Goal: Task Accomplishment & Management: Use online tool/utility

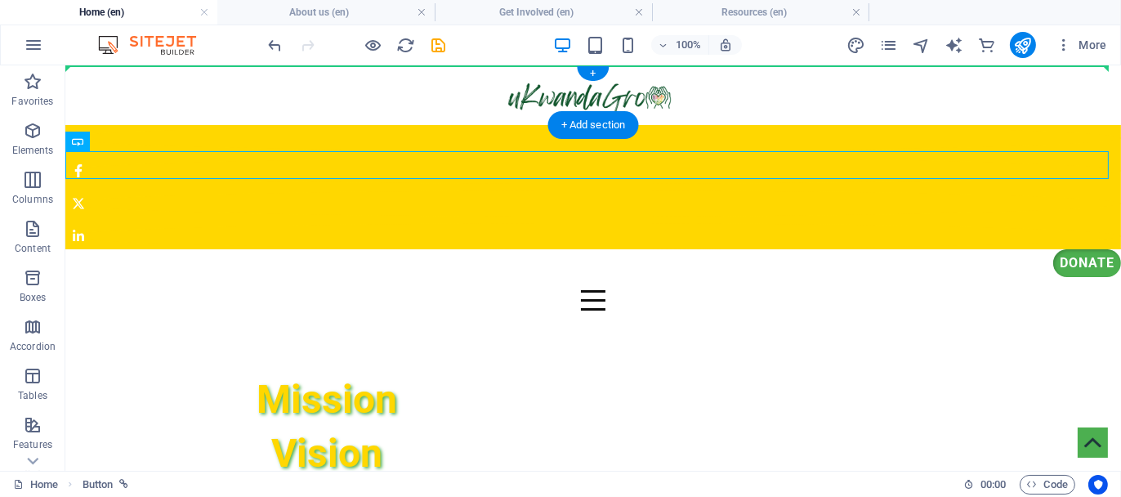
drag, startPoint x: 305, startPoint y: 166, endPoint x: 302, endPoint y: 65, distance: 101.3
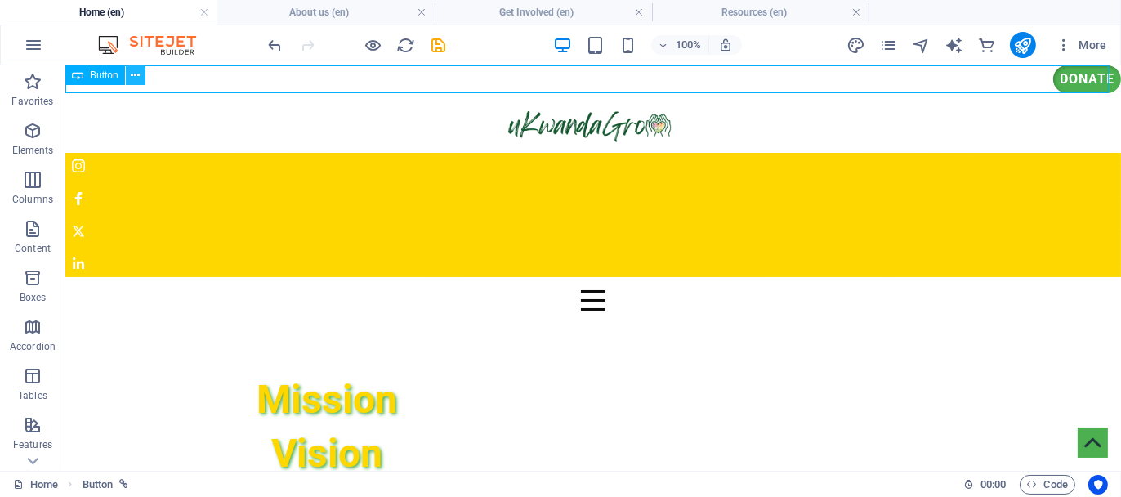
click at [134, 79] on icon at bounding box center [135, 75] width 9 height 17
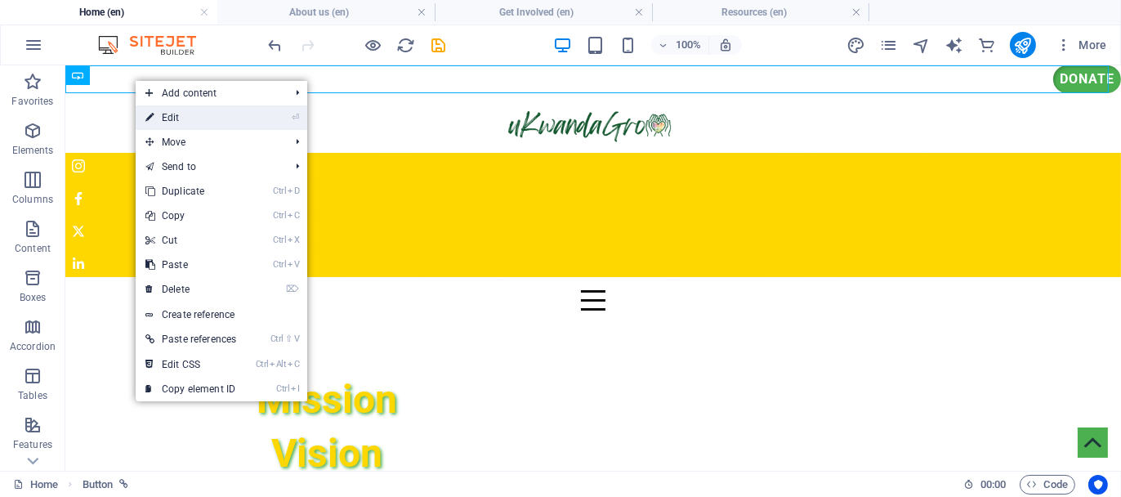
click at [175, 110] on link "⏎ Edit" at bounding box center [191, 117] width 110 height 25
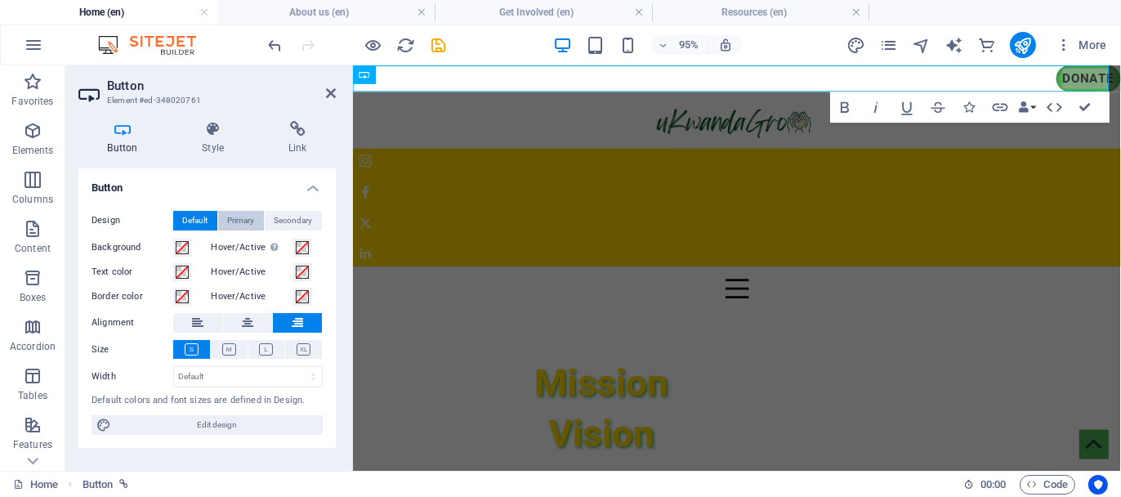
click at [252, 220] on span "Primary" at bounding box center [241, 221] width 27 height 20
click at [243, 322] on icon at bounding box center [247, 323] width 11 height 20
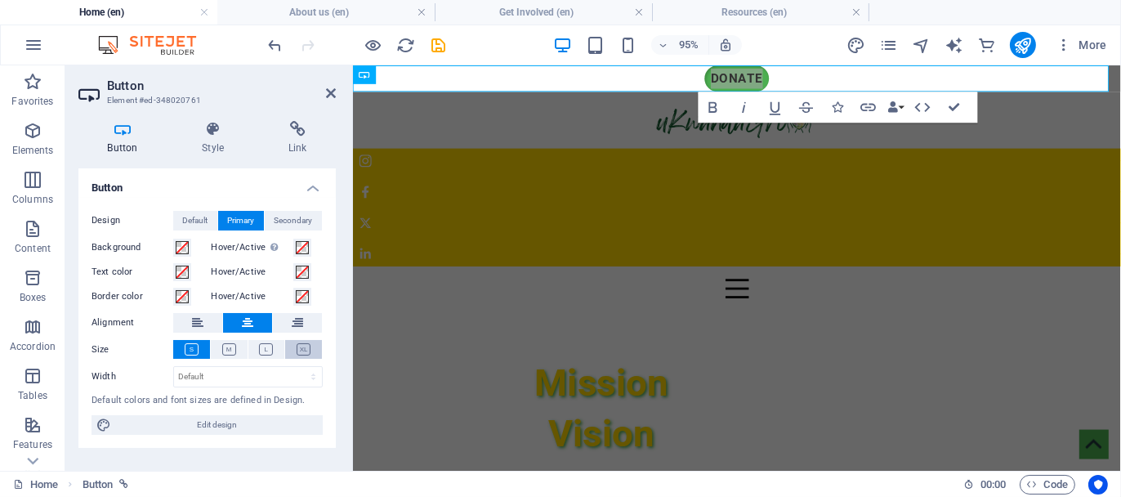
click at [312, 341] on button at bounding box center [303, 349] width 37 height 19
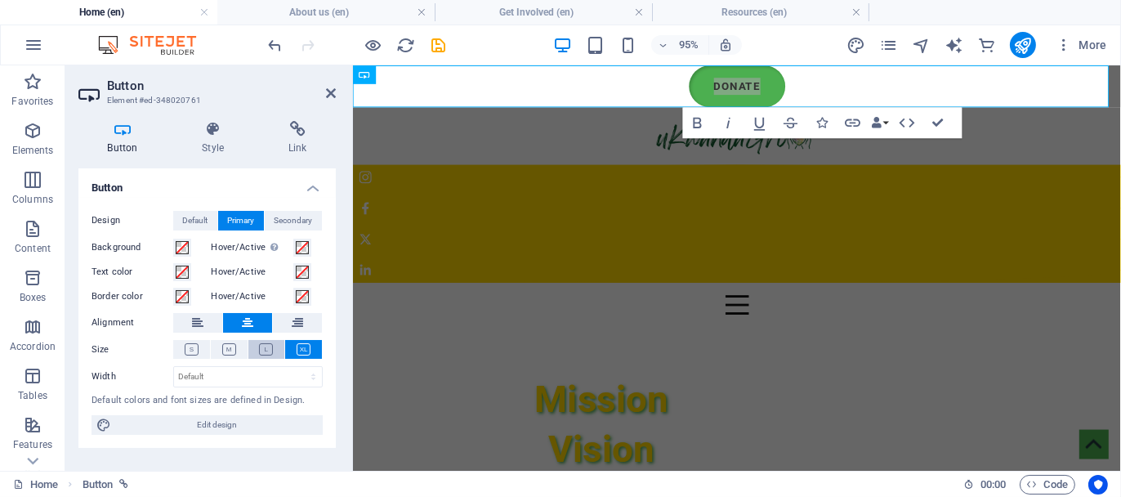
click at [270, 346] on icon at bounding box center [266, 349] width 14 height 12
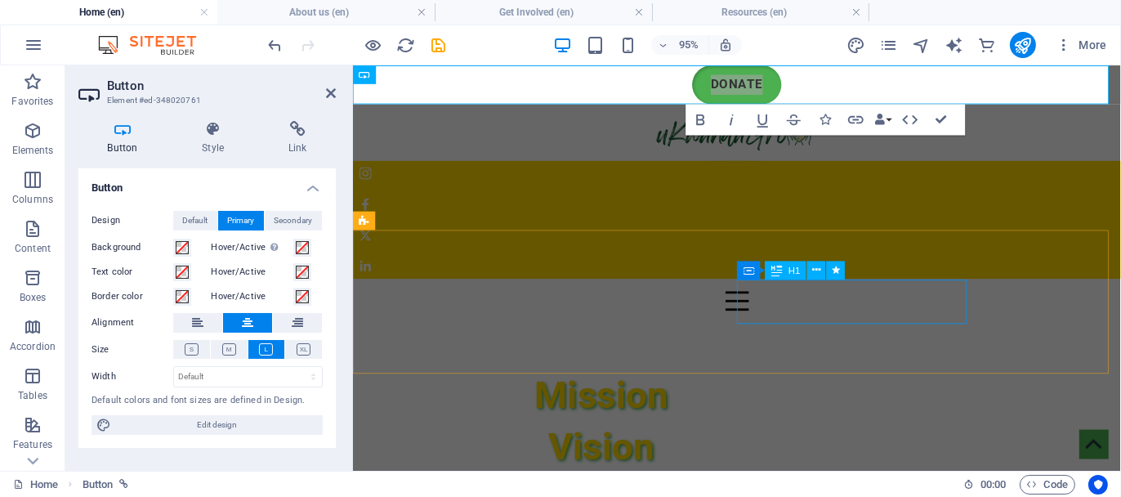
click at [755, 336] on div "Mission Vision" at bounding box center [756, 438] width 808 height 205
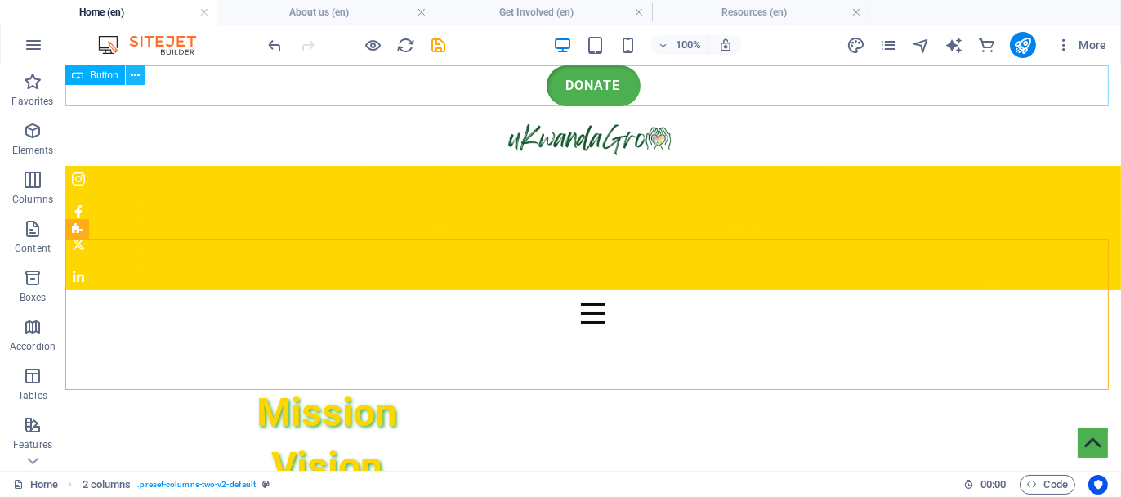
click at [132, 74] on icon at bounding box center [135, 75] width 9 height 17
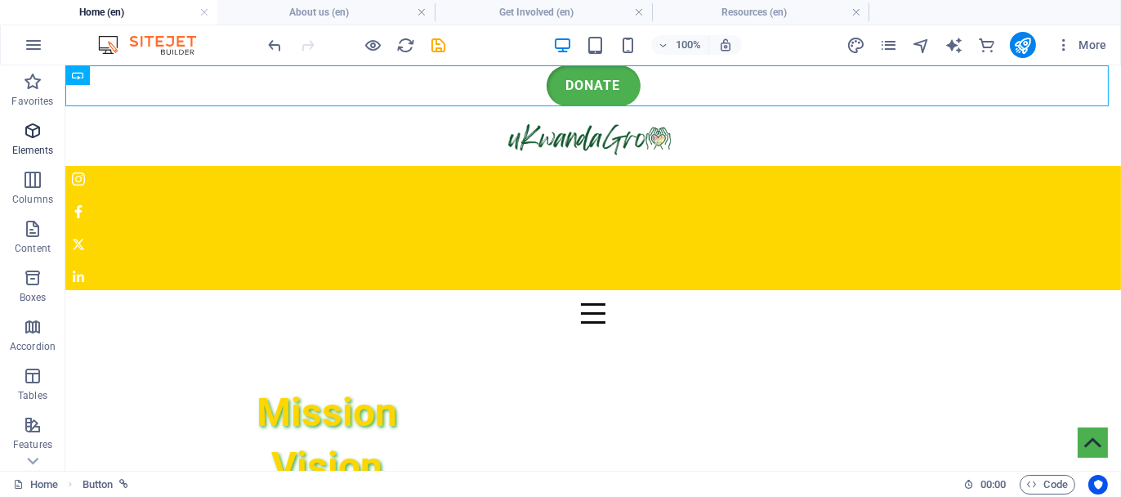
drag, startPoint x: 35, startPoint y: 187, endPoint x: 37, endPoint y: 156, distance: 31.1
click at [33, 131] on div "Favorites Elements Columns Content Boxes Accordion Tables Features Images Slide…" at bounding box center [32, 457] width 65 height 784
click at [31, 186] on icon "button" at bounding box center [33, 180] width 20 height 20
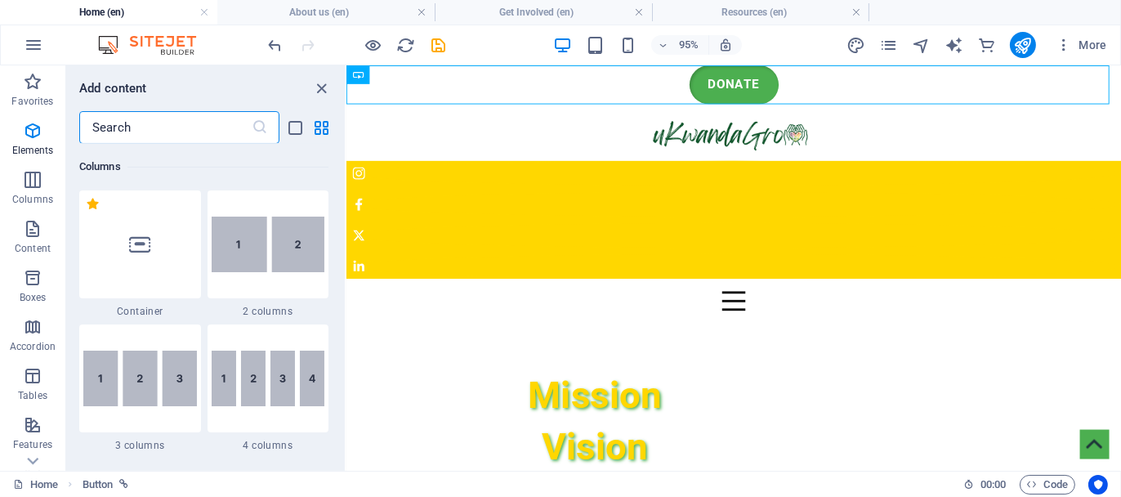
scroll to position [809, 0]
click at [274, 270] on img at bounding box center [269, 244] width 114 height 56
click at [346, 238] on div "Container H1 Text image overlap Image Container Text Social Media Icons Menu Ba…" at bounding box center [733, 267] width 774 height 405
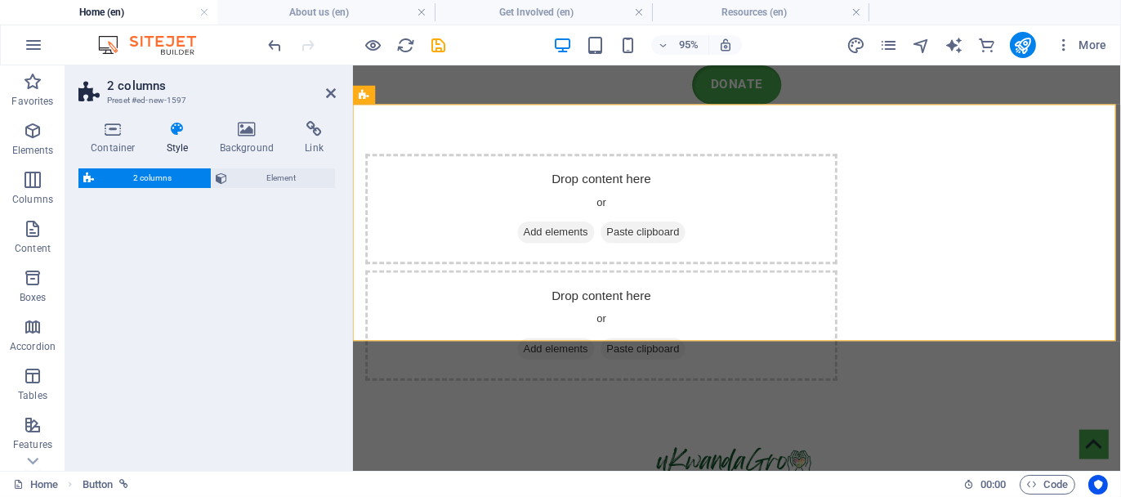
select select "rem"
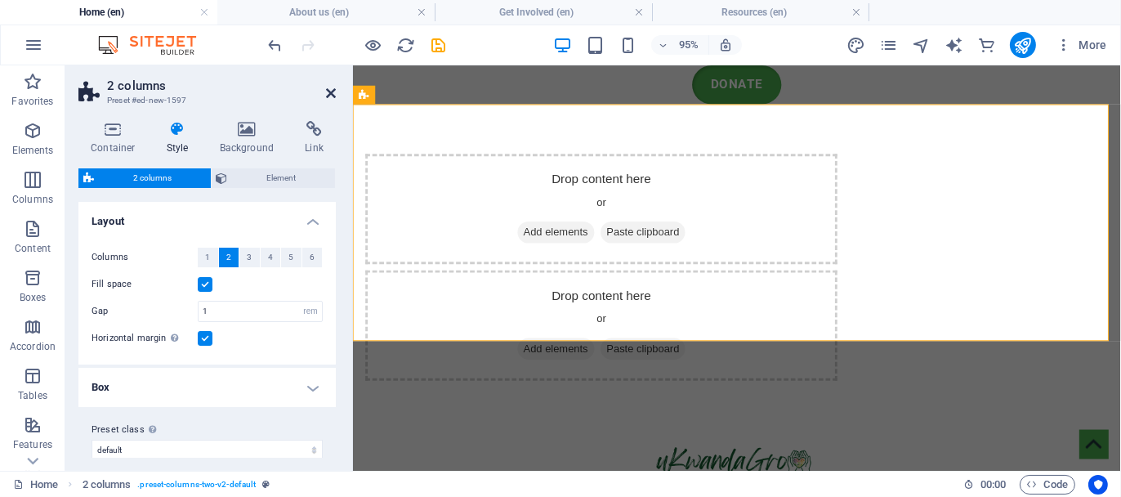
click at [332, 95] on icon at bounding box center [331, 93] width 10 height 13
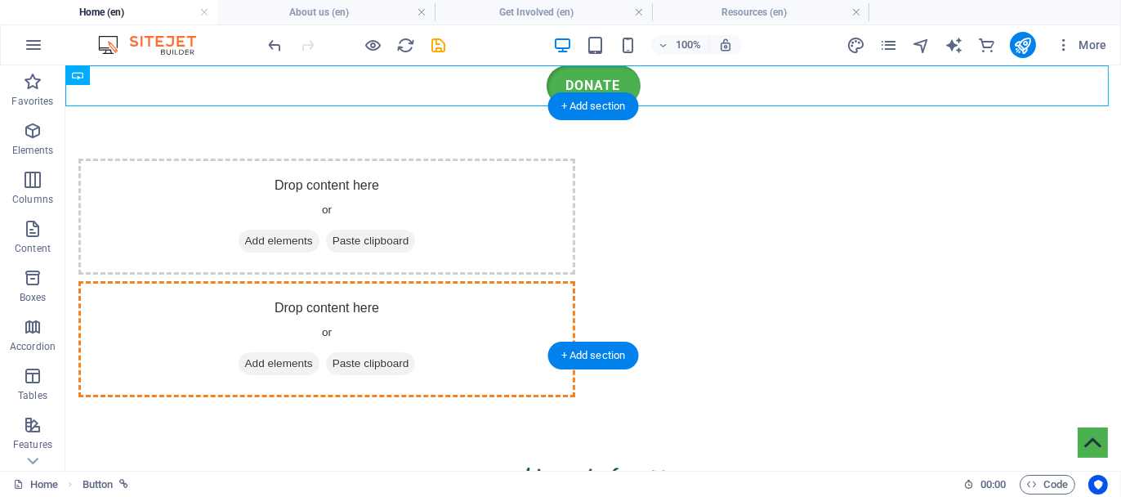
drag, startPoint x: 559, startPoint y: 73, endPoint x: 666, endPoint y: 183, distance: 153.6
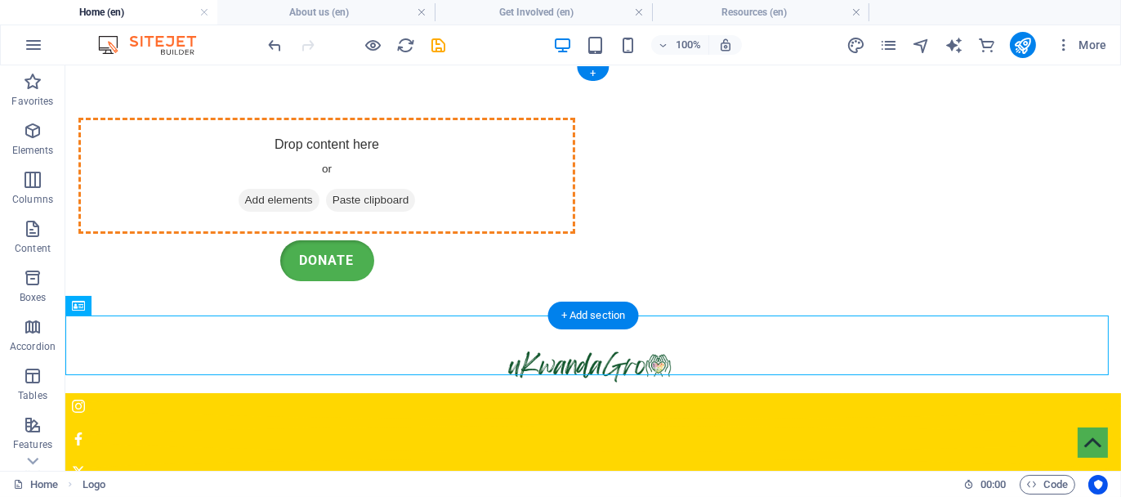
drag, startPoint x: 520, startPoint y: 333, endPoint x: 441, endPoint y: 147, distance: 202.4
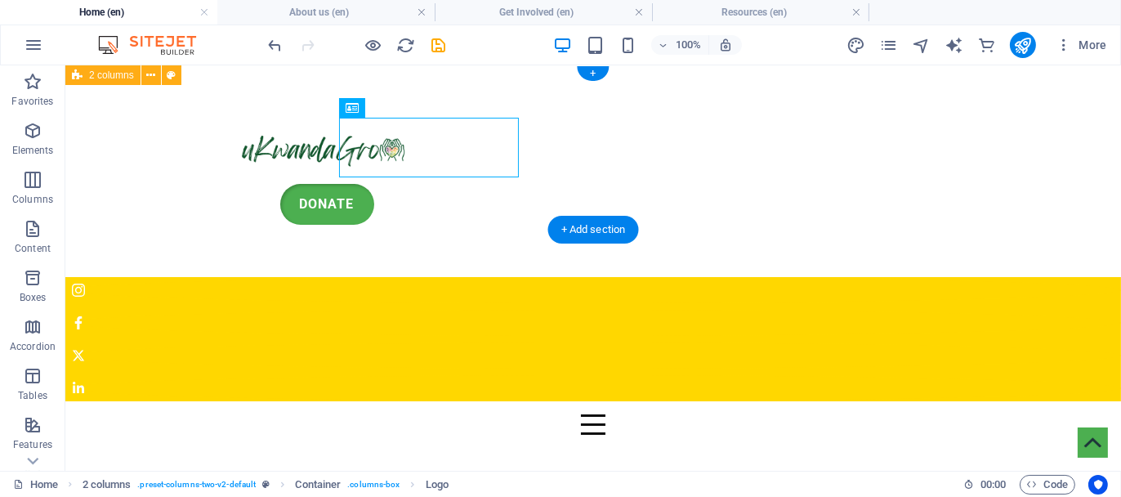
click at [840, 180] on div "Donate" at bounding box center [592, 171] width 1055 height 212
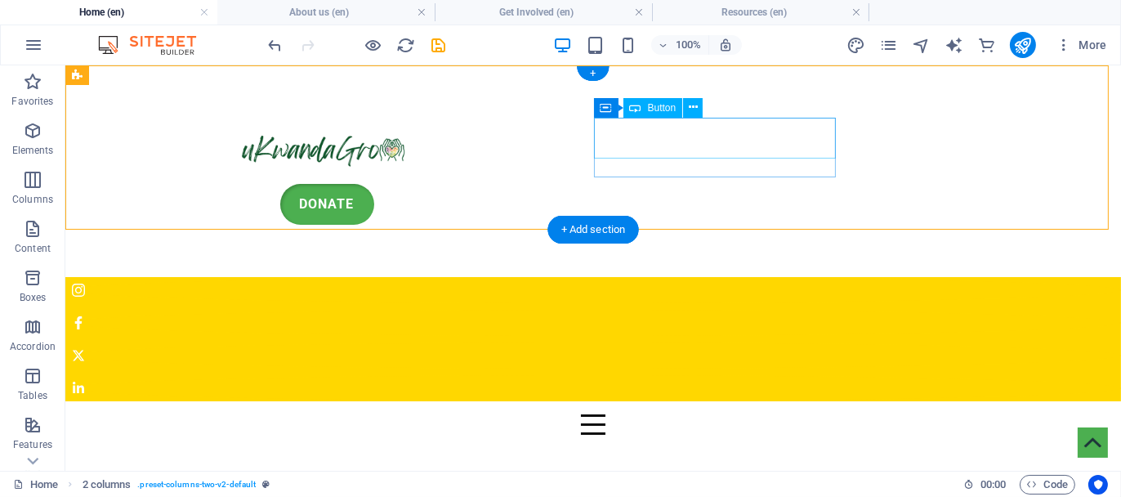
click at [574, 183] on div "Donate" at bounding box center [326, 203] width 497 height 41
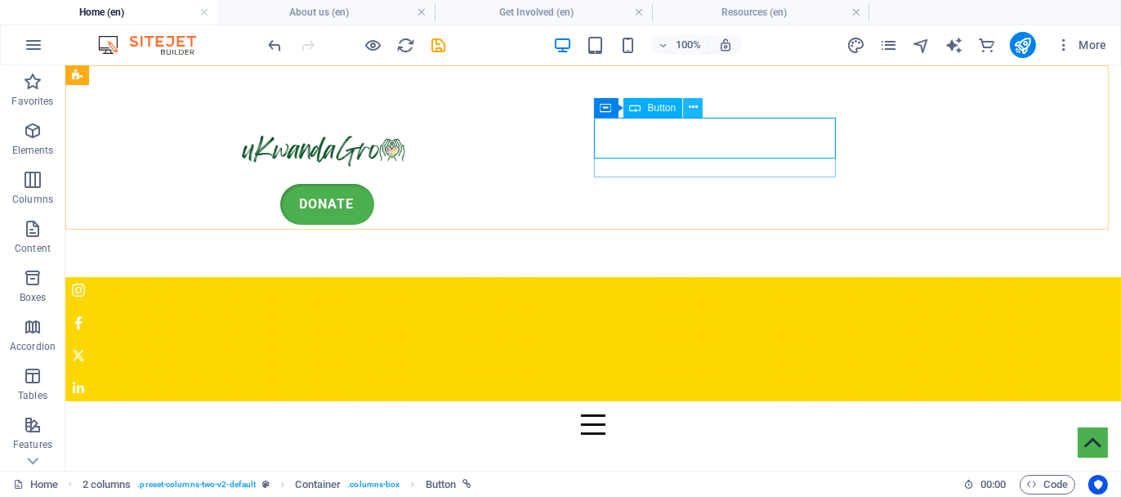
click at [695, 111] on icon at bounding box center [693, 107] width 9 height 17
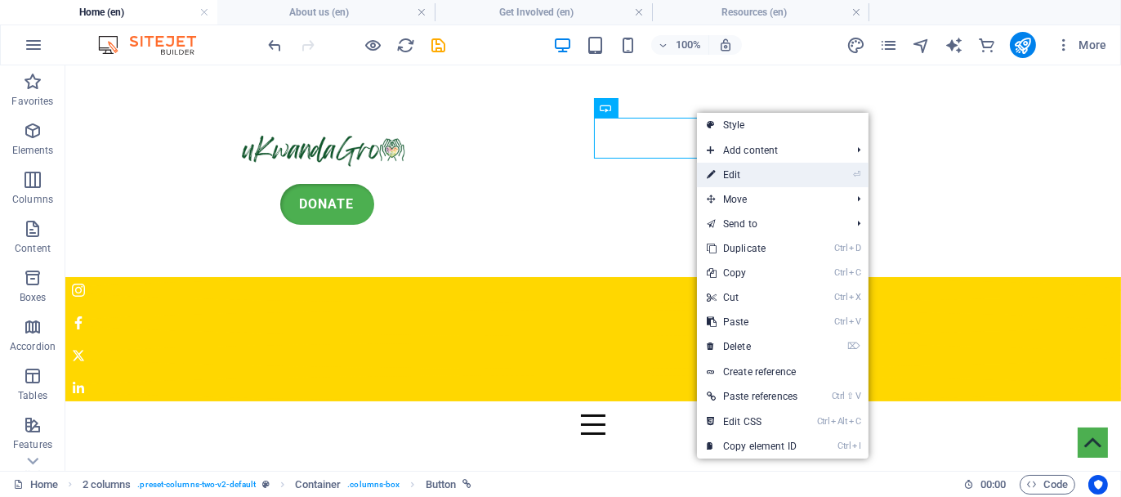
click at [733, 168] on link "⏎ Edit" at bounding box center [752, 175] width 110 height 25
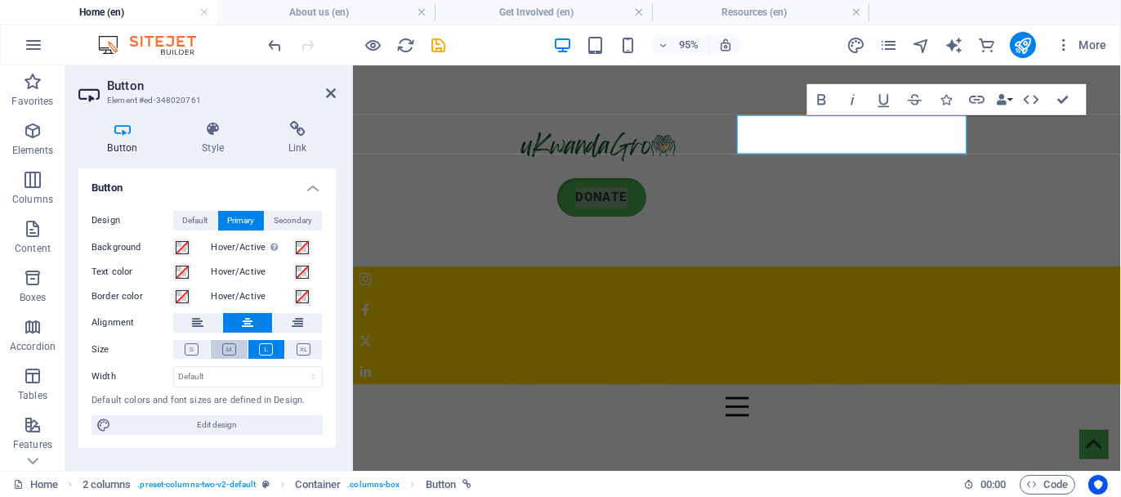
click at [231, 341] on button at bounding box center [229, 349] width 37 height 19
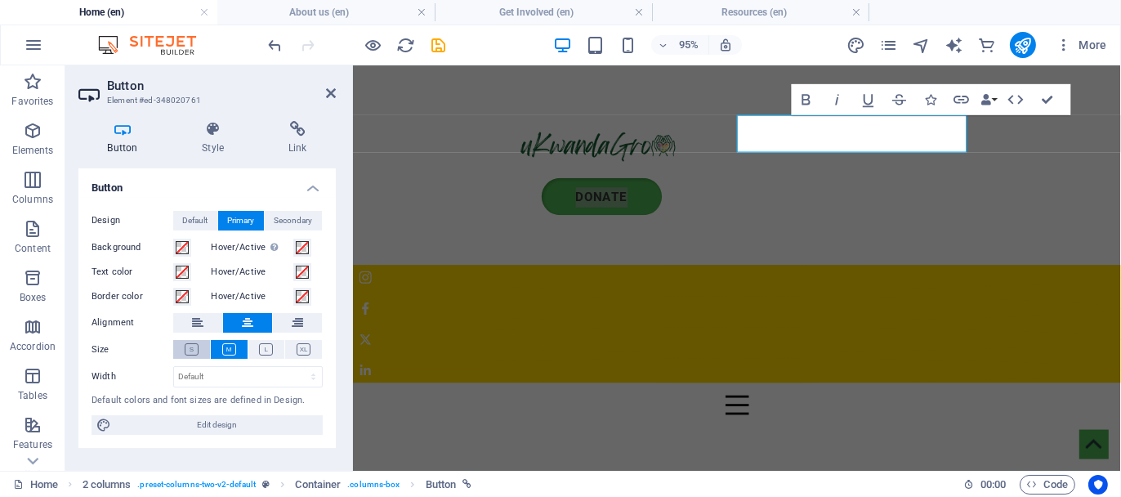
click at [189, 349] on icon at bounding box center [192, 349] width 14 height 12
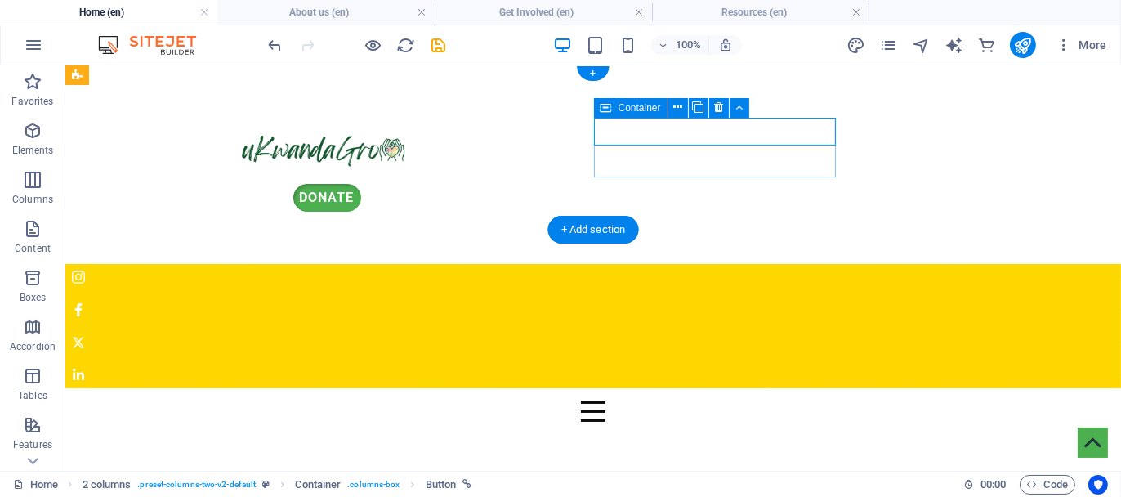
click at [574, 183] on div "Donate" at bounding box center [326, 197] width 497 height 28
drag, startPoint x: 644, startPoint y: 130, endPoint x: 639, endPoint y: 149, distance: 20.4
click at [574, 183] on div "Donate" at bounding box center [326, 197] width 497 height 28
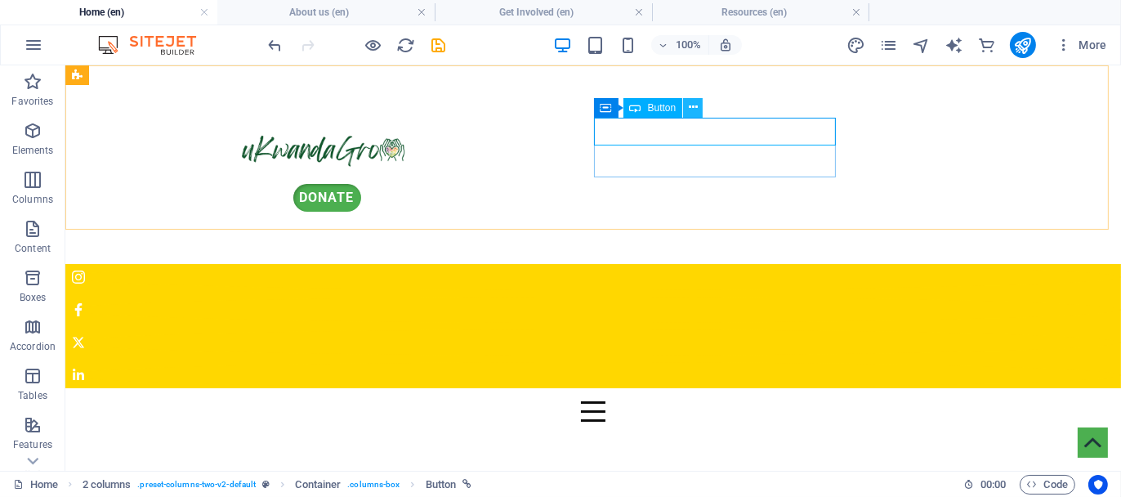
click at [694, 105] on icon at bounding box center [693, 107] width 9 height 17
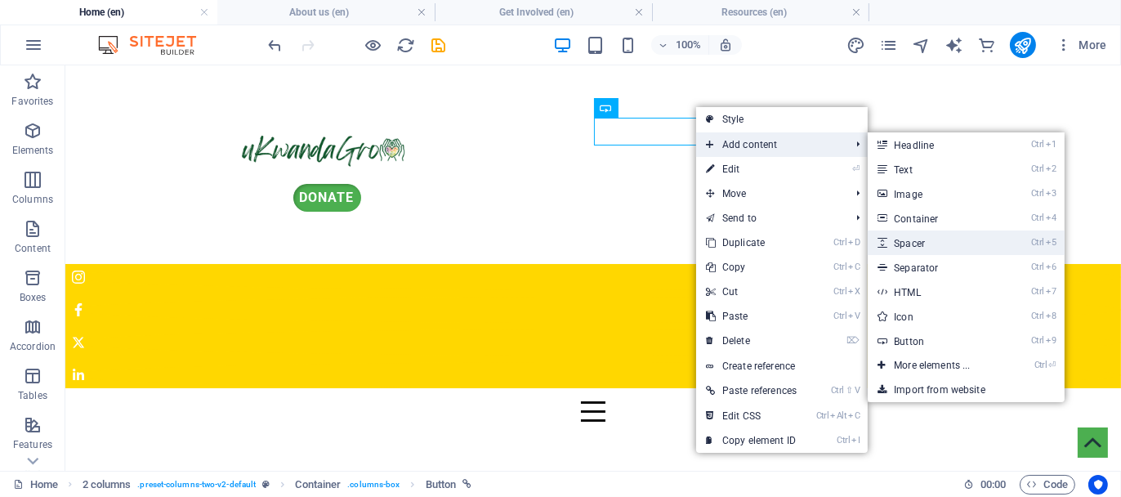
click at [932, 240] on link "Ctrl 5 Spacer" at bounding box center [934, 242] width 135 height 25
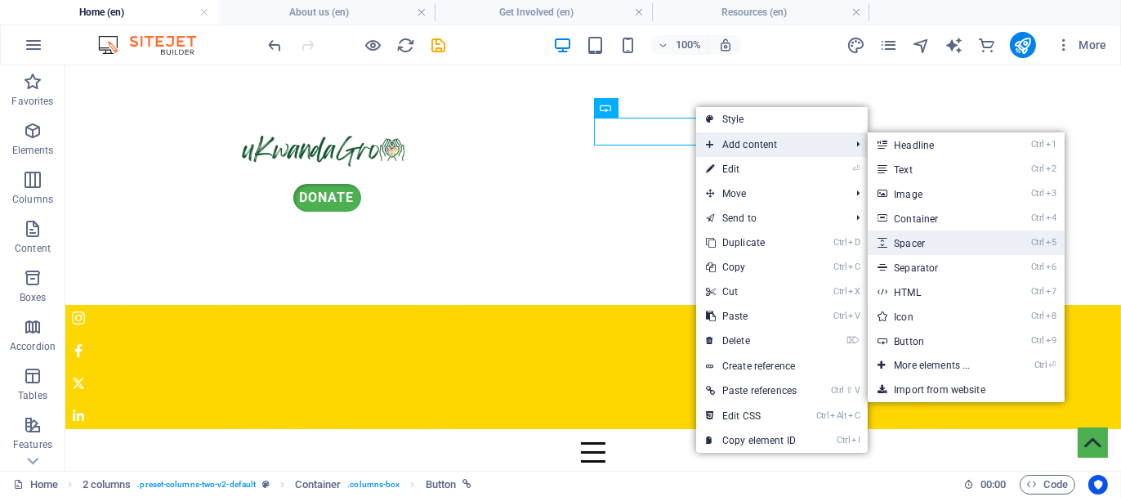
select select "px"
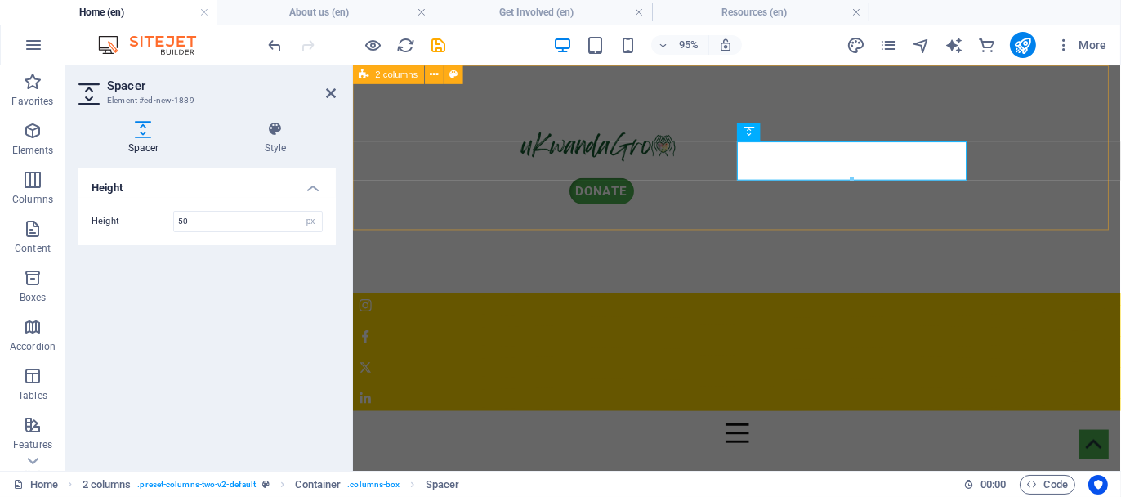
click at [880, 191] on div "Donate" at bounding box center [756, 184] width 808 height 239
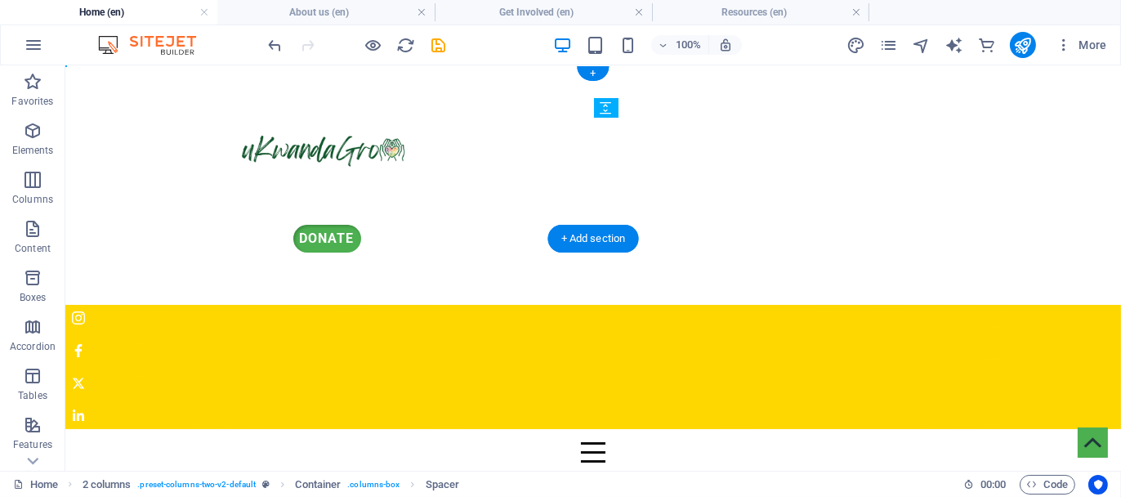
drag, startPoint x: 745, startPoint y: 165, endPoint x: 721, endPoint y: 116, distance: 54.4
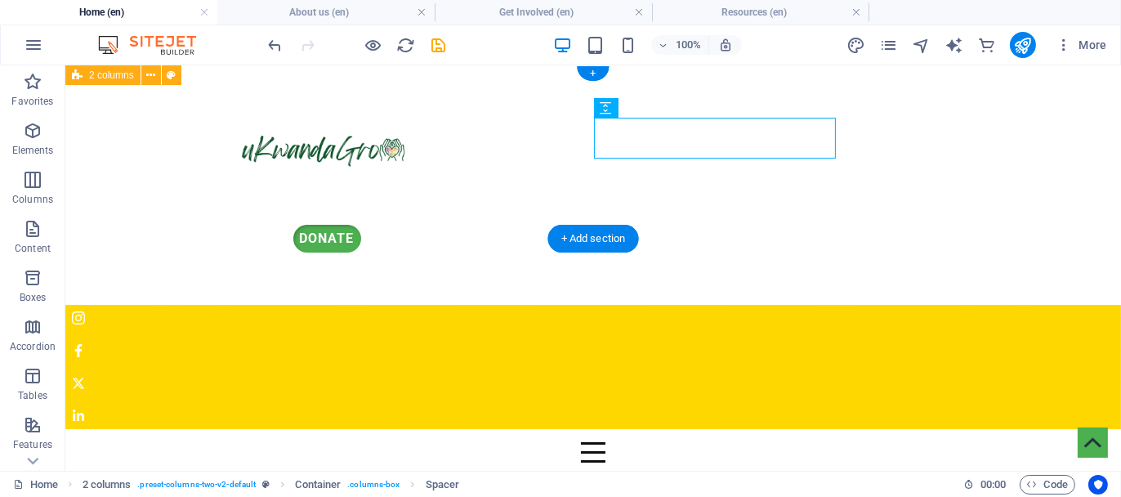
click at [934, 179] on div "Donate" at bounding box center [592, 184] width 1055 height 239
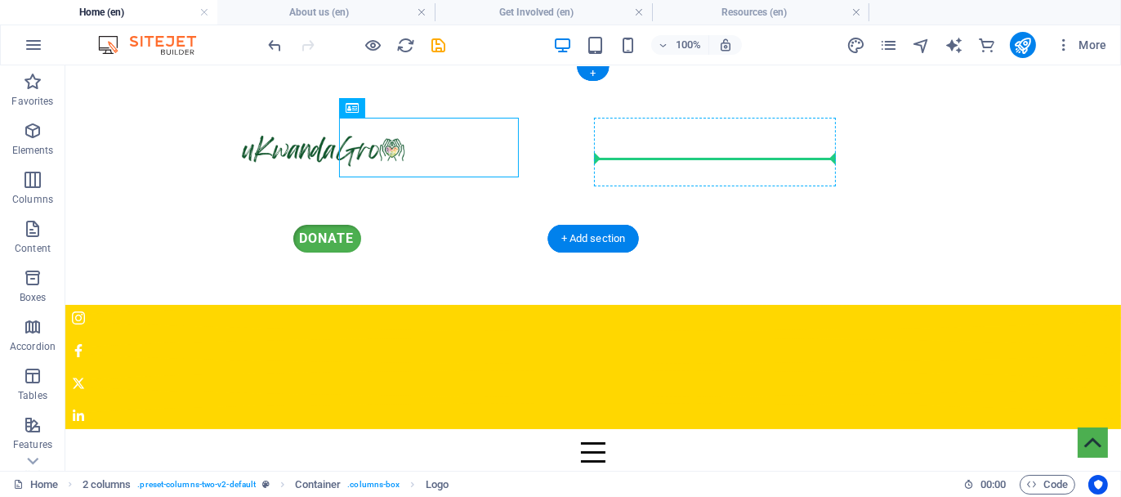
drag, startPoint x: 398, startPoint y: 149, endPoint x: 693, endPoint y: 146, distance: 294.9
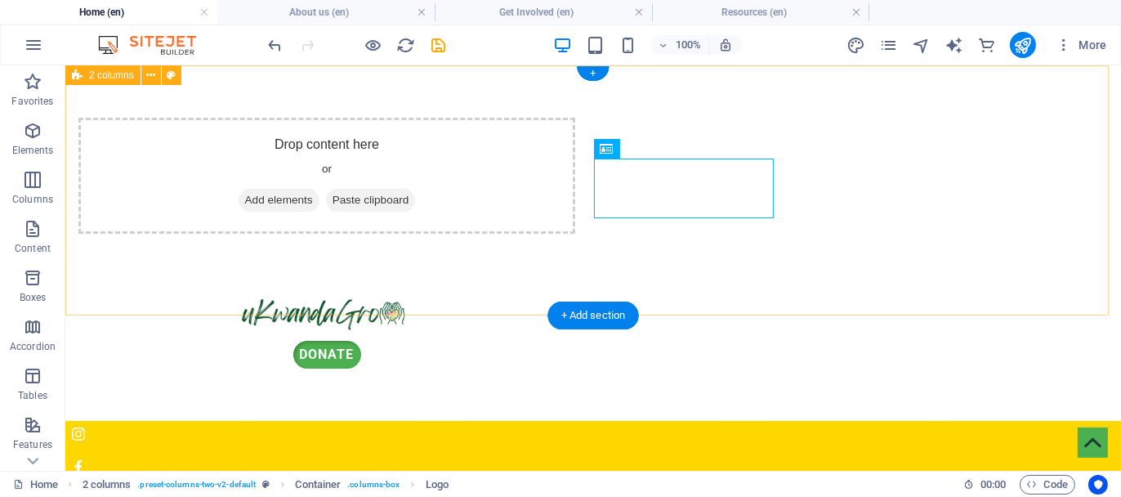
click at [906, 176] on div "Drop content here or Add elements Paste clipboard Donate" at bounding box center [592, 242] width 1055 height 355
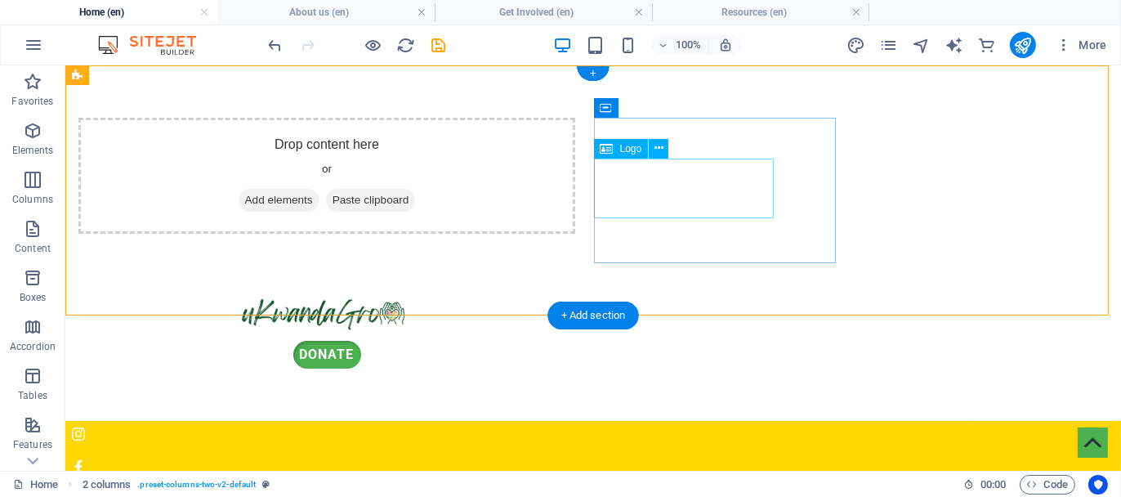
click at [574, 280] on div at bounding box center [326, 310] width 497 height 60
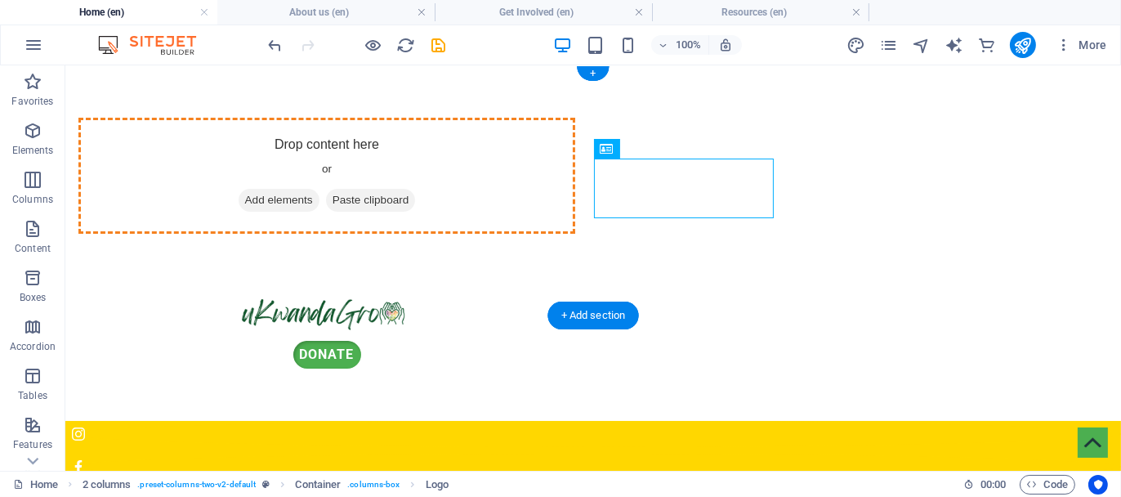
drag, startPoint x: 708, startPoint y: 171, endPoint x: 473, endPoint y: 193, distance: 236.3
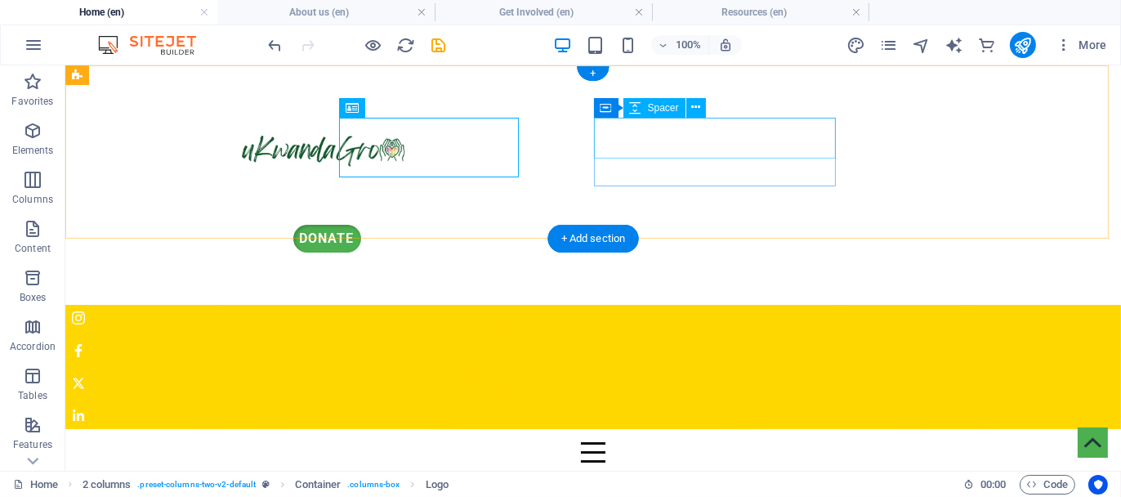
click at [574, 183] on div at bounding box center [326, 203] width 497 height 41
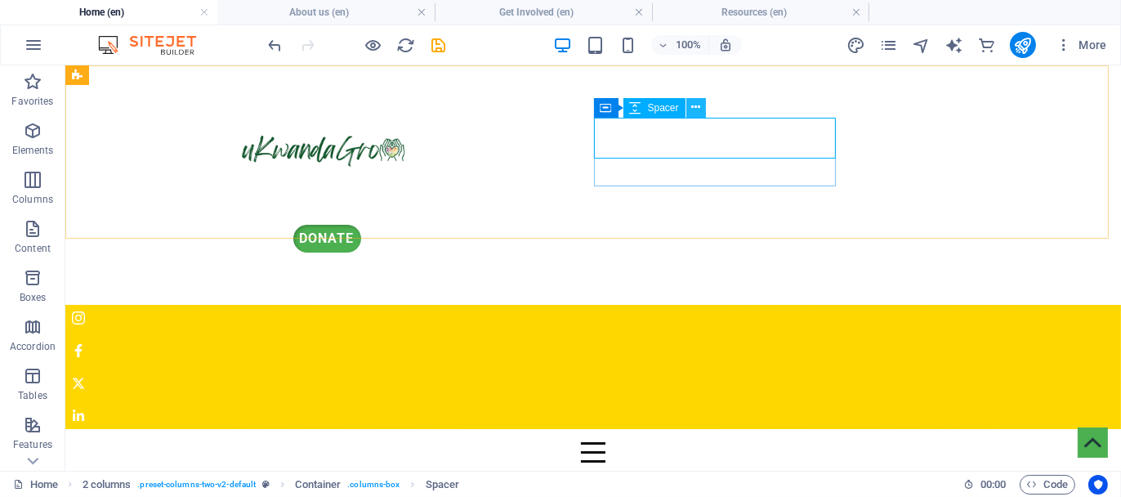
click at [702, 109] on button at bounding box center [696, 108] width 20 height 20
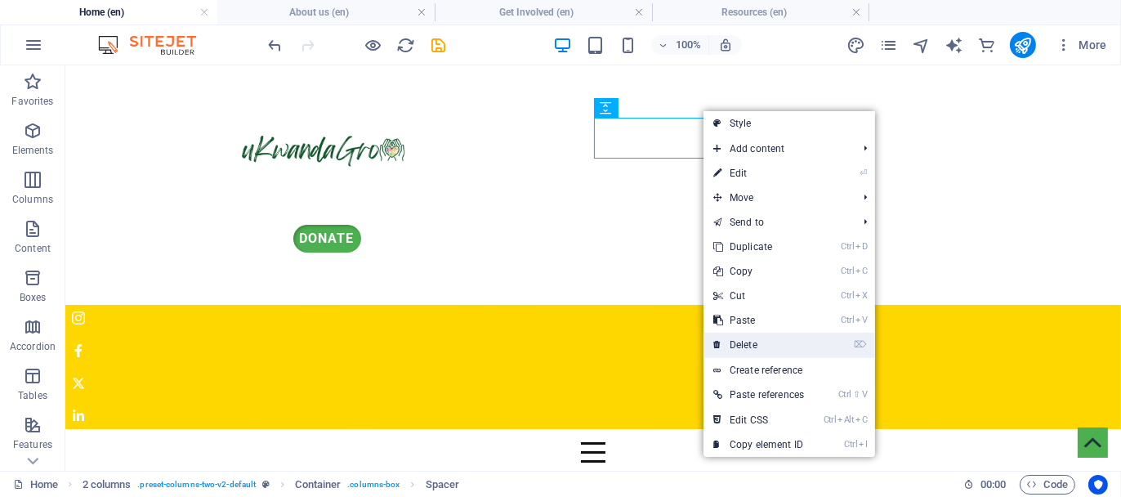
click at [768, 340] on link "⌦ Delete" at bounding box center [758, 344] width 110 height 25
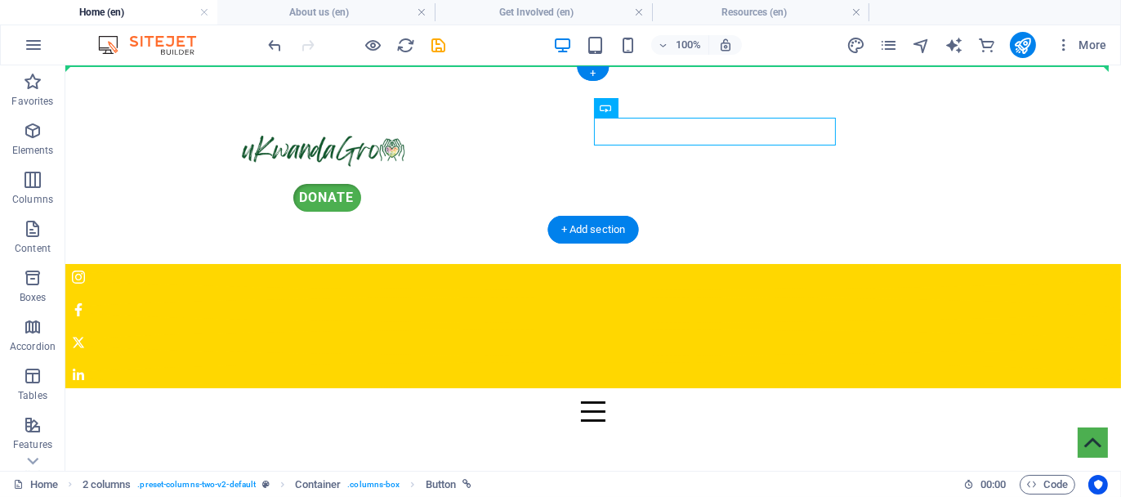
drag, startPoint x: 719, startPoint y: 128, endPoint x: 828, endPoint y: 78, distance: 120.3
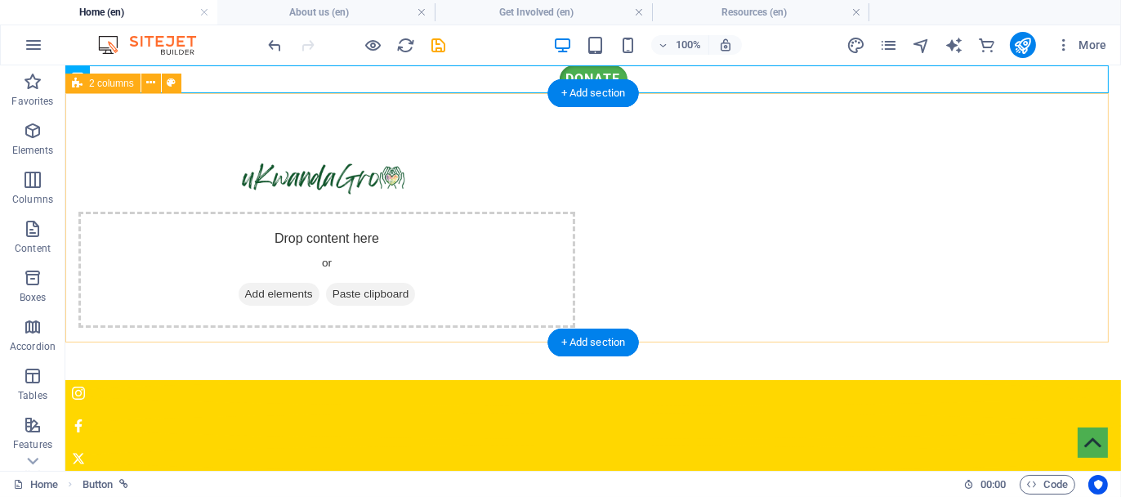
drag, startPoint x: 1037, startPoint y: 109, endPoint x: 1016, endPoint y: 117, distance: 22.5
click at [1036, 110] on div "Drop content here or Add elements Paste clipboard" at bounding box center [592, 235] width 1055 height 287
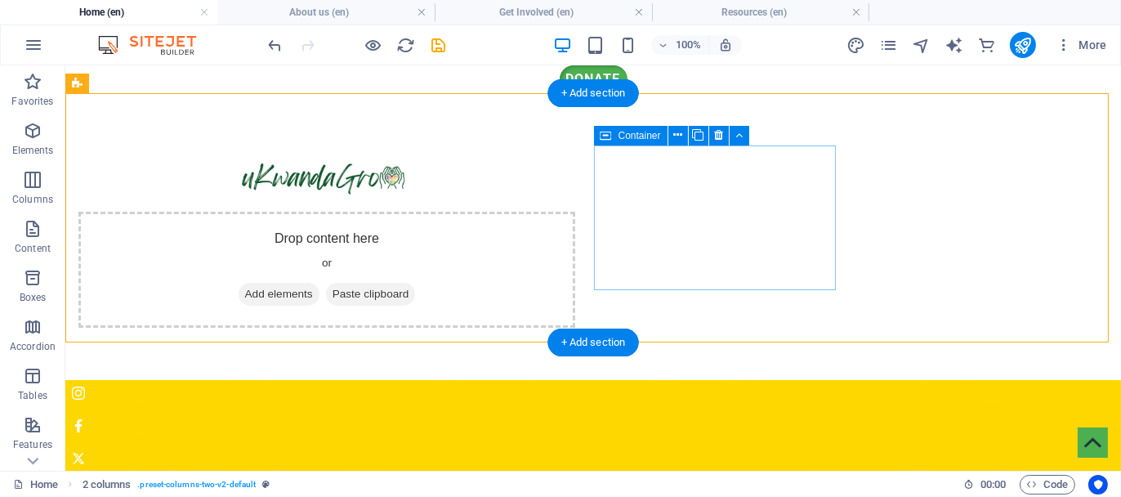
click at [574, 235] on div "Drop content here or Add elements Paste clipboard" at bounding box center [326, 269] width 497 height 116
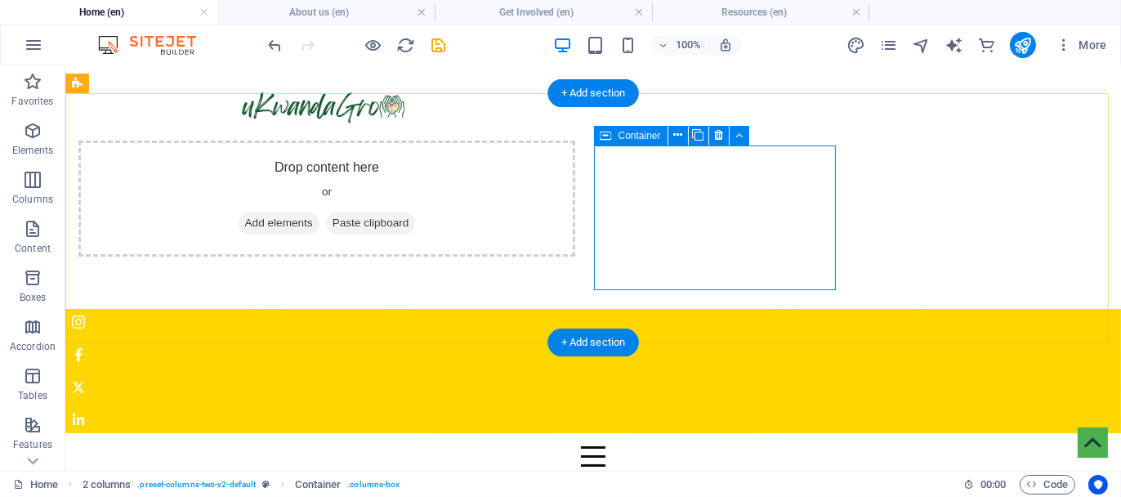
scroll to position [82, 0]
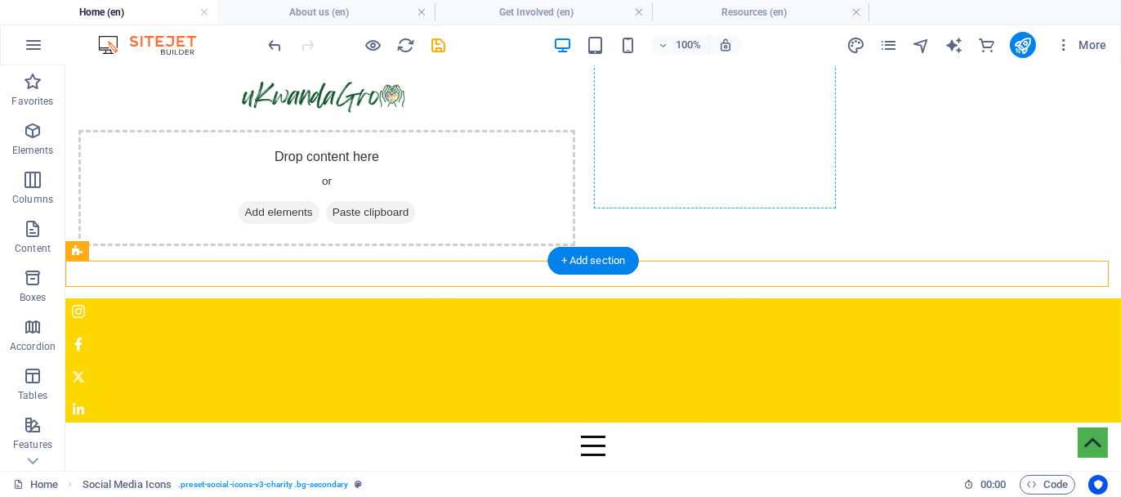
drag, startPoint x: 412, startPoint y: 276, endPoint x: 598, endPoint y: 130, distance: 236.8
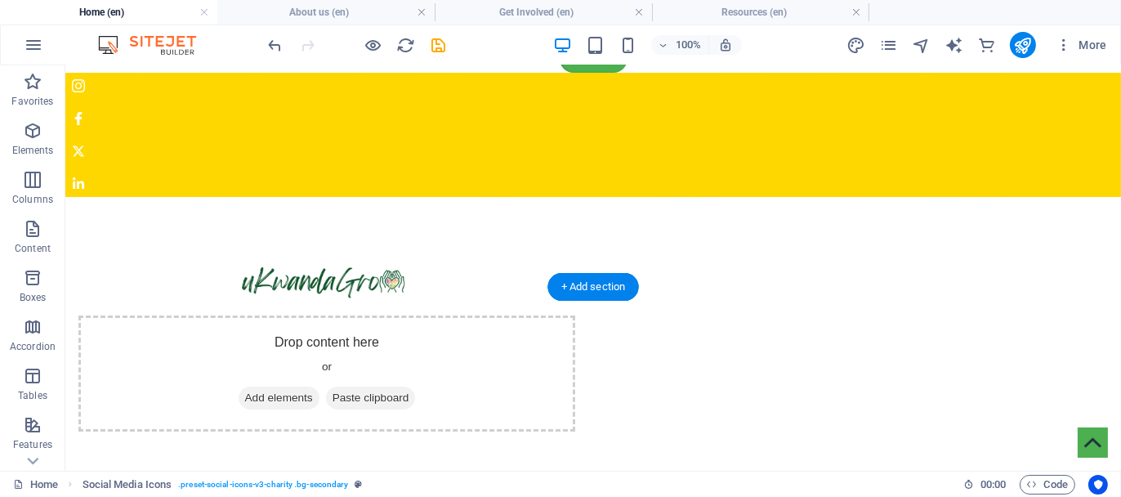
scroll to position [0, 0]
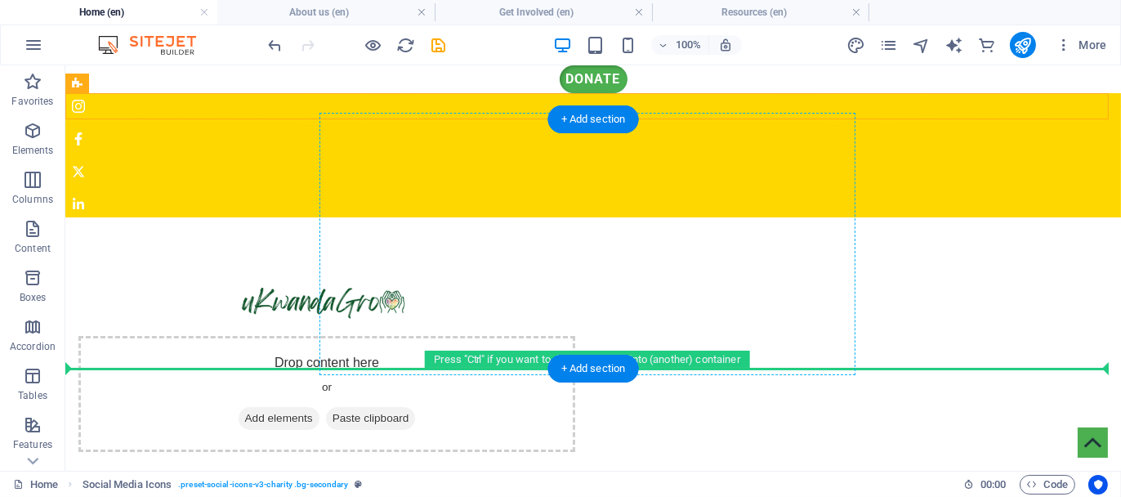
drag, startPoint x: 409, startPoint y: 100, endPoint x: 392, endPoint y: 257, distance: 158.6
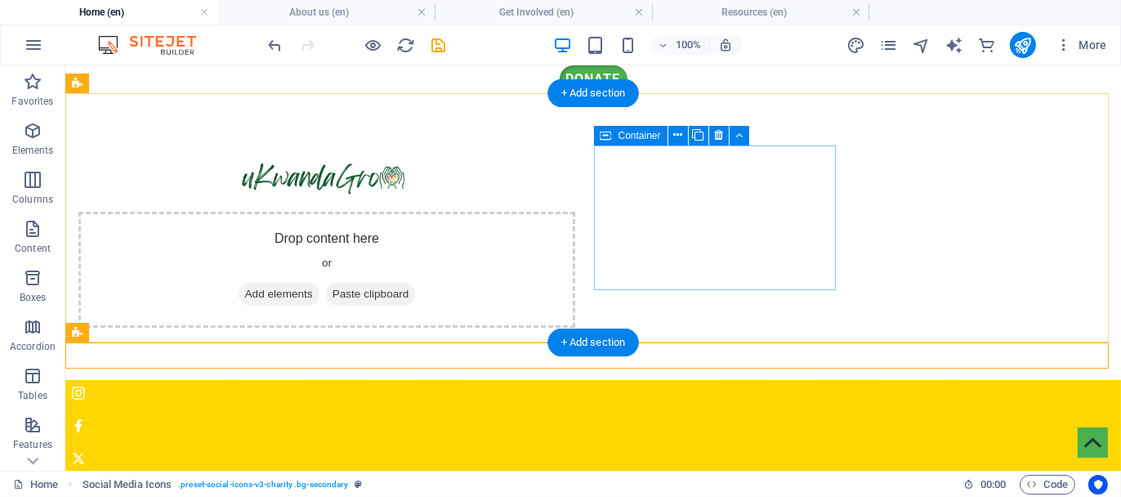
click at [574, 211] on div "Drop content here or Add elements Paste clipboard" at bounding box center [326, 269] width 497 height 116
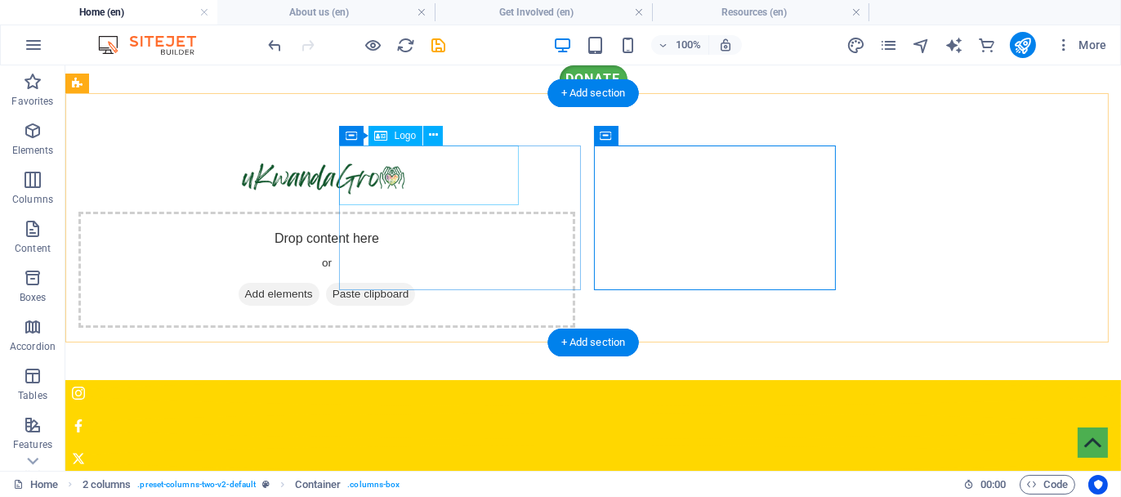
click at [422, 173] on div at bounding box center [326, 175] width 497 height 60
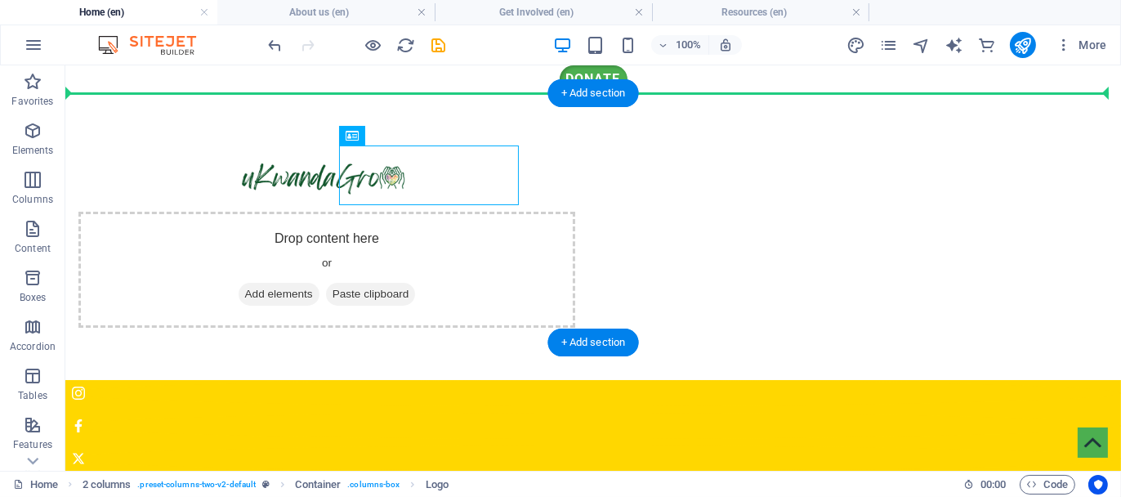
drag, startPoint x: 408, startPoint y: 178, endPoint x: 271, endPoint y: 116, distance: 149.9
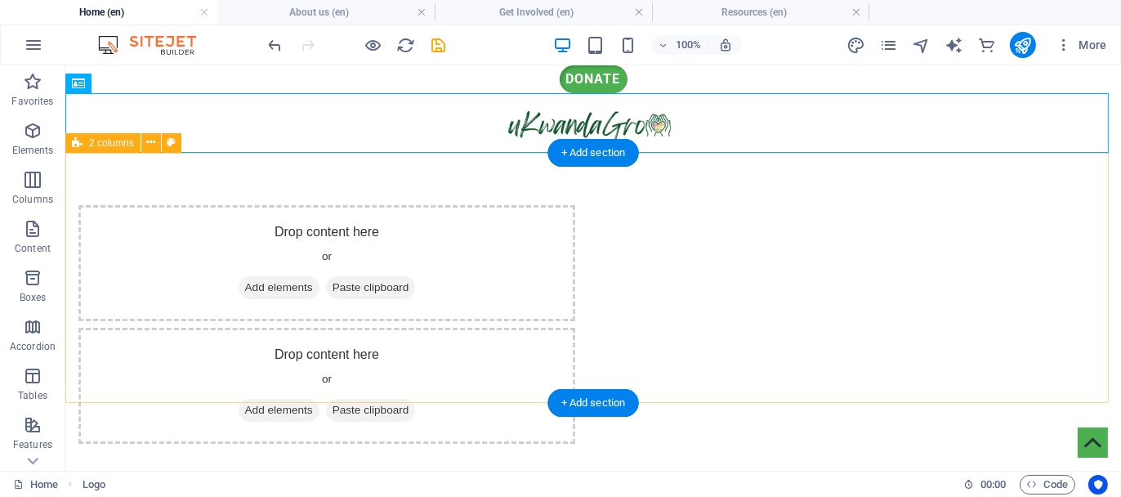
click at [220, 225] on div "Drop content here or Add elements Paste clipboard Drop content here or Add elem…" at bounding box center [592, 323] width 1055 height 343
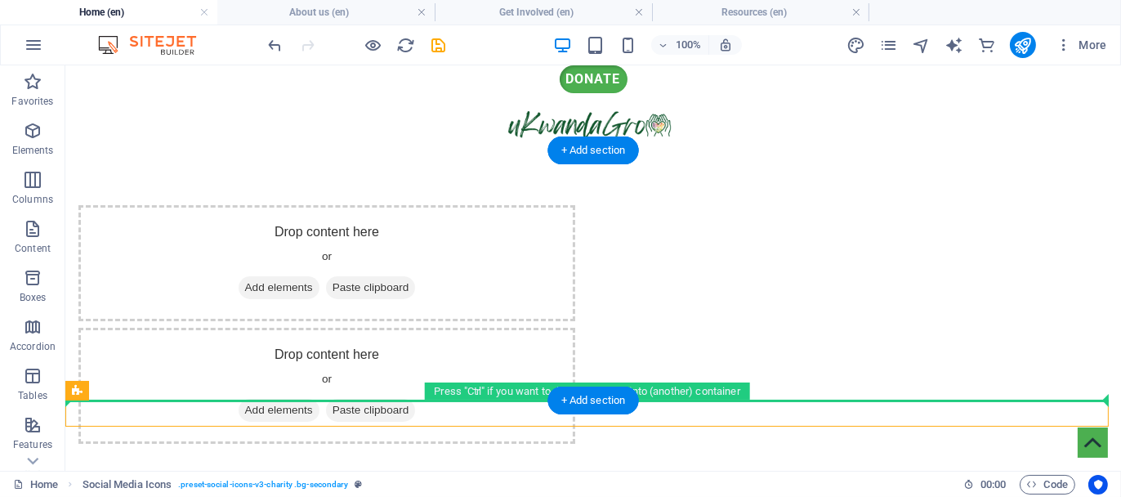
scroll to position [2, 0]
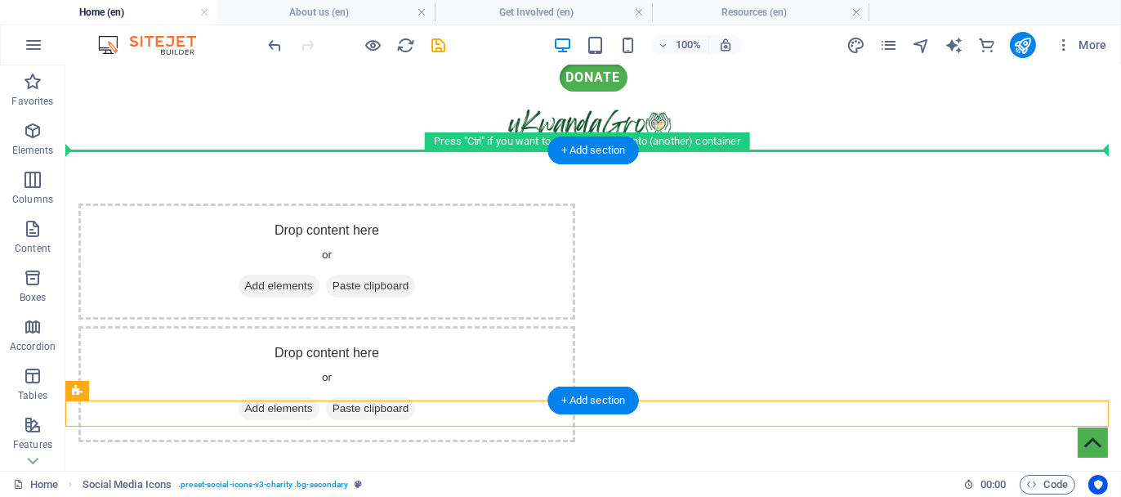
drag, startPoint x: 101, startPoint y: 425, endPoint x: 128, endPoint y: 150, distance: 275.8
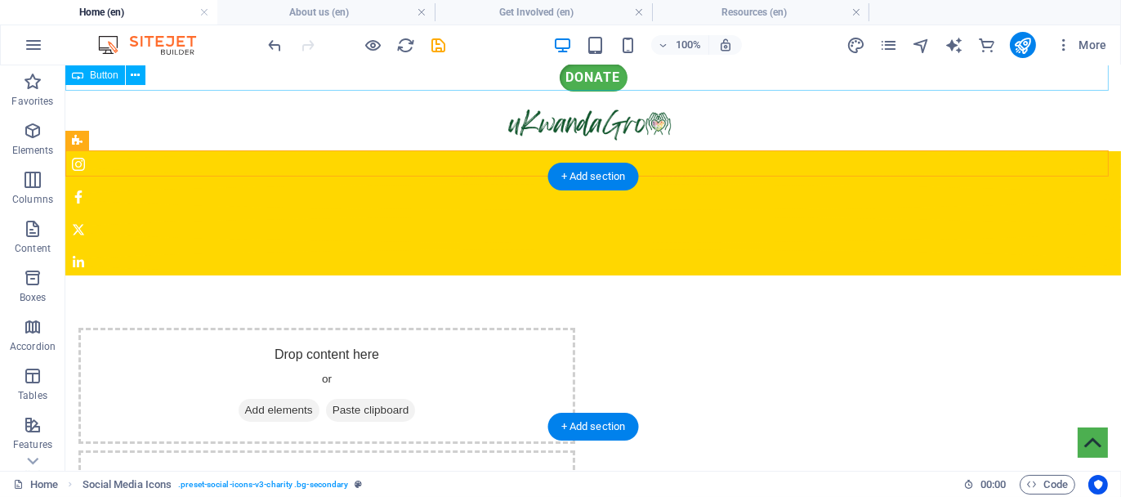
click at [239, 70] on div "Donate" at bounding box center [592, 77] width 1055 height 28
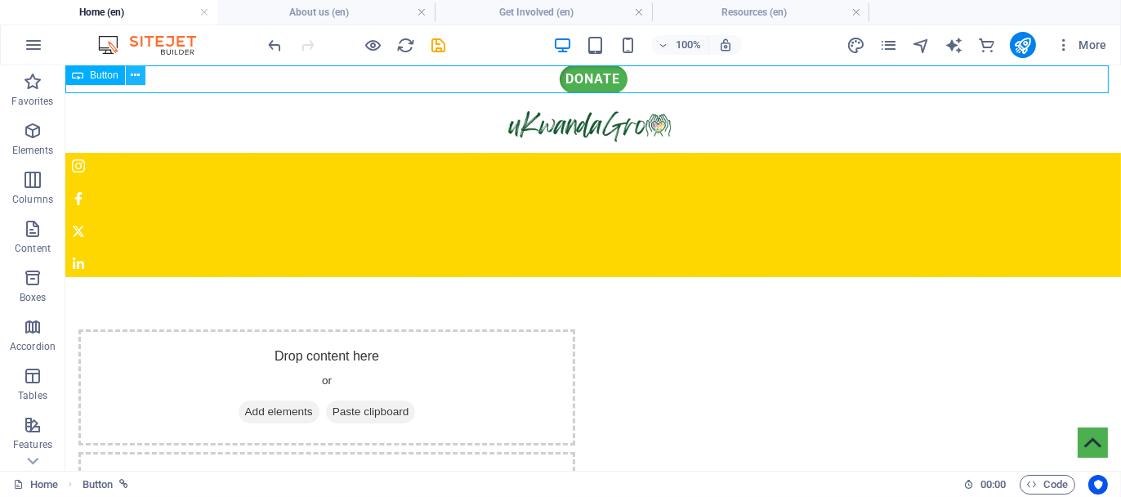
click at [140, 80] on button at bounding box center [136, 75] width 20 height 20
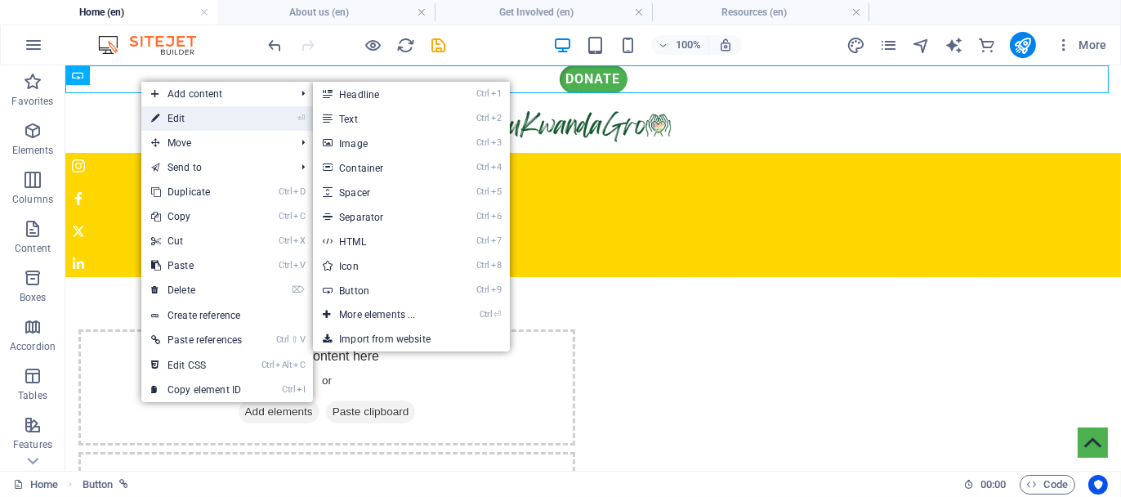
click at [197, 120] on link "⏎ Edit" at bounding box center [196, 118] width 110 height 25
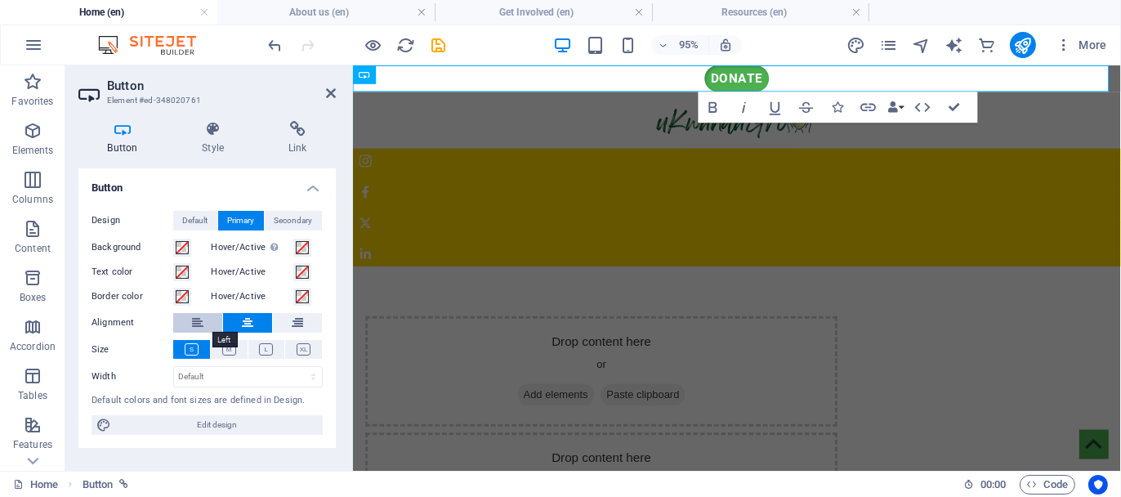
click at [188, 318] on button at bounding box center [197, 323] width 49 height 20
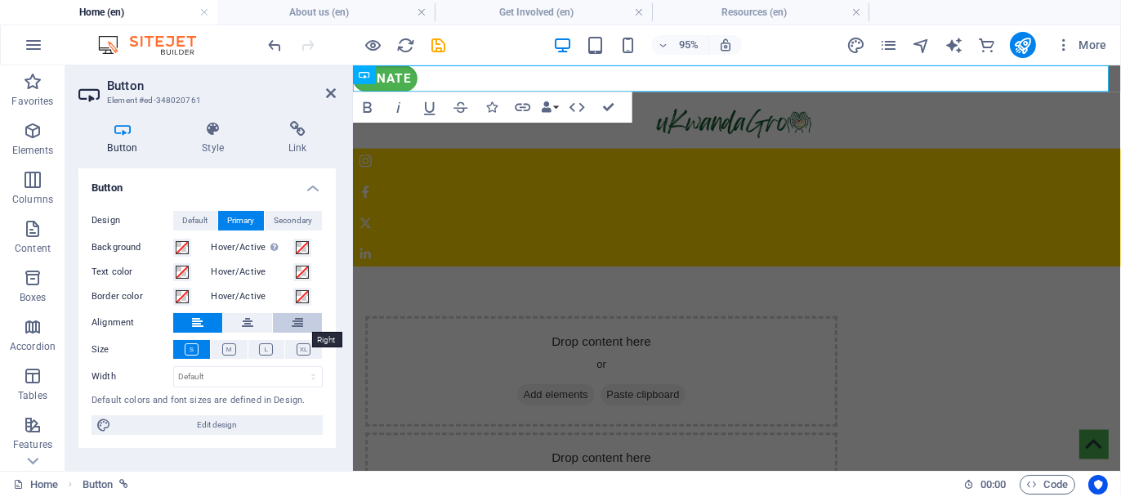
click at [305, 317] on button at bounding box center [297, 323] width 49 height 20
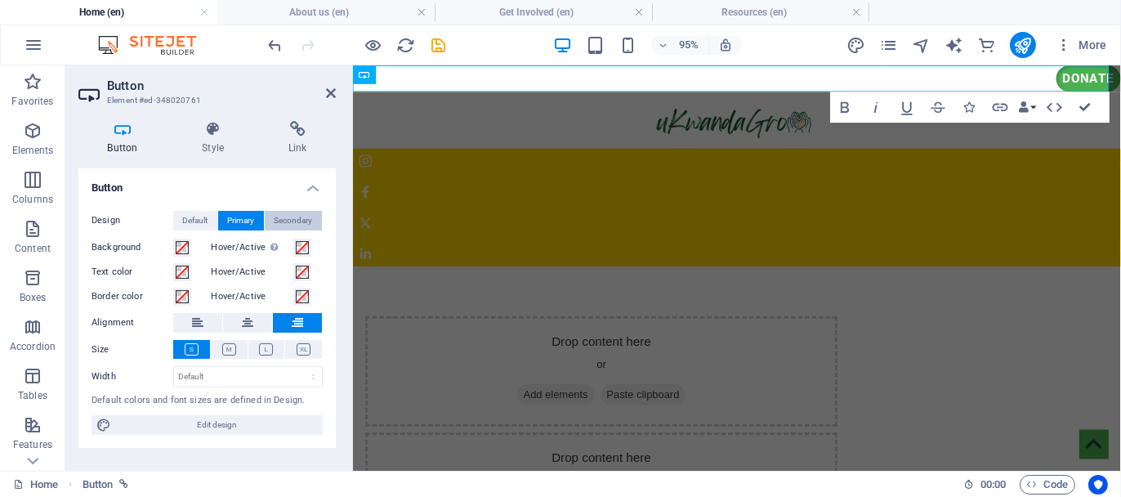
click at [298, 217] on span "Secondary" at bounding box center [293, 221] width 38 height 20
click at [332, 97] on icon at bounding box center [331, 93] width 10 height 13
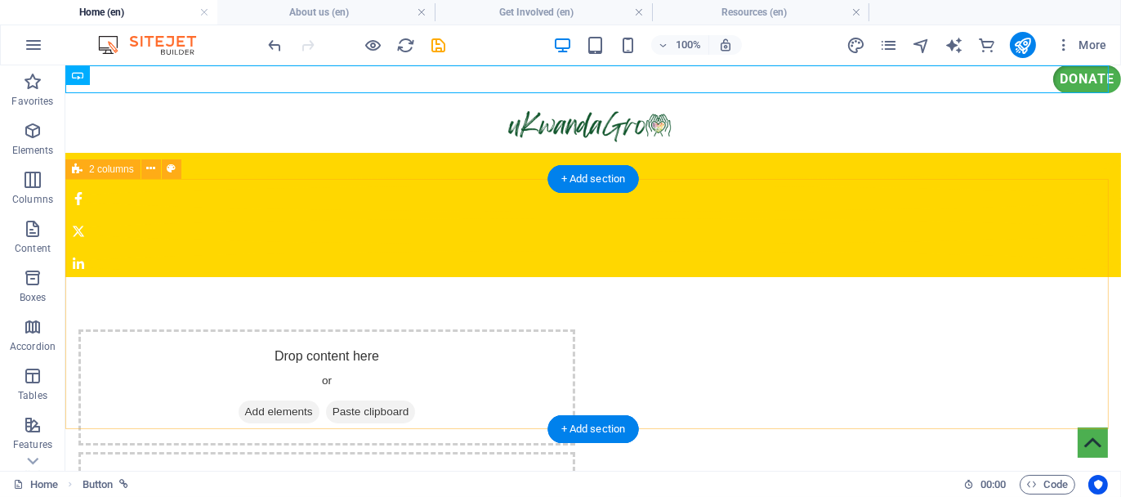
click at [1069, 276] on div "Drop content here or Add elements Paste clipboard Drop content here or Add elem…" at bounding box center [592, 447] width 1055 height 343
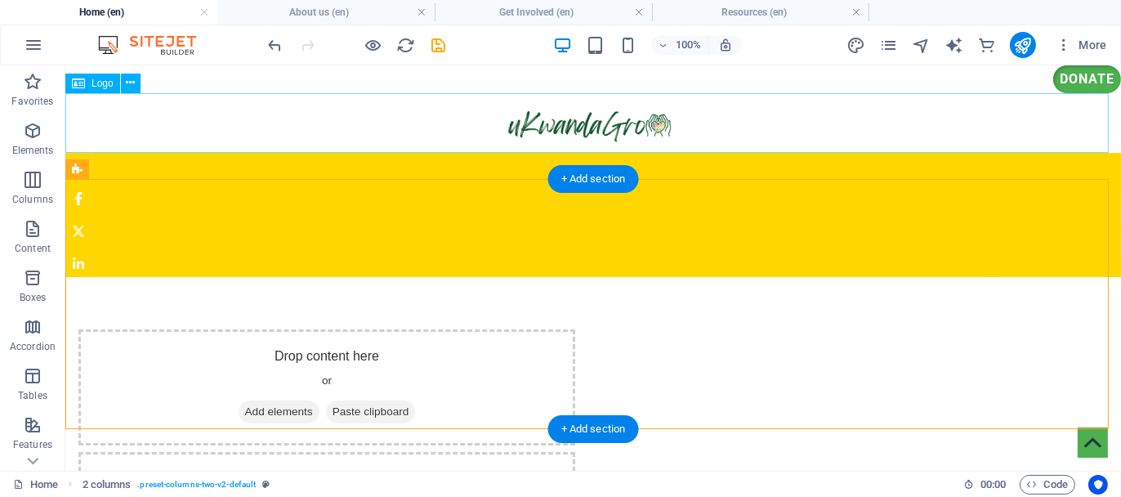
click at [556, 115] on div at bounding box center [592, 122] width 1055 height 60
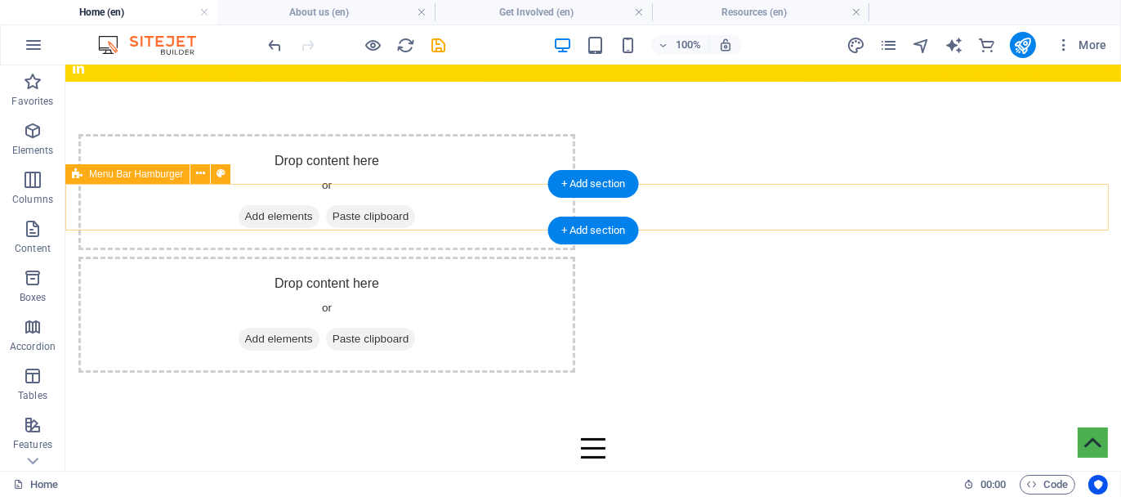
scroll to position [163, 0]
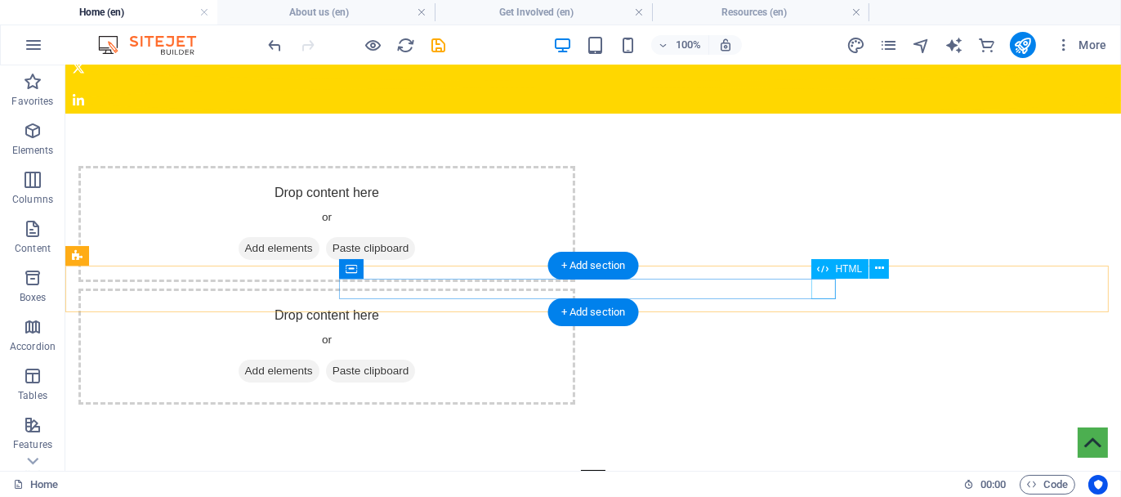
click at [827, 469] on div at bounding box center [592, 479] width 497 height 20
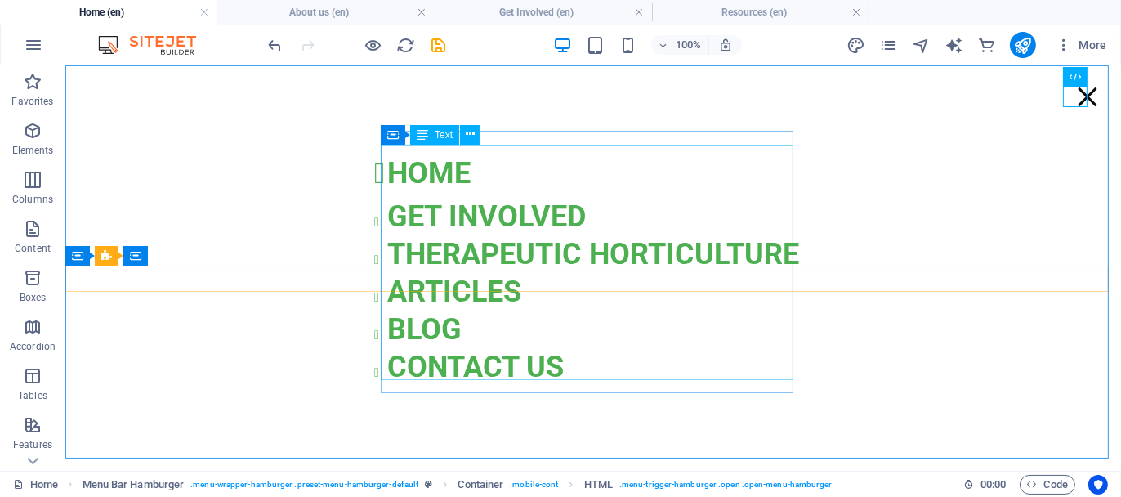
click at [438, 279] on div "HOME GET INVOLVED THERAPEUTIC HORTICULTURE ARTICLES BLOG CONTACT US" at bounding box center [592, 266] width 412 height 235
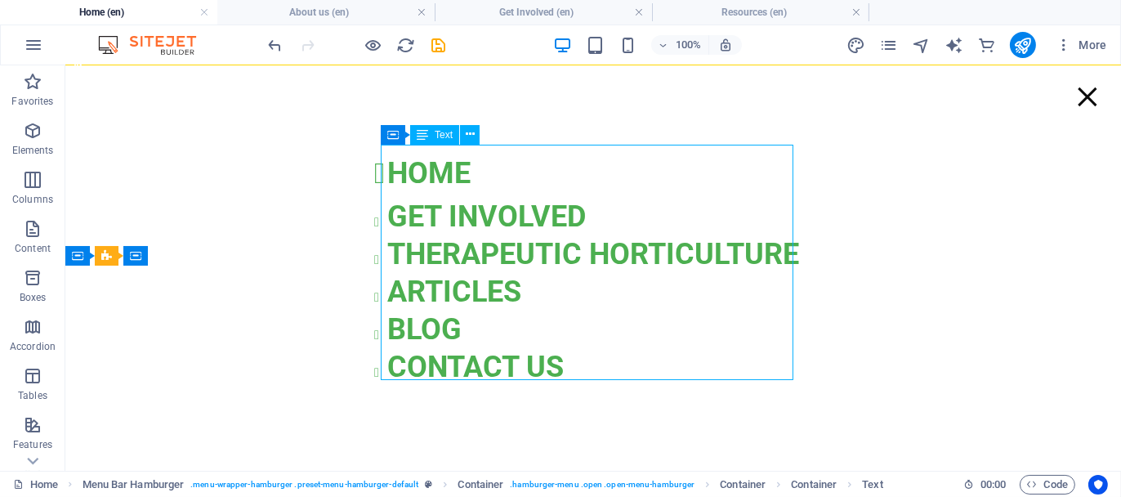
click at [465, 281] on div "HOME GET INVOLVED THERAPEUTIC HORTICULTURE ARTICLES BLOG CONTACT US" at bounding box center [592, 266] width 412 height 235
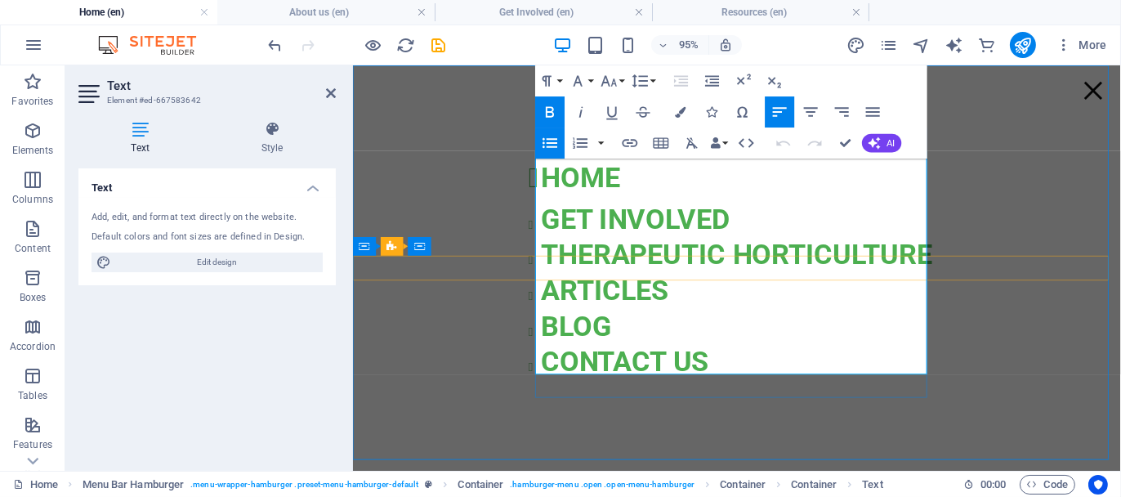
click at [679, 286] on li "ARTICLES" at bounding box center [757, 302] width 412 height 38
click at [551, 296] on span "ARTICLES" at bounding box center [618, 301] width 134 height 34
click at [551, 293] on span "ARTICLES" at bounding box center [618, 301] width 134 height 34
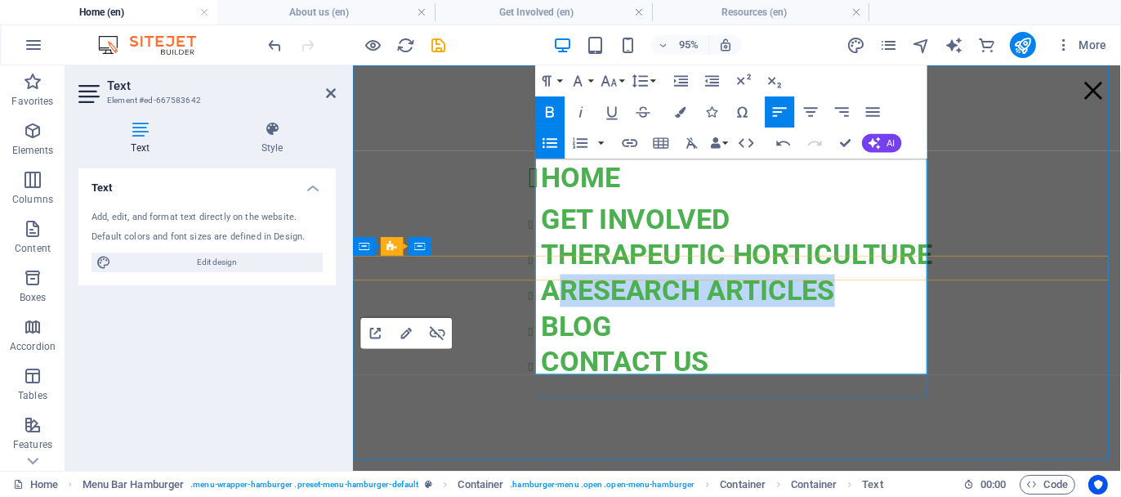
drag, startPoint x: 854, startPoint y: 292, endPoint x: 555, endPoint y: 300, distance: 299.0
click at [555, 300] on li "Aresearch a RTICLES" at bounding box center [757, 302] width 412 height 38
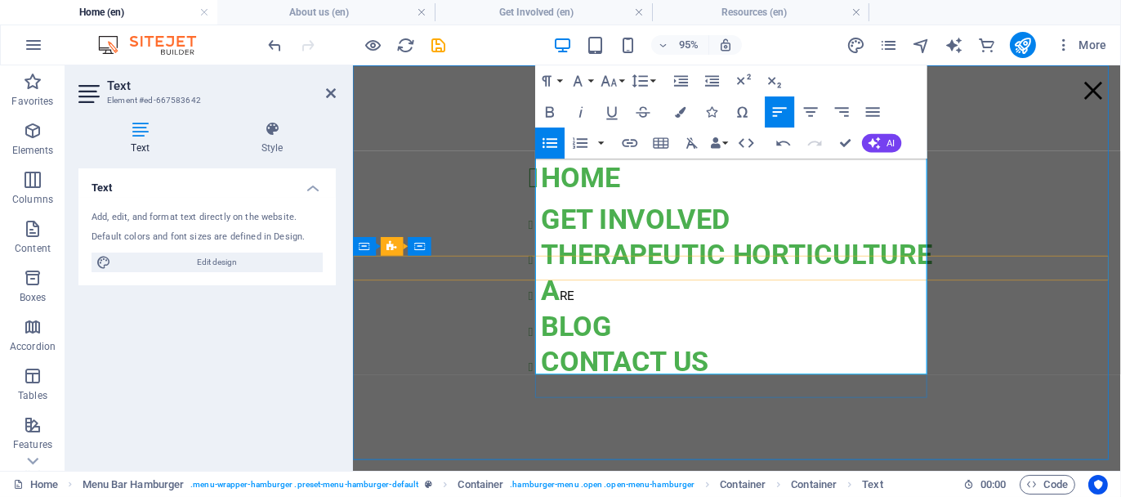
click at [555, 299] on span "A" at bounding box center [561, 301] width 20 height 34
click at [774, 141] on icon "button" at bounding box center [783, 143] width 19 height 19
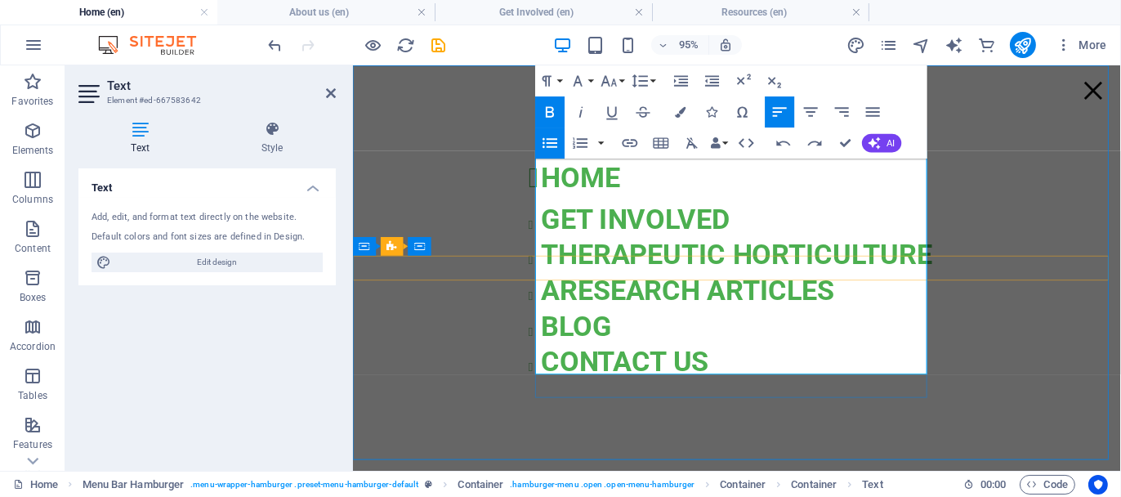
click at [608, 296] on span "Aresearch aRTICLES" at bounding box center [705, 301] width 309 height 34
click at [577, 296] on span "Aresearch aRTICLES" at bounding box center [705, 301] width 309 height 34
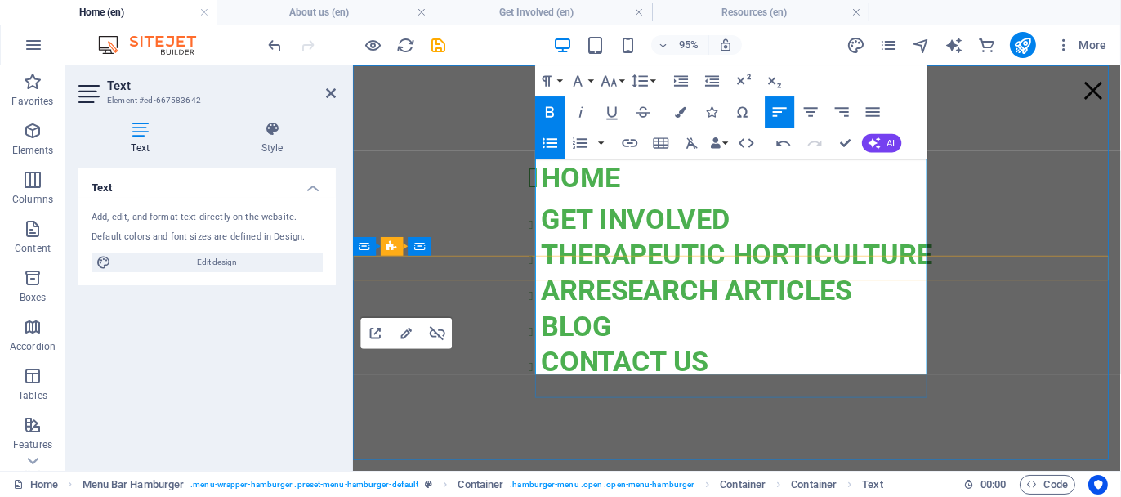
click at [582, 301] on span "ArRESEARCH ARTICLES" at bounding box center [715, 301] width 328 height 34
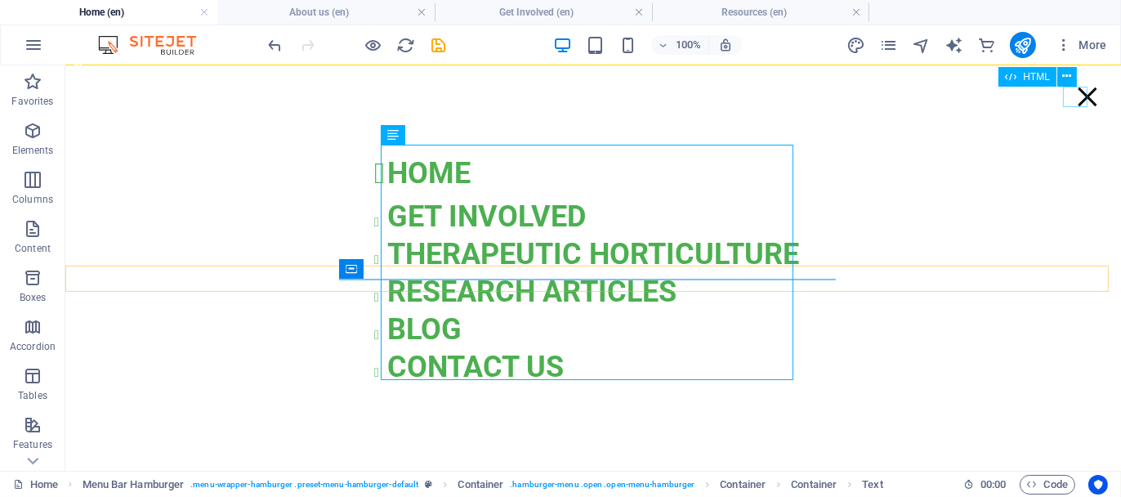
click at [1076, 96] on div at bounding box center [1086, 96] width 25 height 20
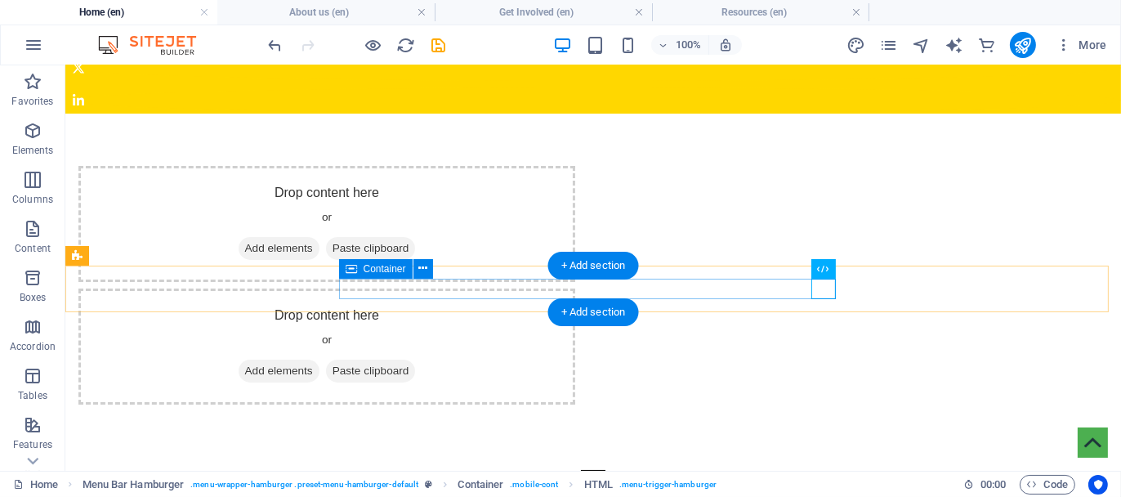
click at [411, 469] on div at bounding box center [592, 479] width 497 height 20
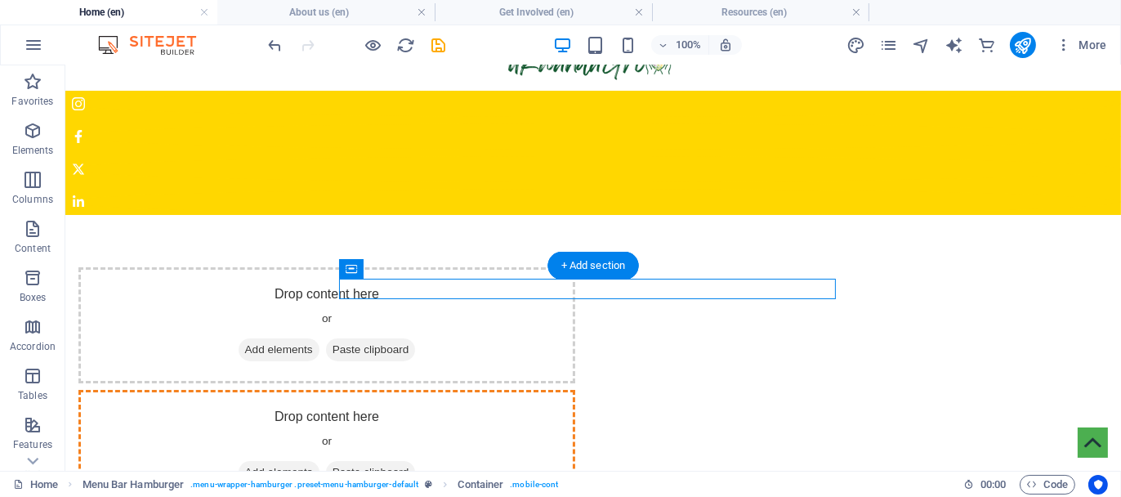
scroll to position [0, 0]
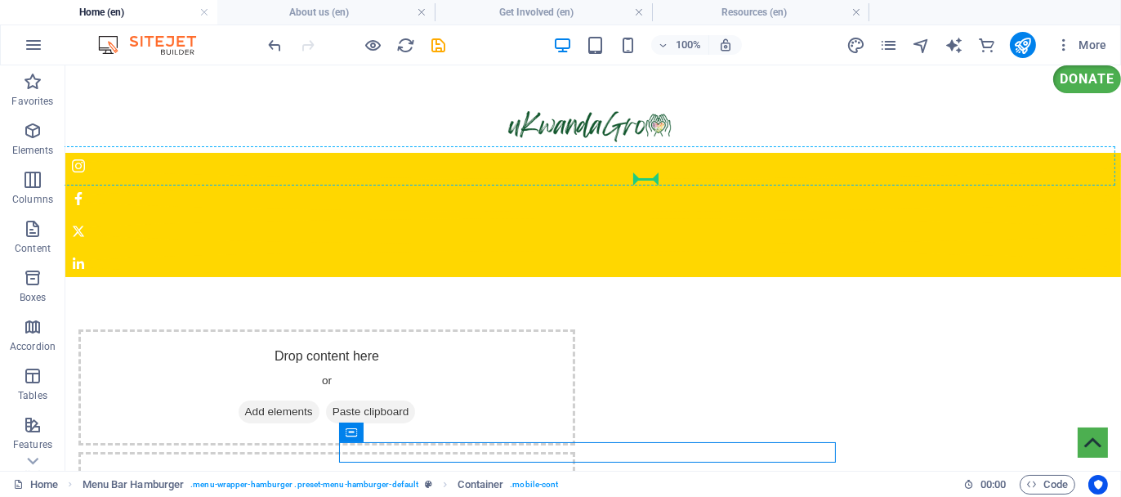
drag, startPoint x: 490, startPoint y: 290, endPoint x: 654, endPoint y: 168, distance: 204.4
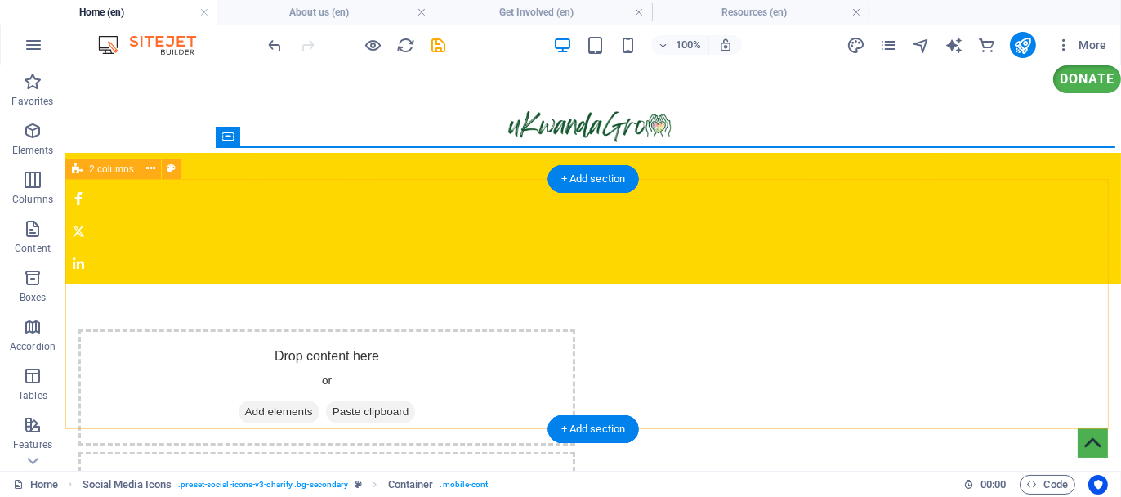
click at [814, 276] on div "Drop content here or Add elements Paste clipboard Drop content here or Add elem…" at bounding box center [592, 447] width 1055 height 343
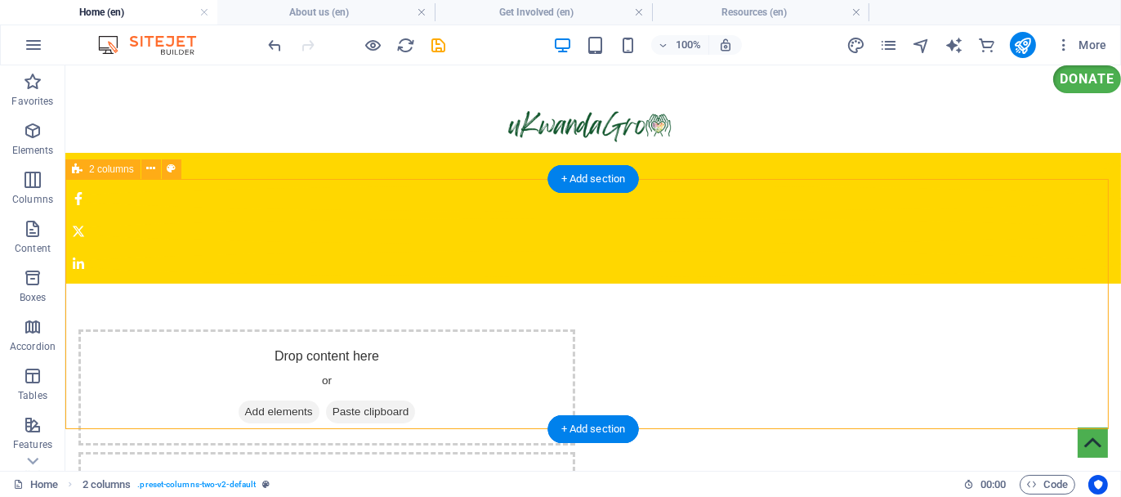
click at [84, 276] on div "Drop content here or Add elements Paste clipboard Drop content here or Add elem…" at bounding box center [592, 447] width 1055 height 343
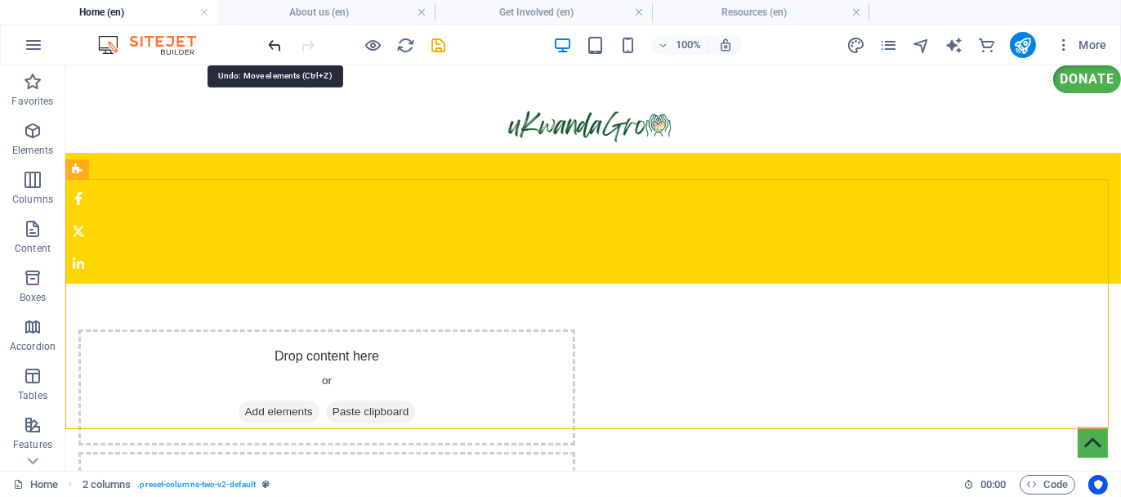
click at [266, 39] on icon "undo" at bounding box center [275, 45] width 19 height 19
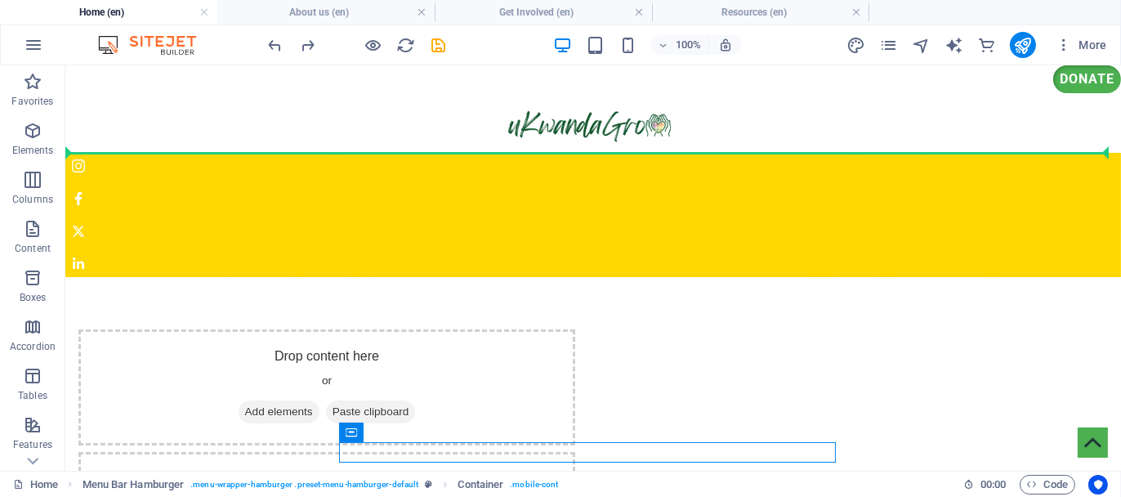
drag, startPoint x: 767, startPoint y: 290, endPoint x: 734, endPoint y: 156, distance: 137.9
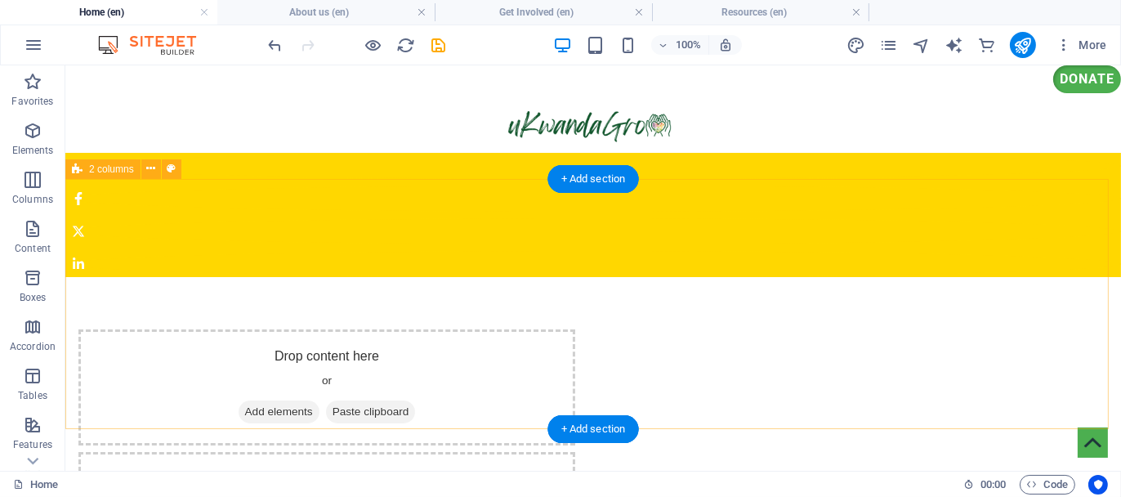
click at [955, 276] on div "Drop content here or Add elements Paste clipboard Drop content here or Add elem…" at bounding box center [592, 447] width 1055 height 343
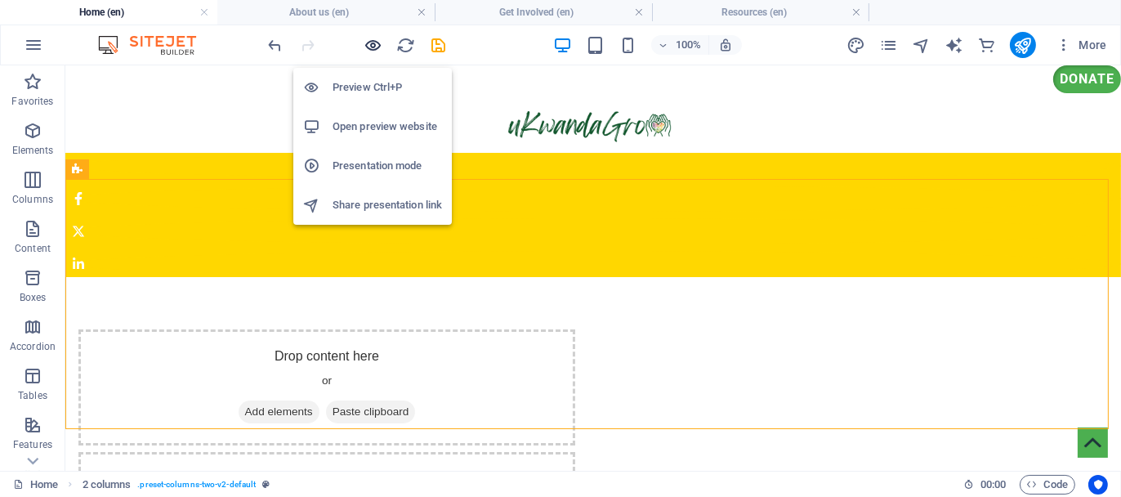
click at [369, 42] on icon "button" at bounding box center [373, 45] width 19 height 19
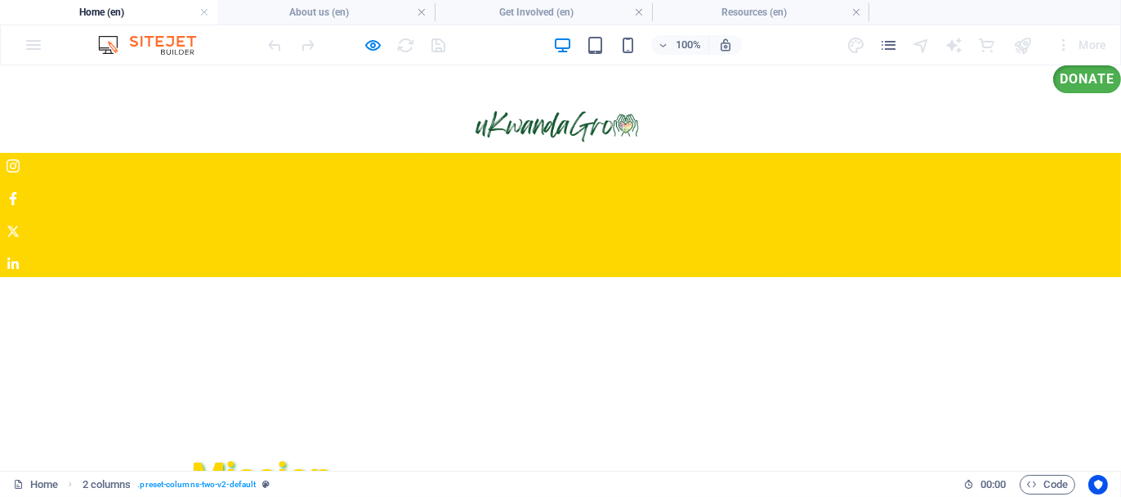
click at [505, 279] on div "Drop content here or Add elements Paste clipboard Drop content here or Add elem…" at bounding box center [560, 325] width 1121 height 98
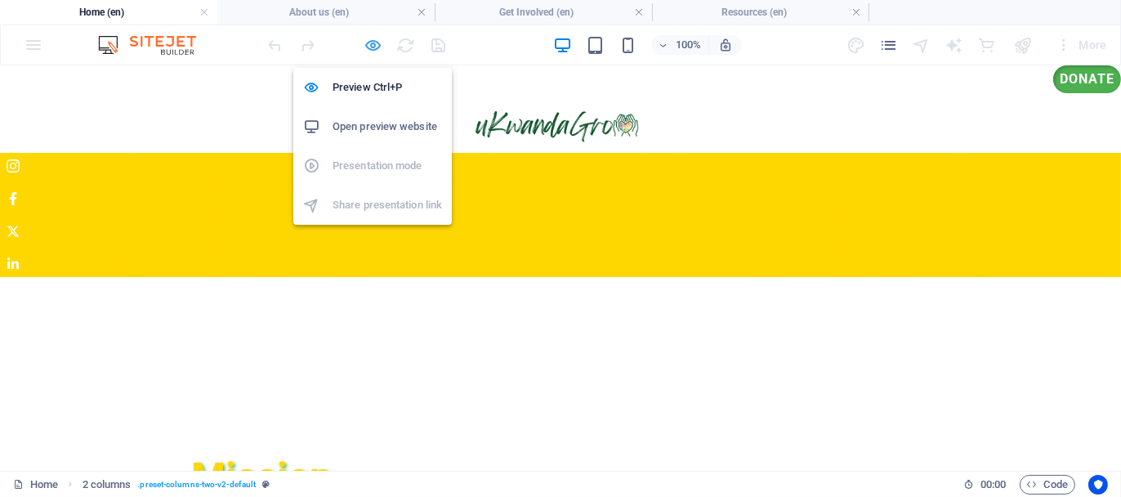
click at [380, 42] on icon "button" at bounding box center [373, 45] width 19 height 19
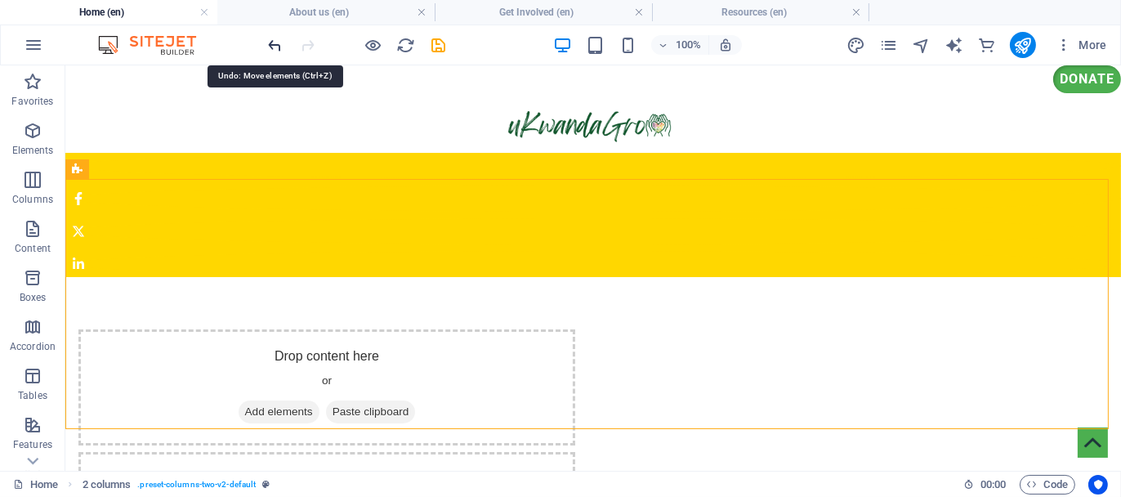
click at [270, 42] on icon "undo" at bounding box center [275, 45] width 19 height 19
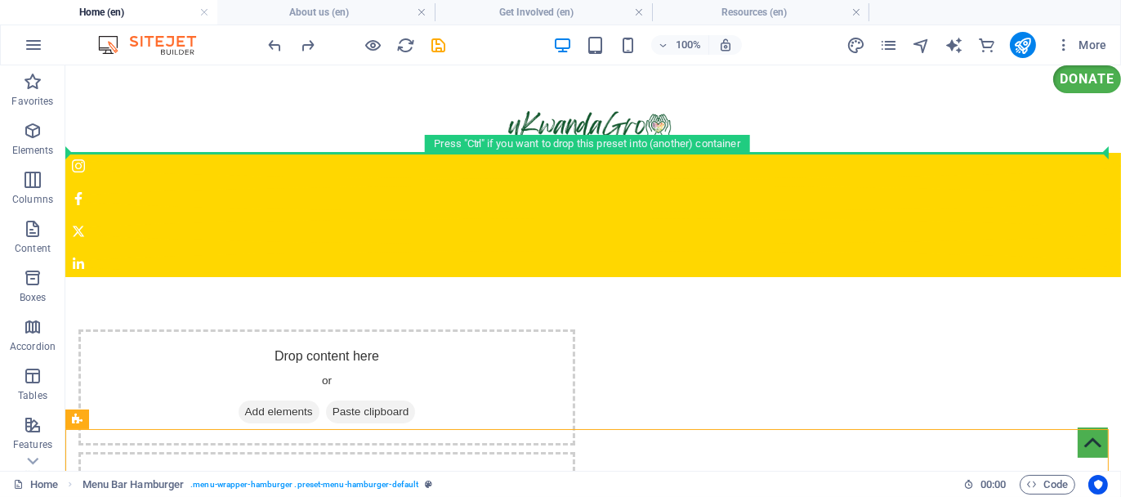
drag, startPoint x: 289, startPoint y: 437, endPoint x: 309, endPoint y: 158, distance: 280.0
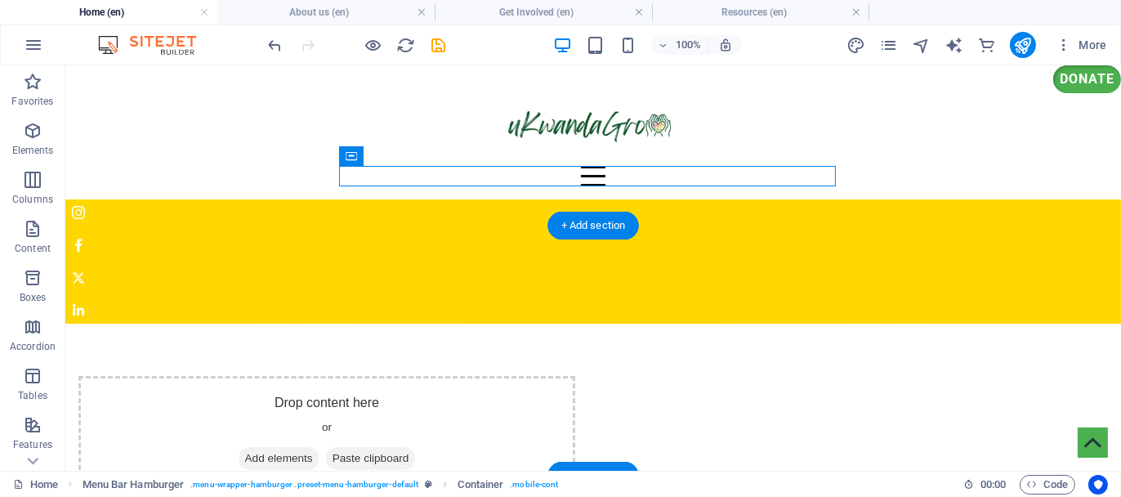
drag, startPoint x: 524, startPoint y: 167, endPoint x: 640, endPoint y: 301, distance: 176.0
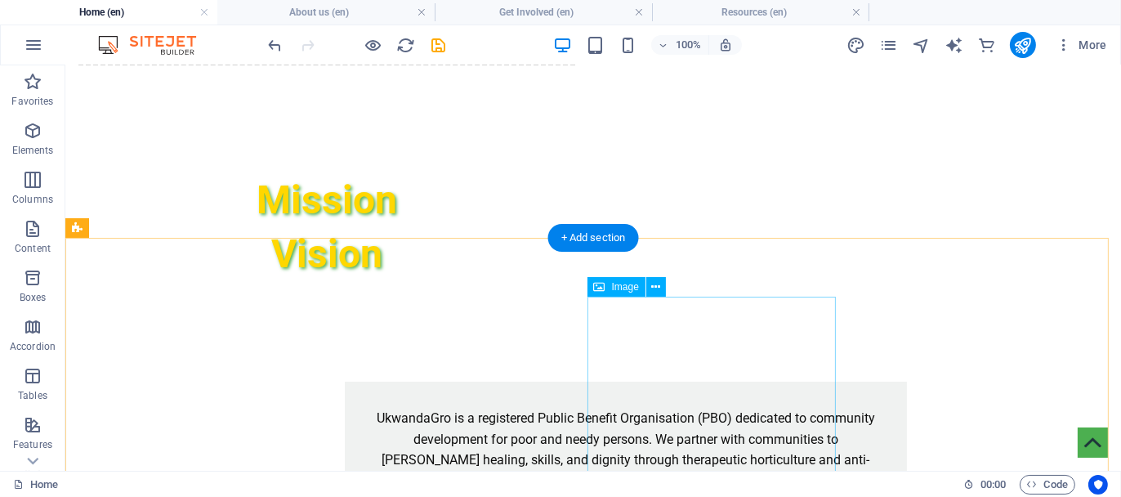
scroll to position [82, 0]
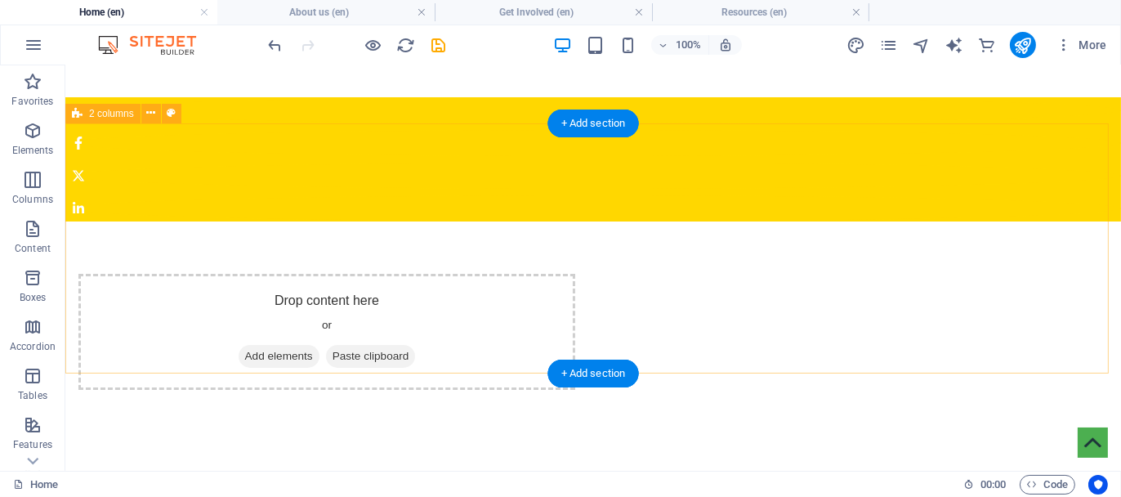
click at [879, 296] on div "Drop content here or Add elements Paste clipboard" at bounding box center [592, 334] width 1055 height 227
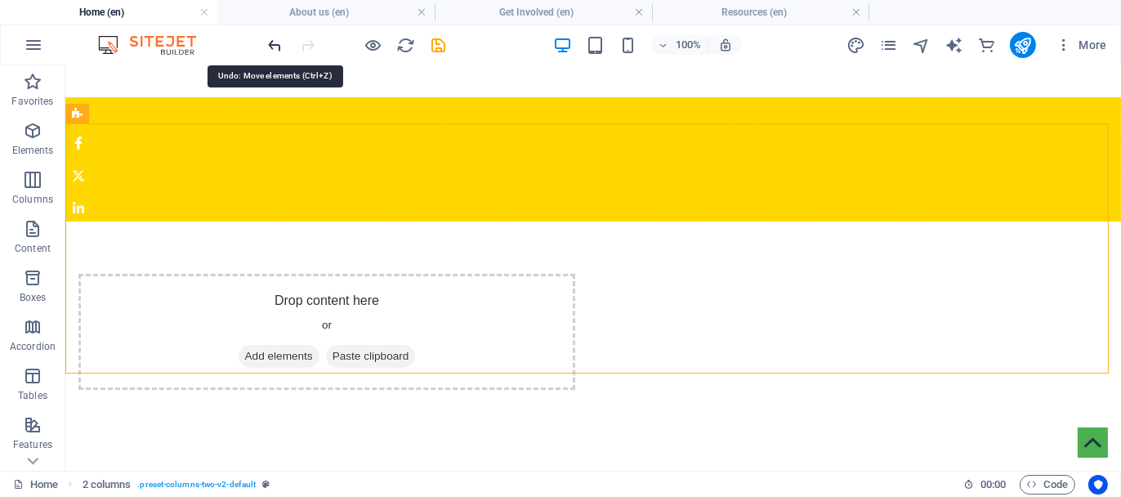
click at [274, 43] on icon "undo" at bounding box center [275, 45] width 19 height 19
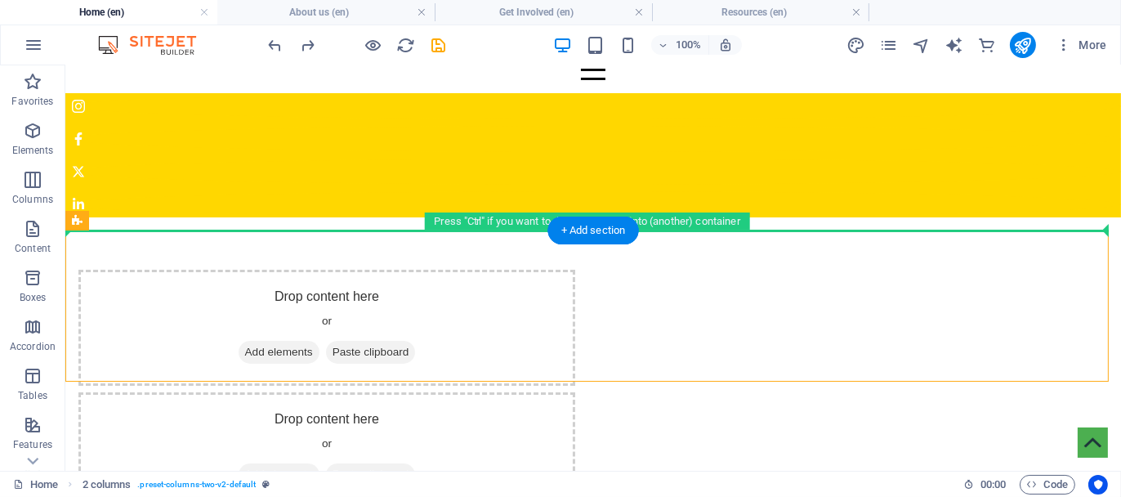
scroll to position [0, 0]
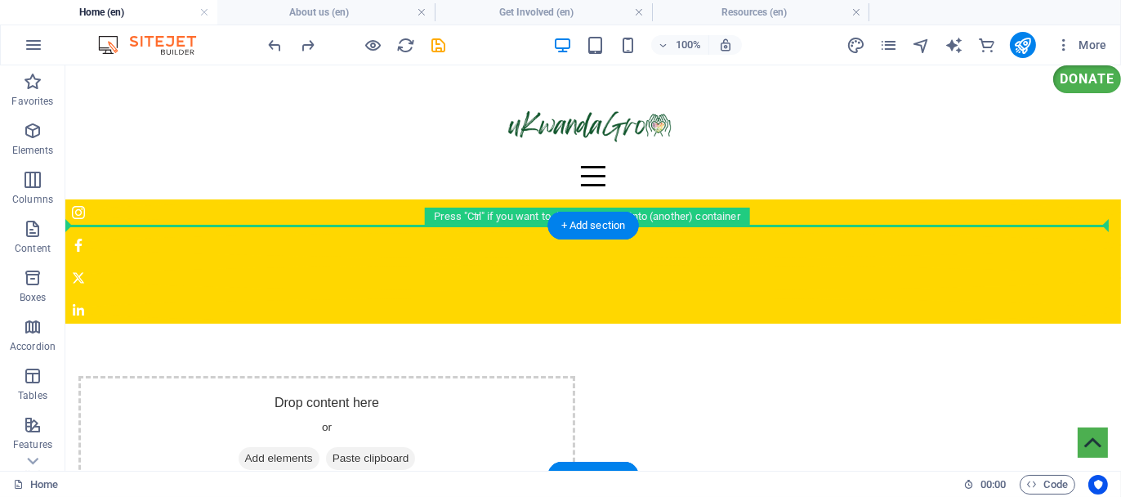
drag, startPoint x: 171, startPoint y: 318, endPoint x: 203, endPoint y: 230, distance: 94.1
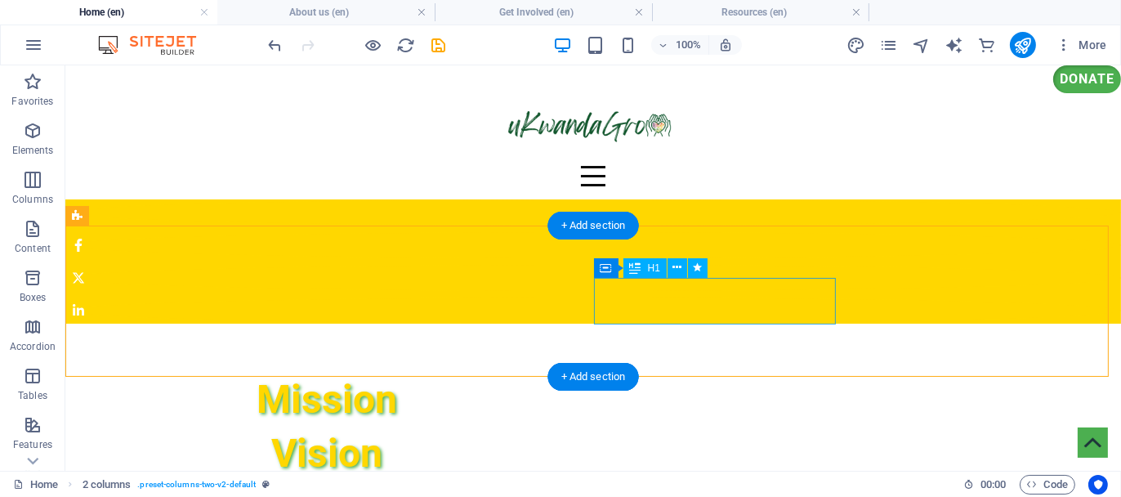
scroll to position [163, 0]
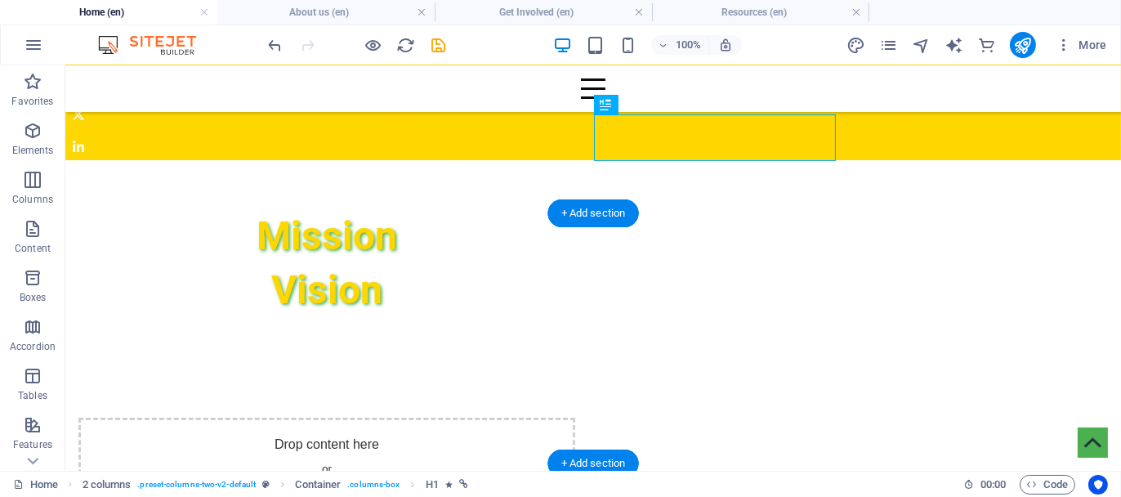
drag, startPoint x: 706, startPoint y: 136, endPoint x: 717, endPoint y: 323, distance: 186.6
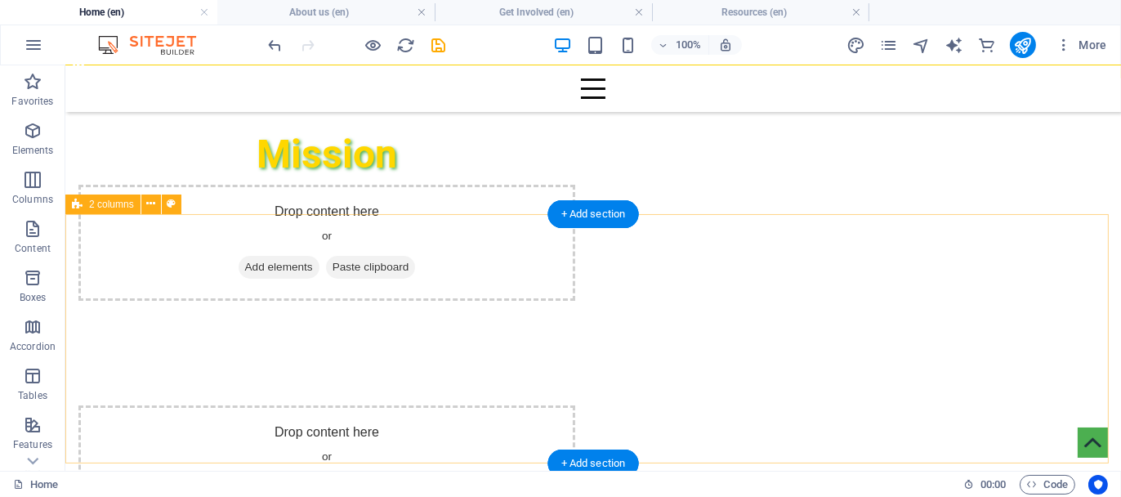
scroll to position [0, 0]
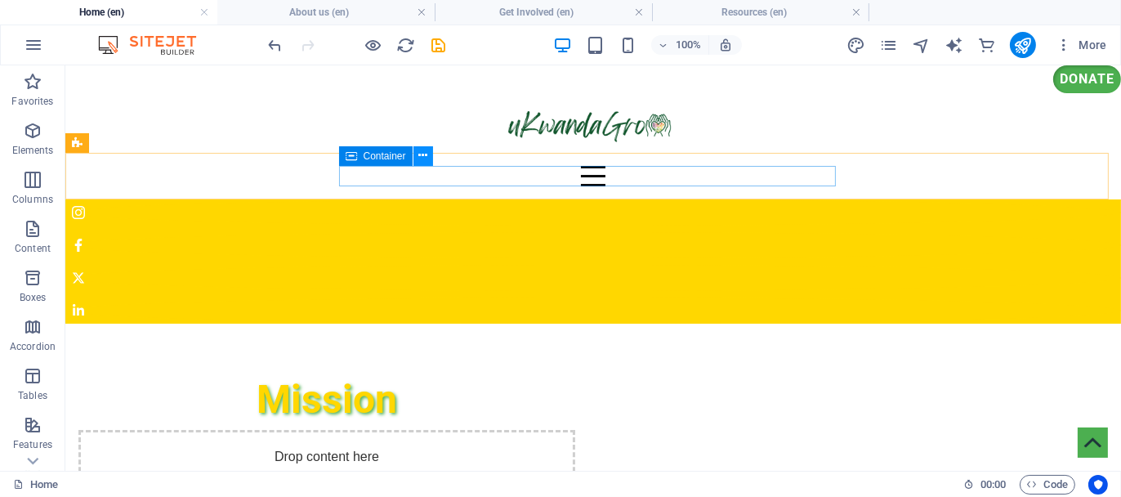
click at [426, 160] on icon at bounding box center [422, 155] width 9 height 17
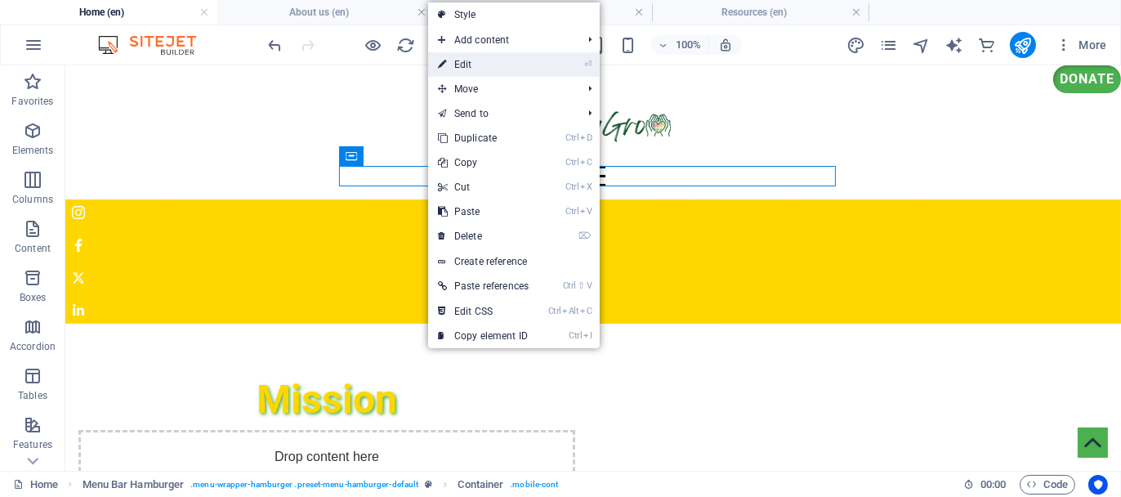
click at [488, 70] on link "⏎ Edit" at bounding box center [483, 64] width 110 height 25
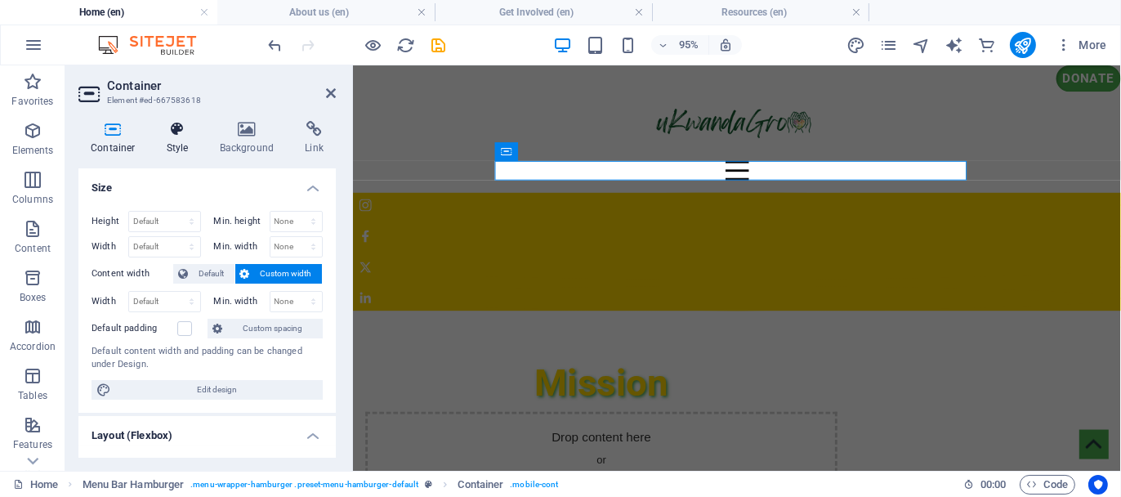
click at [178, 138] on h4 "Style" at bounding box center [180, 138] width 53 height 34
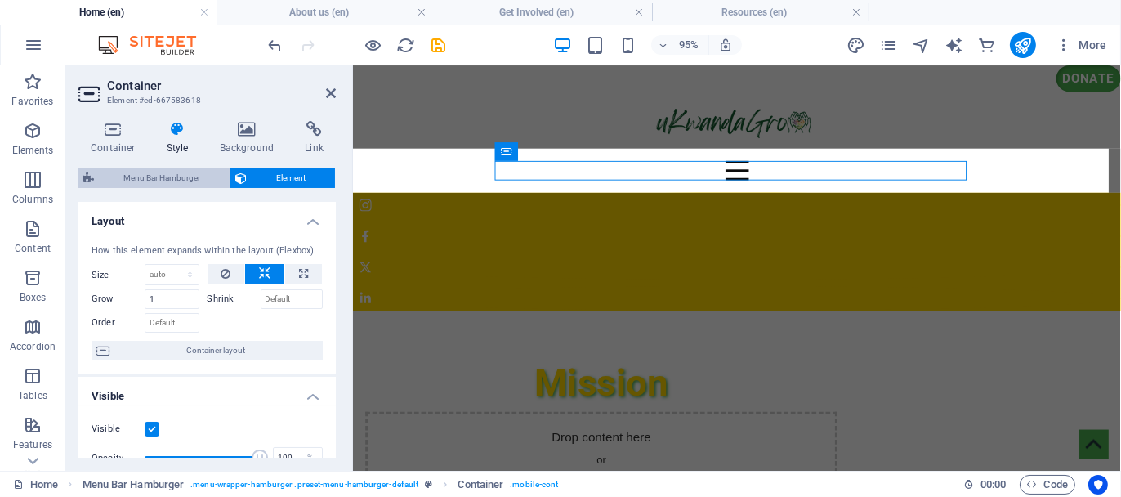
click at [203, 176] on span "Menu Bar Hamburger" at bounding box center [162, 178] width 126 height 20
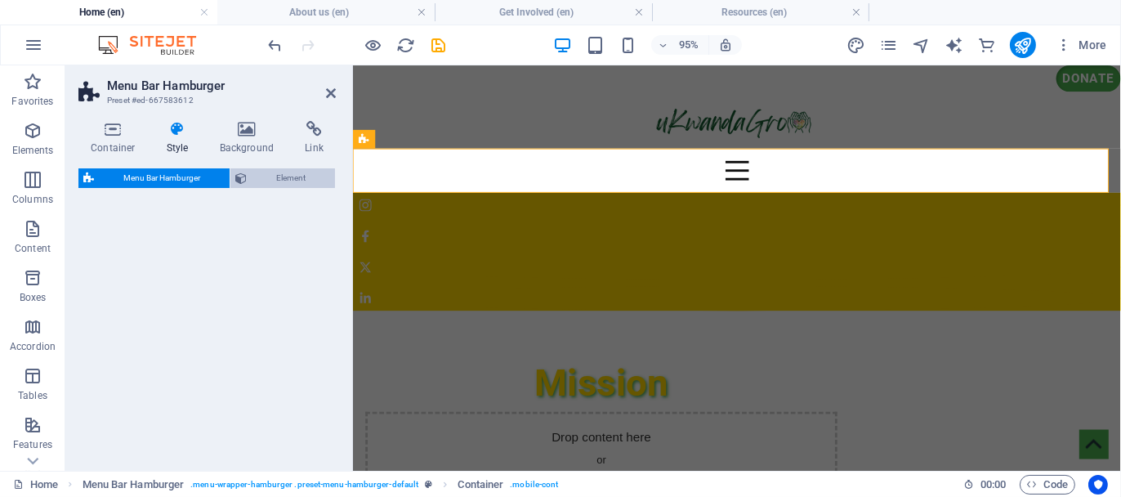
select select "rem"
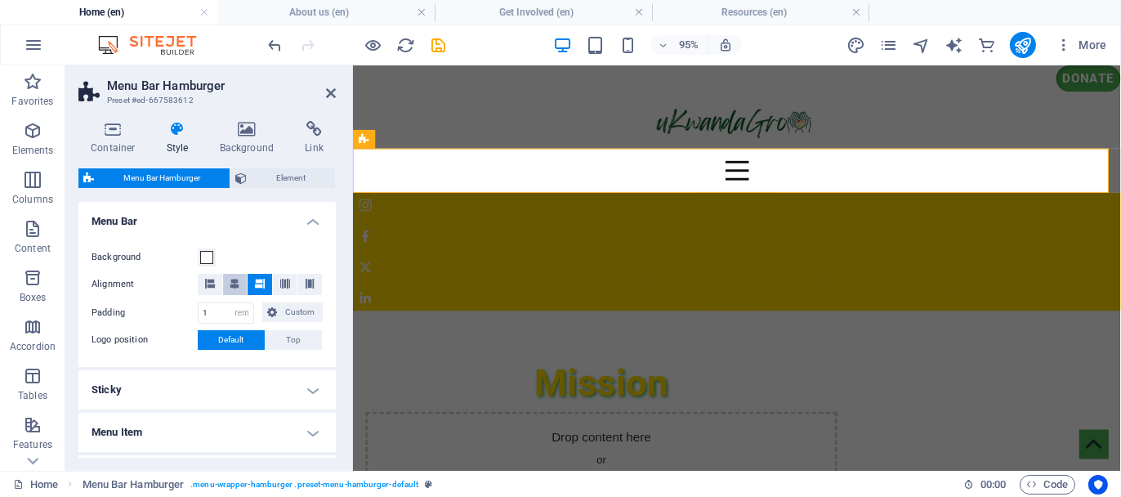
click at [238, 287] on icon at bounding box center [235, 284] width 10 height 10
click at [275, 176] on span "Element" at bounding box center [291, 178] width 78 height 20
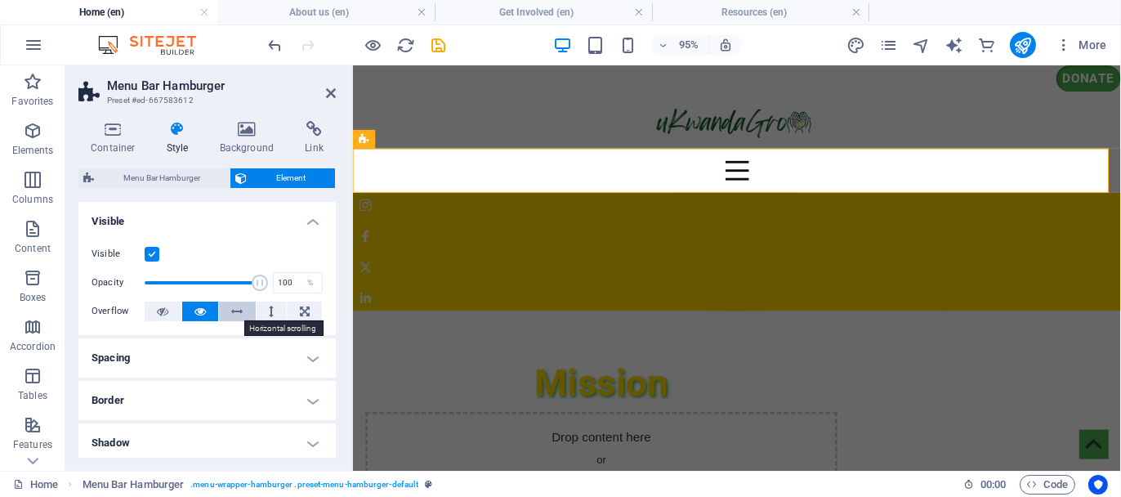
click at [238, 308] on icon at bounding box center [237, 311] width 11 height 20
click at [192, 348] on h4 "Spacing" at bounding box center [206, 357] width 257 height 39
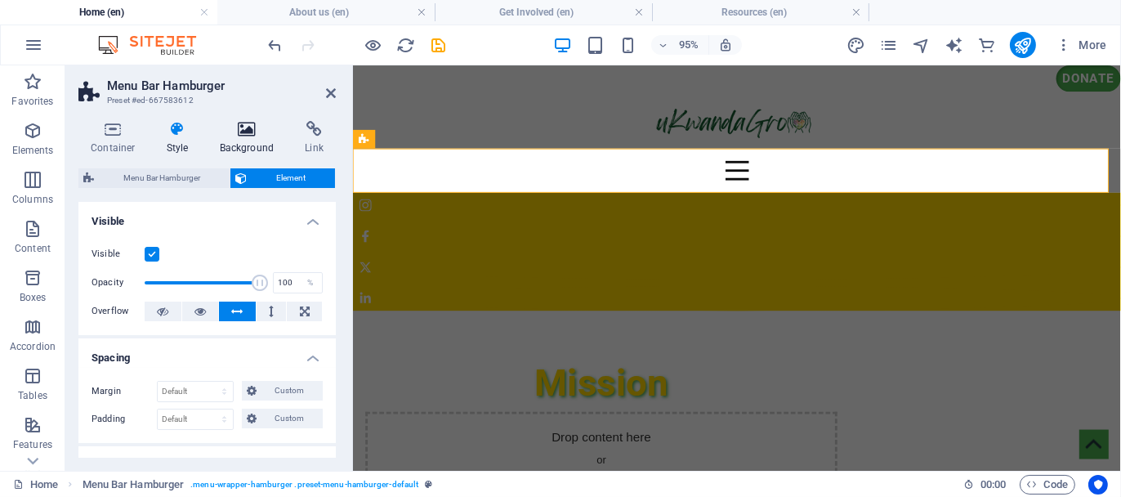
click at [255, 131] on icon at bounding box center [246, 129] width 79 height 16
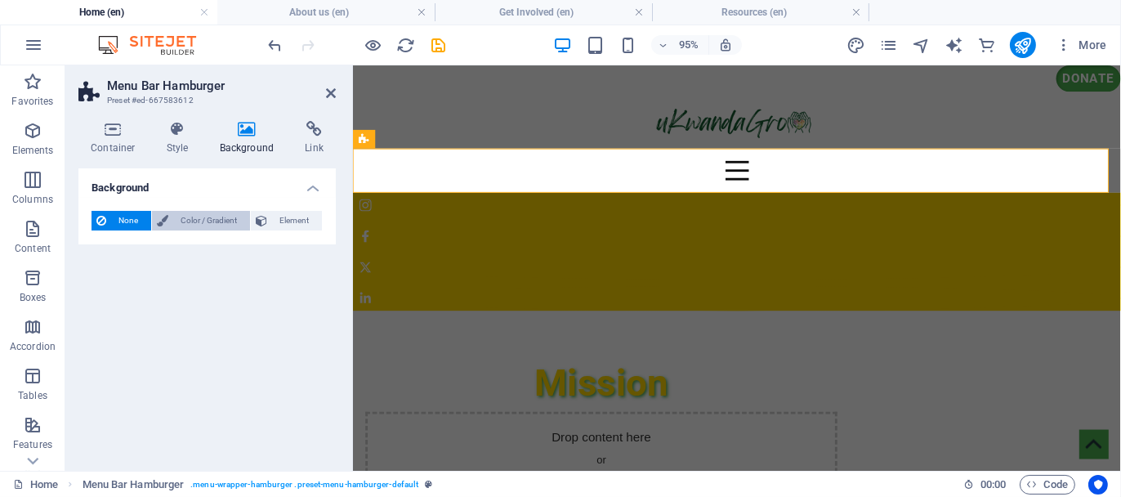
click at [207, 215] on span "Color / Gradient" at bounding box center [209, 221] width 72 height 20
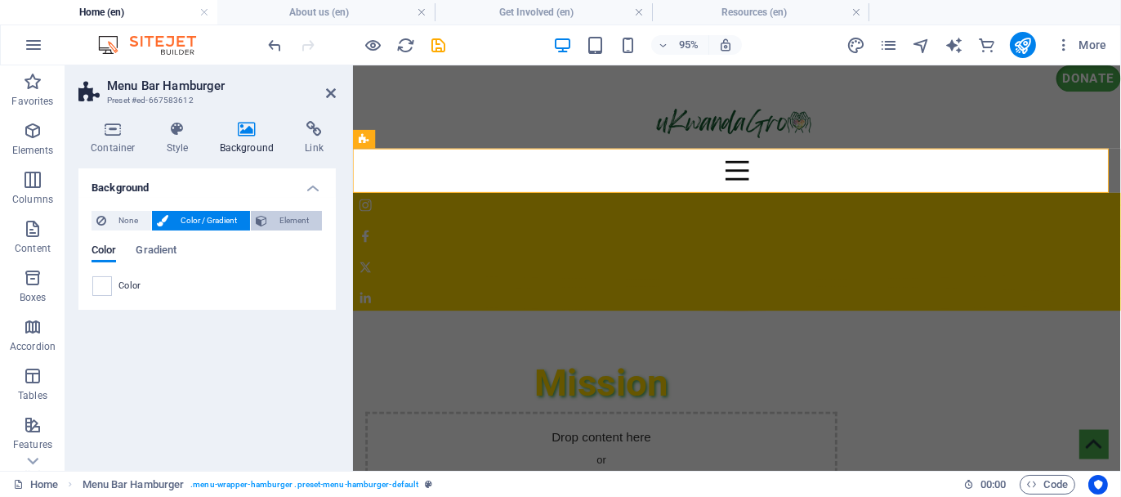
click at [270, 219] on button "Element" at bounding box center [286, 221] width 71 height 20
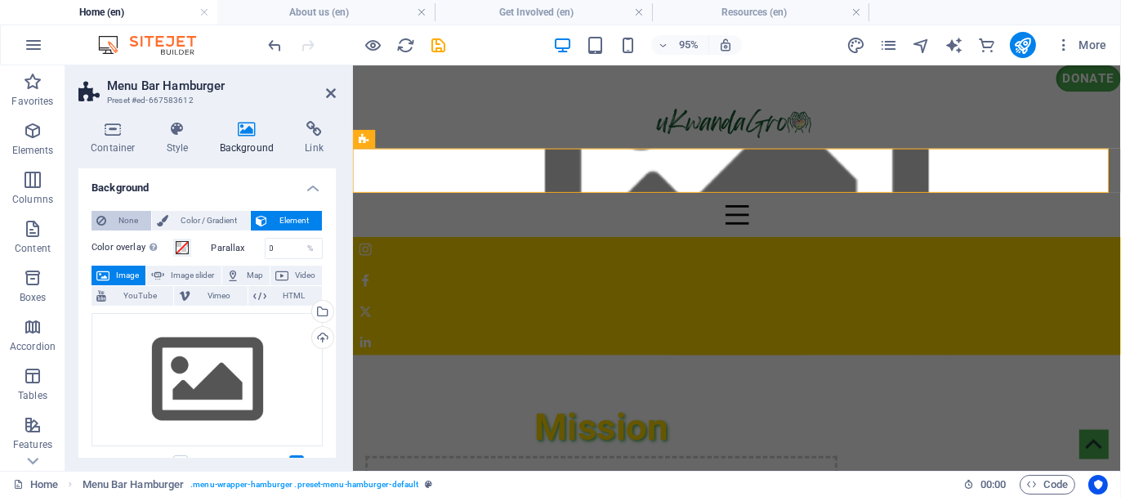
click at [136, 214] on span "None" at bounding box center [128, 221] width 35 height 20
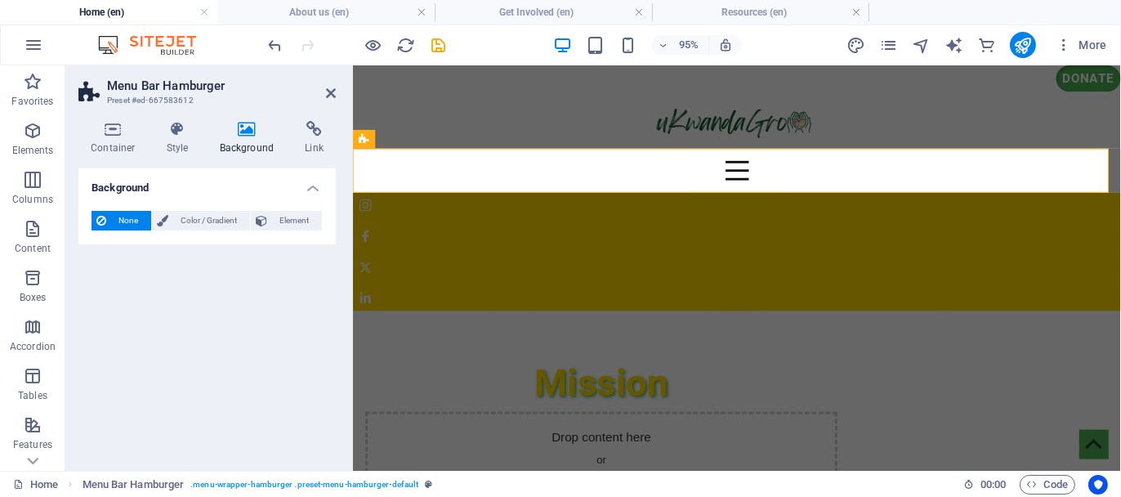
click at [186, 84] on h2 "Menu Bar Hamburger" at bounding box center [221, 85] width 229 height 15
click at [331, 87] on icon at bounding box center [331, 93] width 10 height 13
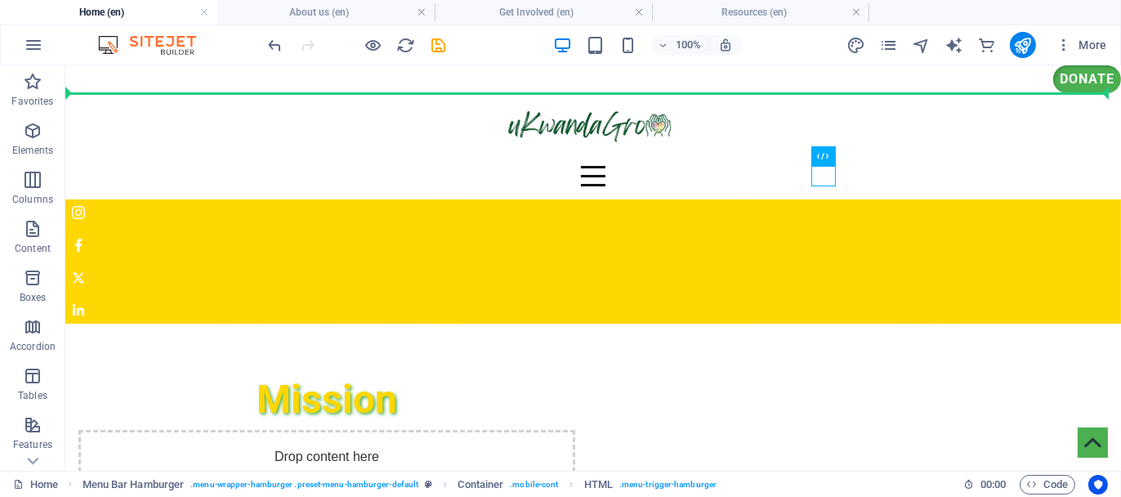
drag, startPoint x: 822, startPoint y: 175, endPoint x: 826, endPoint y: 110, distance: 64.7
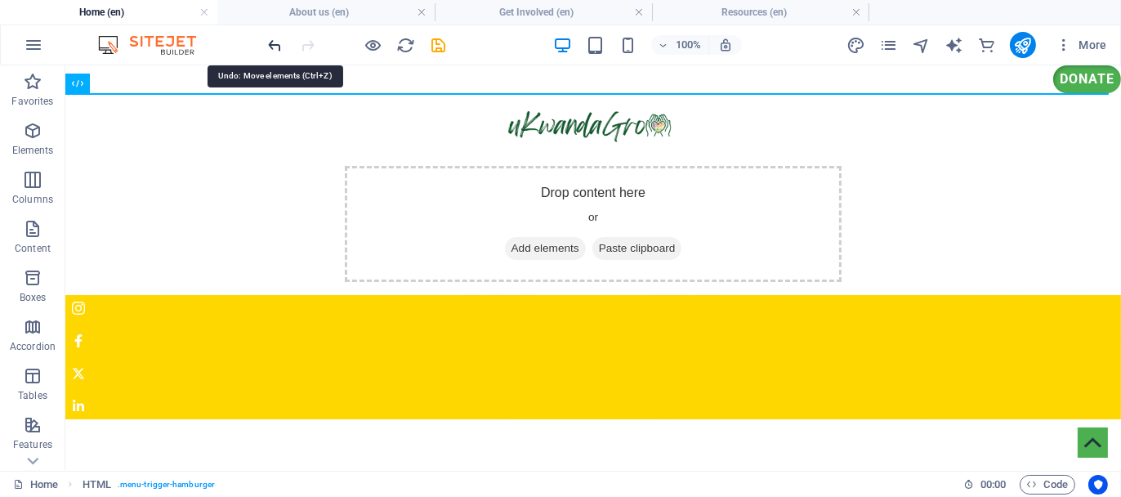
click at [276, 44] on icon "undo" at bounding box center [275, 45] width 19 height 19
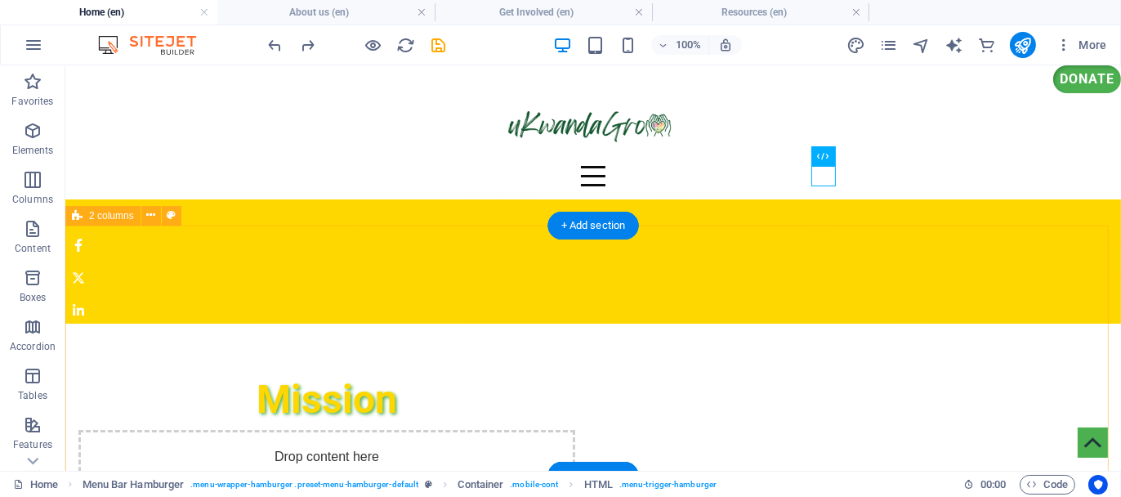
click at [955, 323] on div "Mission Drop content here or Add elements Paste clipboard" at bounding box center [592, 460] width 1055 height 274
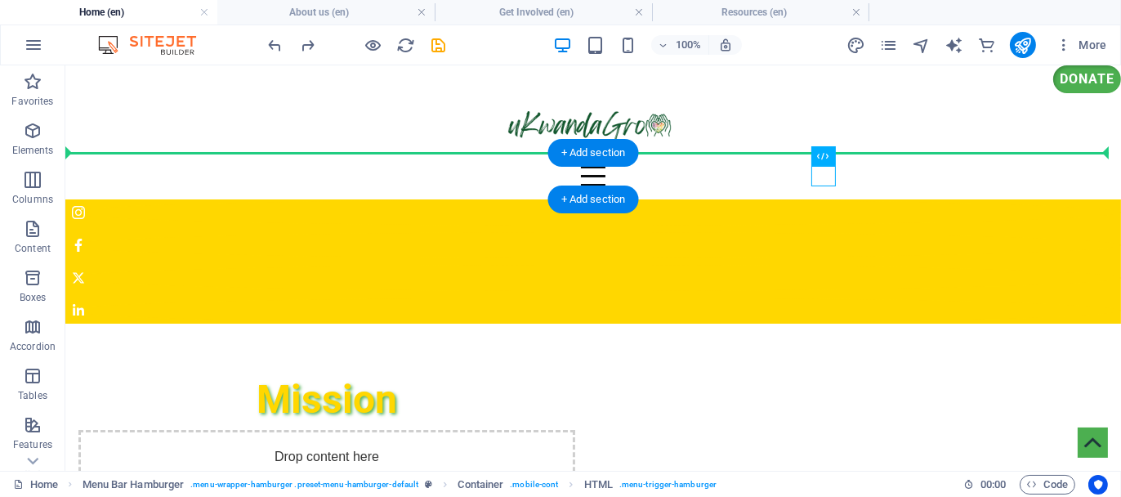
drag, startPoint x: 818, startPoint y: 175, endPoint x: 863, endPoint y: 157, distance: 47.6
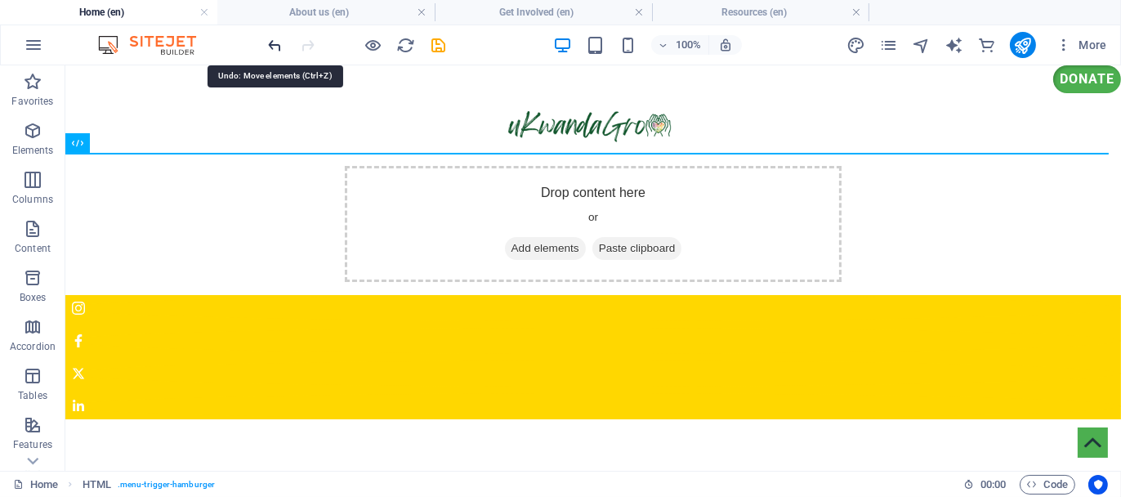
click at [269, 42] on icon "undo" at bounding box center [275, 45] width 19 height 19
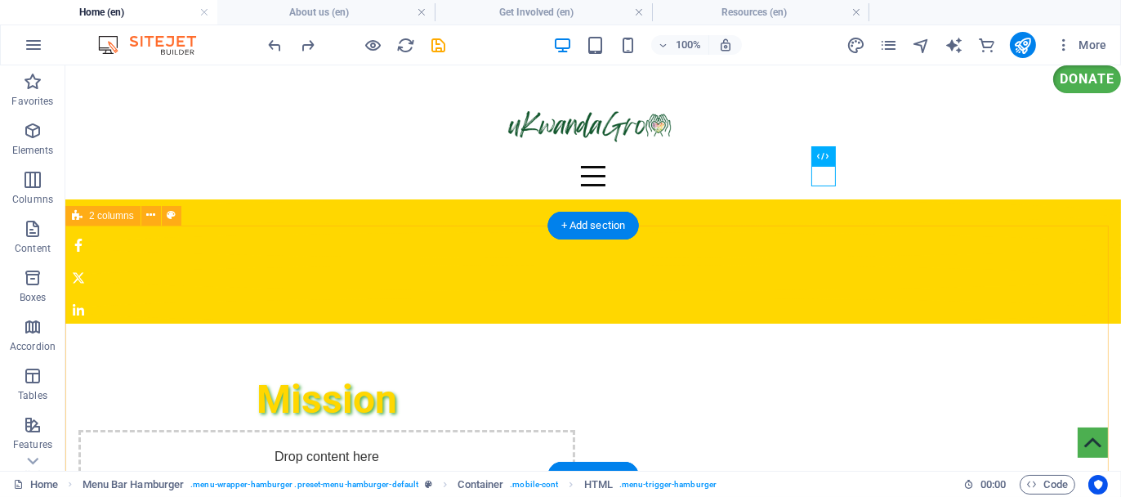
click at [987, 323] on div "Mission Drop content here or Add elements Paste clipboard" at bounding box center [592, 460] width 1055 height 274
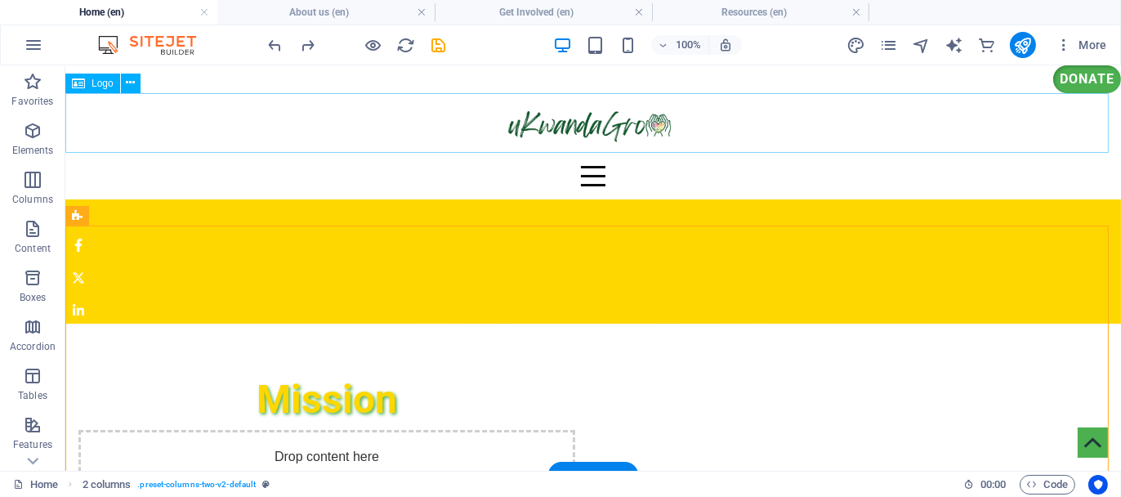
drag, startPoint x: 412, startPoint y: 203, endPoint x: 417, endPoint y: 110, distance: 93.3
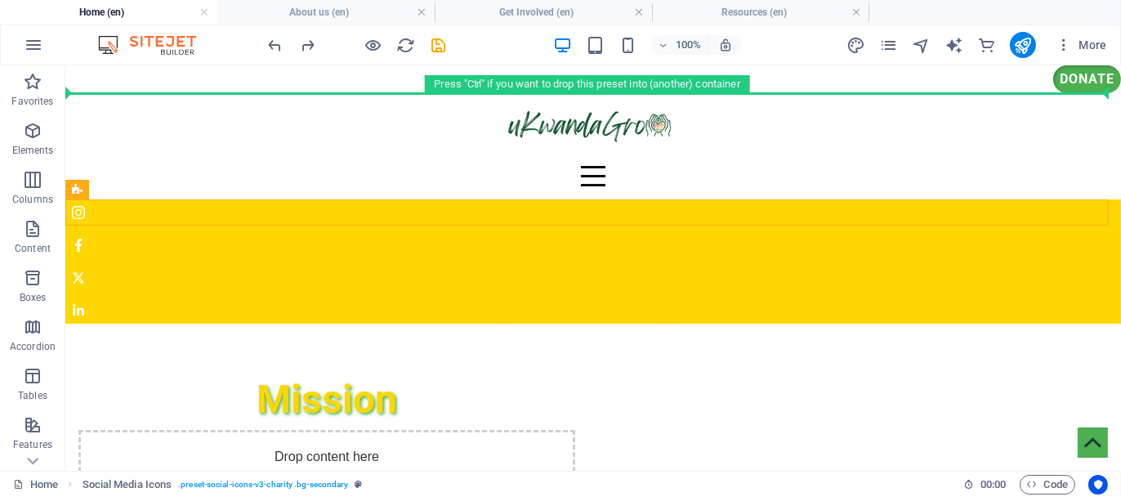
drag, startPoint x: 296, startPoint y: 211, endPoint x: 304, endPoint y: 104, distance: 107.2
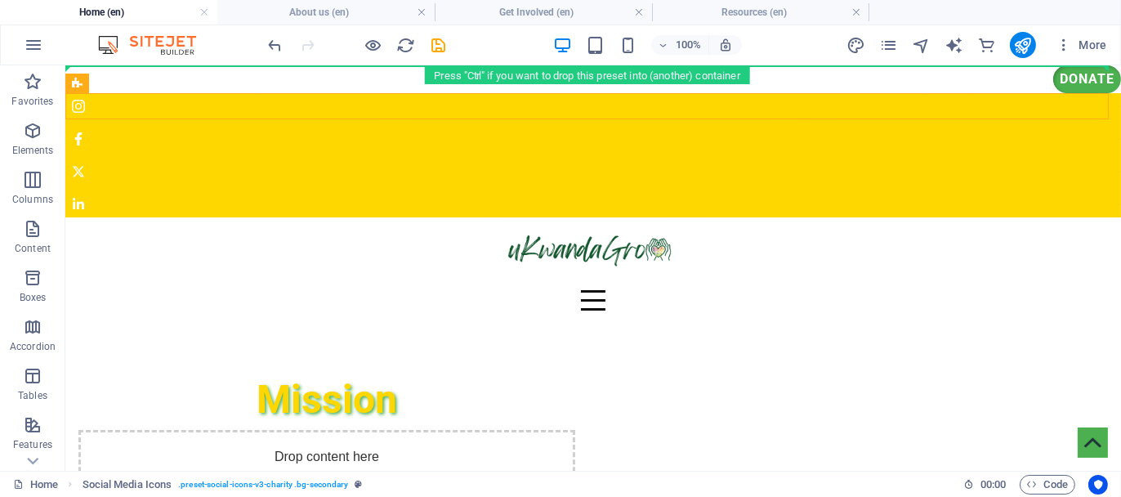
drag, startPoint x: 288, startPoint y: 104, endPoint x: 289, endPoint y: 69, distance: 34.3
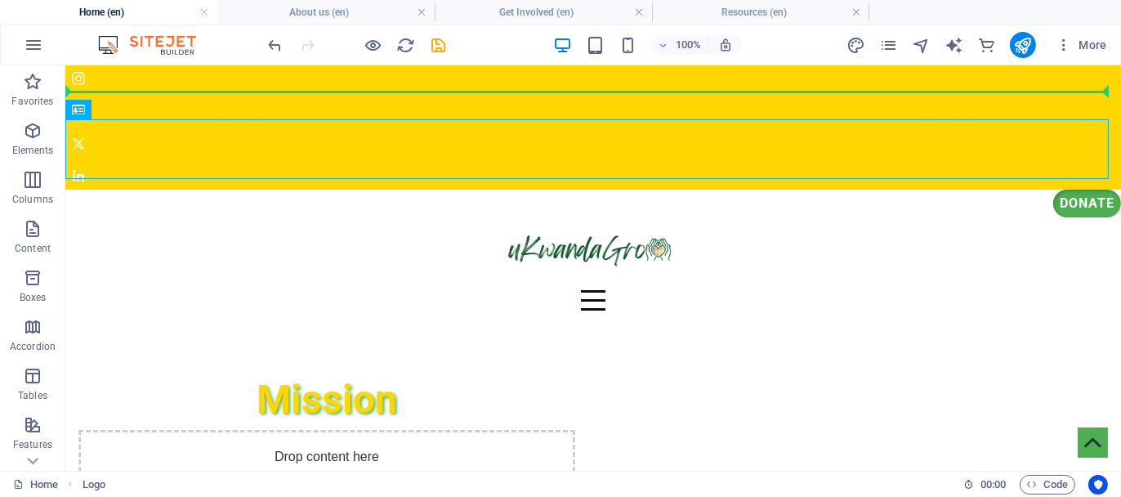
drag, startPoint x: 532, startPoint y: 158, endPoint x: 531, endPoint y: 96, distance: 62.1
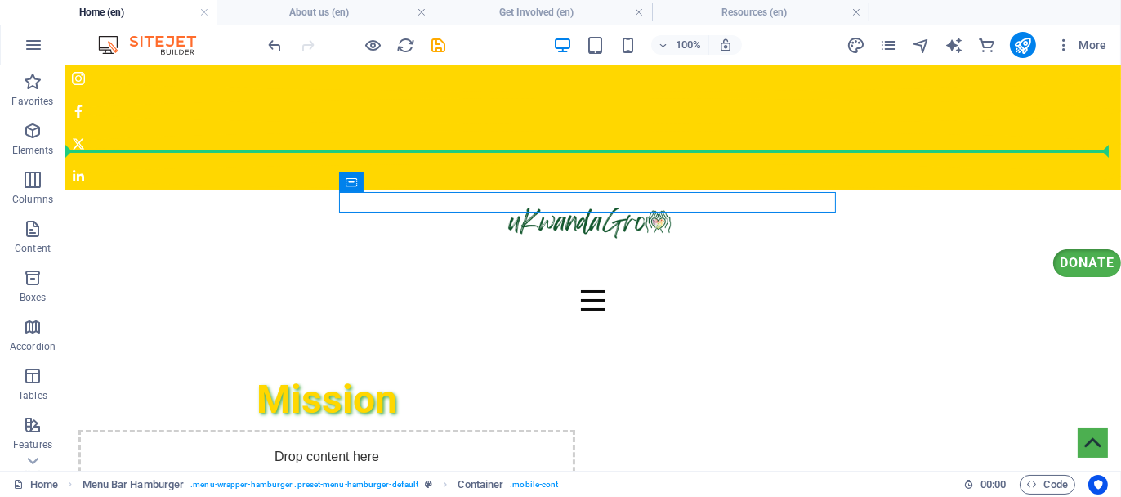
drag, startPoint x: 466, startPoint y: 197, endPoint x: 471, endPoint y: 151, distance: 46.0
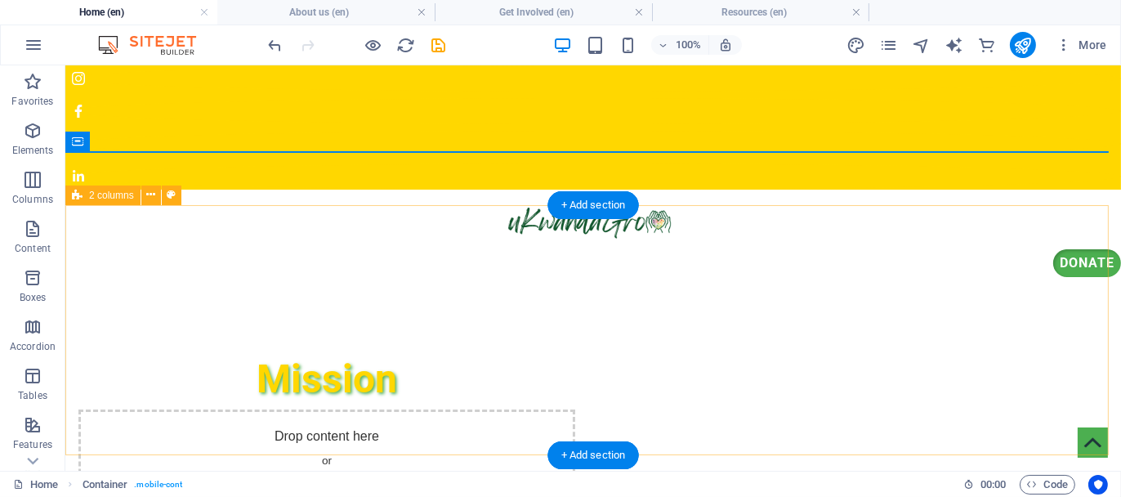
click at [987, 312] on div "Mission Drop content here or Add elements Paste clipboard" at bounding box center [592, 439] width 1055 height 274
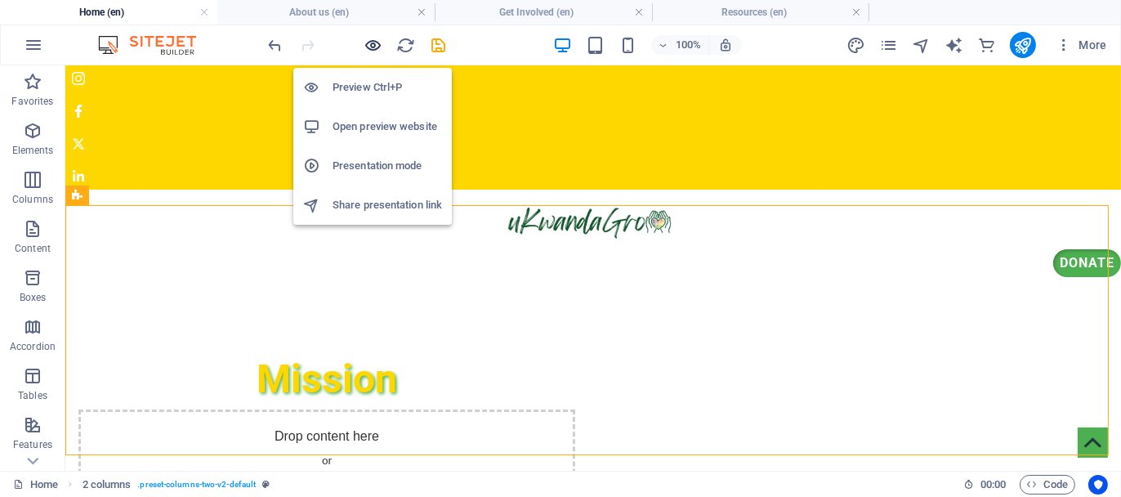
drag, startPoint x: 363, startPoint y: 45, endPoint x: 494, endPoint y: 16, distance: 134.0
click at [364, 45] on icon "button" at bounding box center [373, 45] width 19 height 19
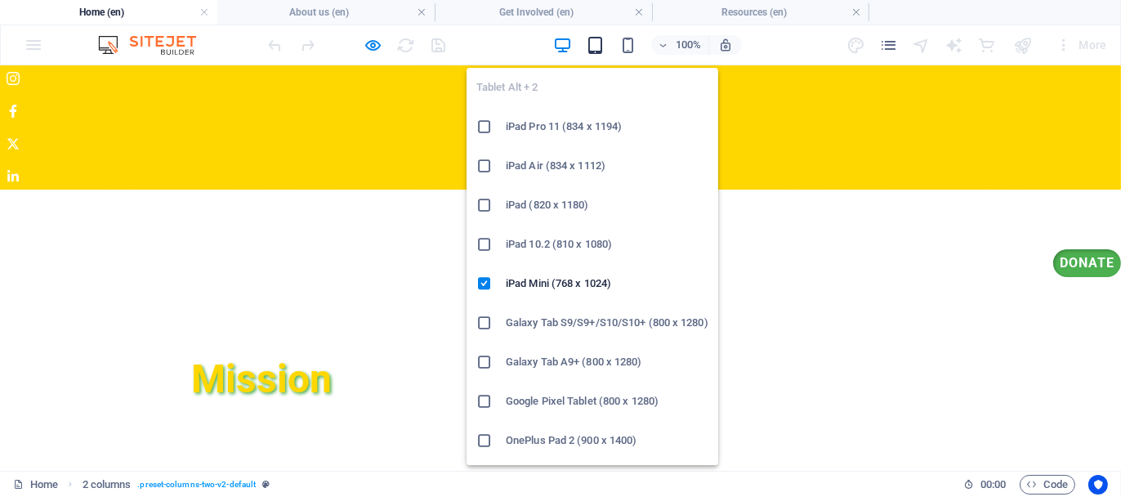
click at [599, 42] on icon "button" at bounding box center [595, 45] width 19 height 19
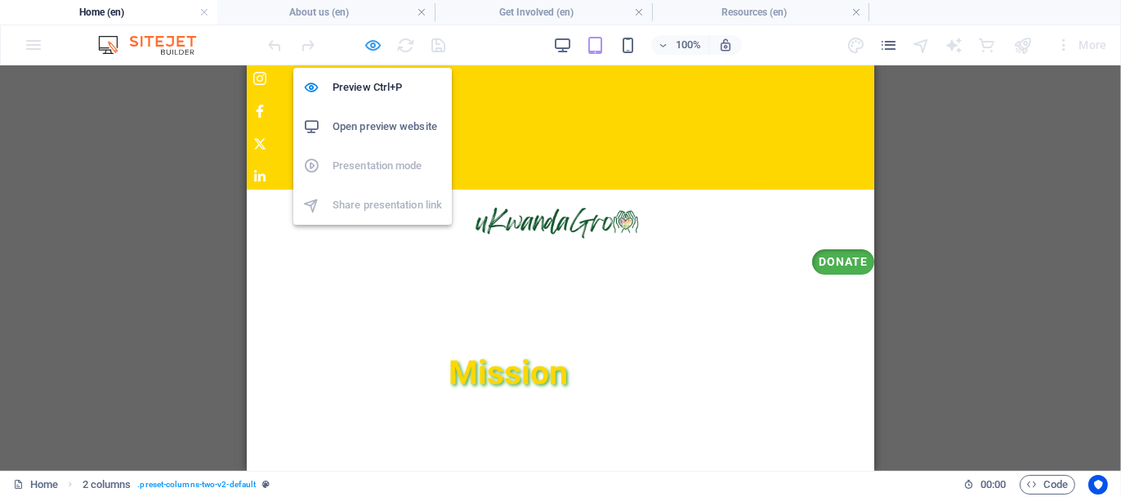
drag, startPoint x: 373, startPoint y: 46, endPoint x: 206, endPoint y: 13, distance: 170.6
click at [373, 46] on icon "button" at bounding box center [373, 45] width 19 height 19
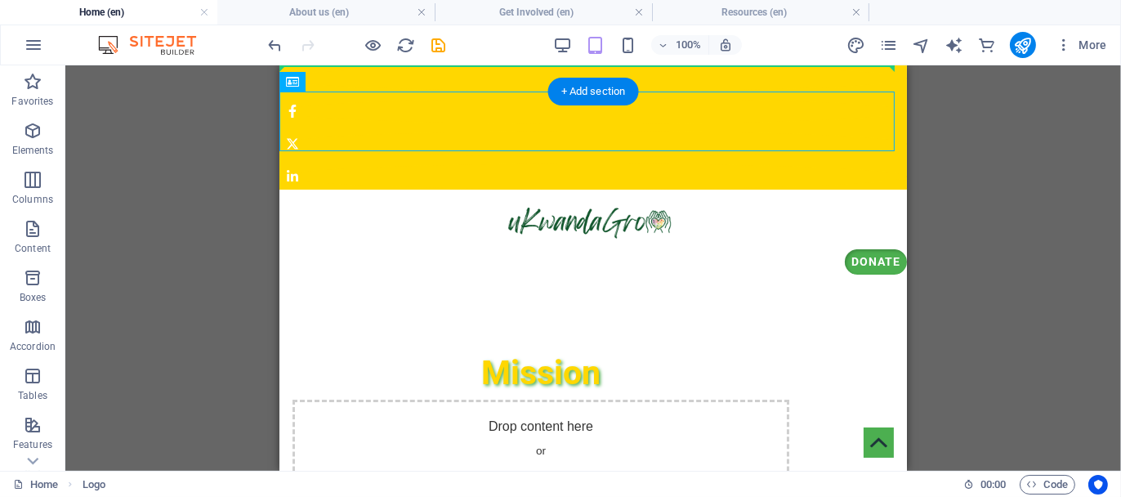
drag, startPoint x: 445, startPoint y: 108, endPoint x: 451, endPoint y: 68, distance: 40.4
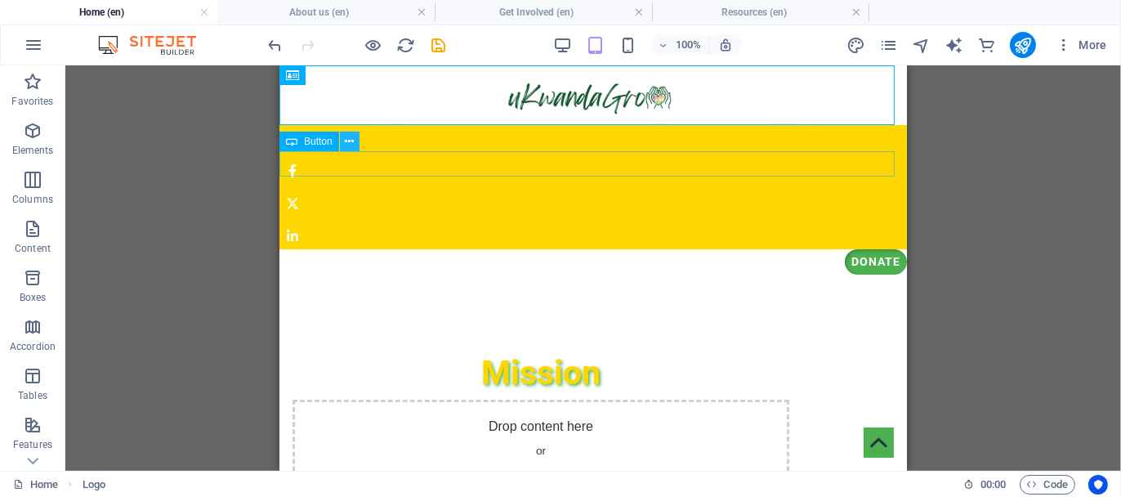
click at [349, 147] on icon at bounding box center [349, 141] width 9 height 17
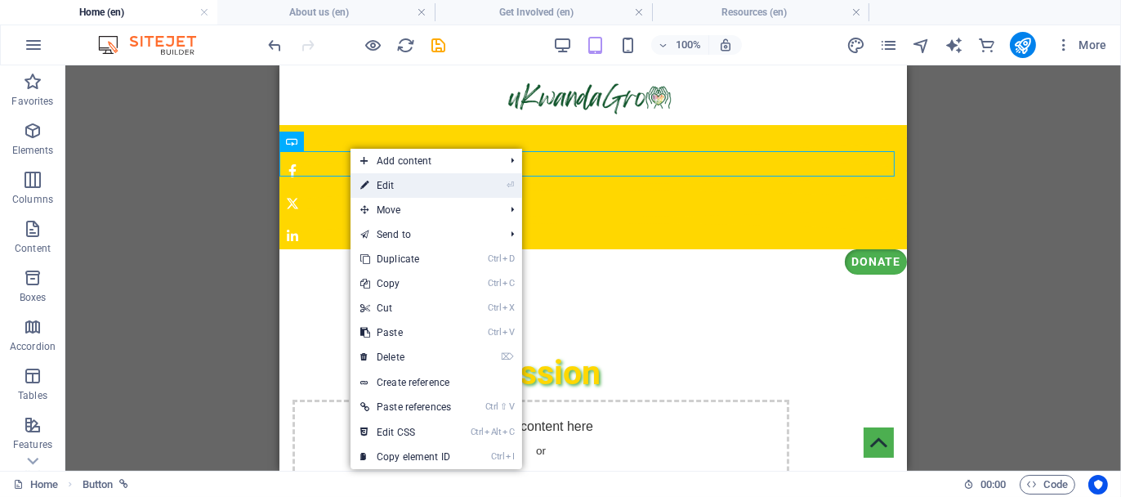
click at [392, 183] on link "⏎ Edit" at bounding box center [405, 185] width 110 height 25
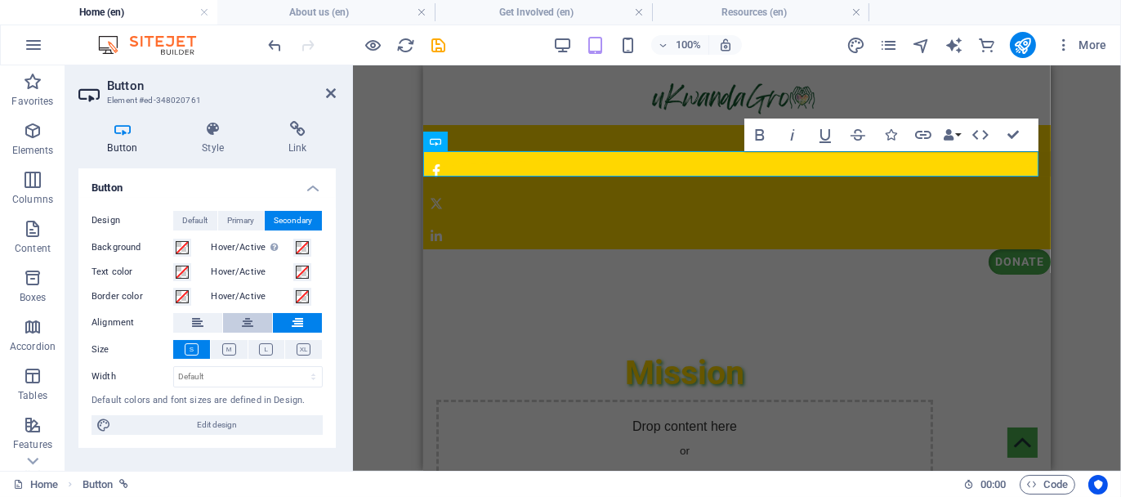
click at [242, 321] on icon at bounding box center [247, 323] width 11 height 20
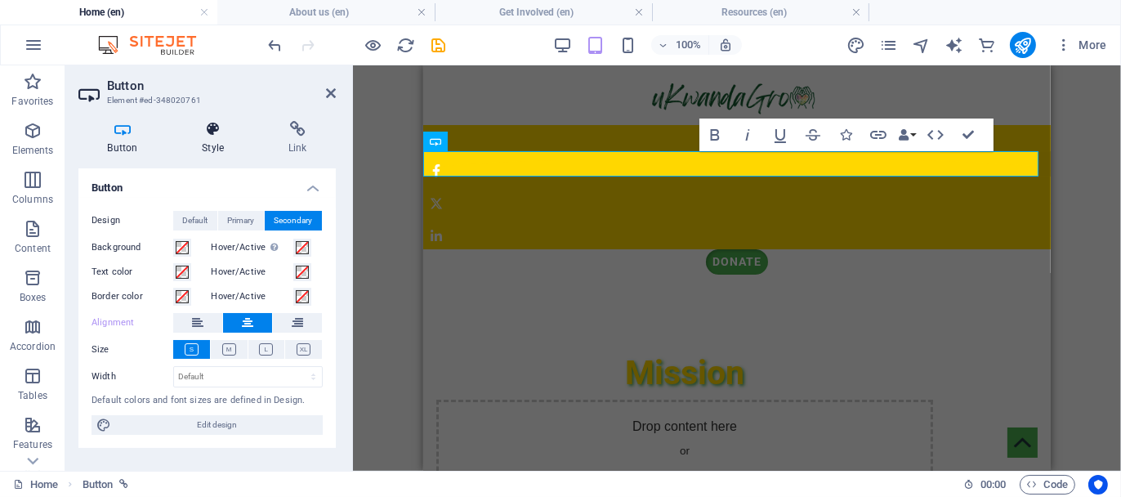
click at [216, 136] on icon at bounding box center [213, 129] width 80 height 16
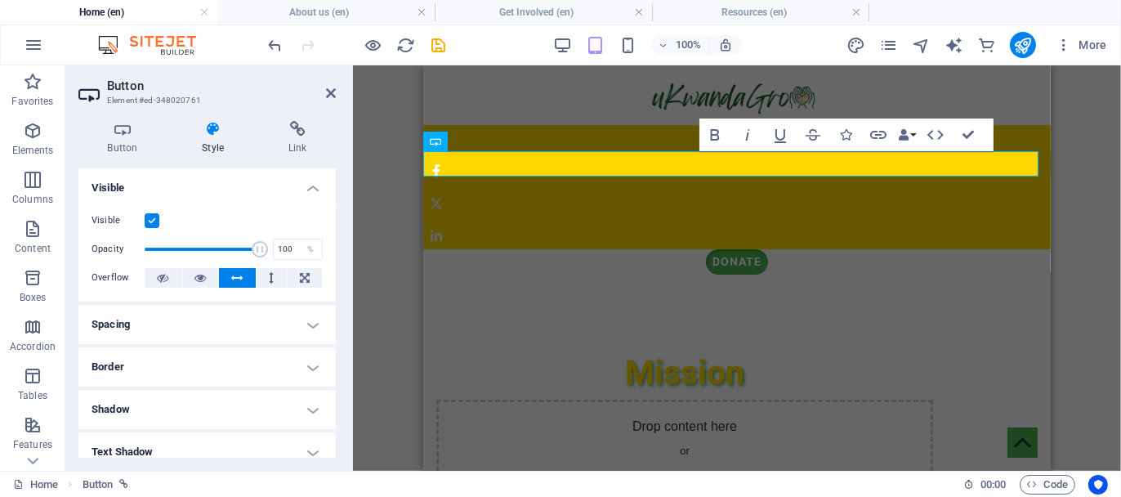
click at [151, 216] on label at bounding box center [152, 220] width 15 height 15
click at [0, 0] on input "Visible" at bounding box center [0, 0] width 0 height 0
click at [151, 216] on label at bounding box center [152, 220] width 15 height 15
click at [0, 0] on input "Visible" at bounding box center [0, 0] width 0 height 0
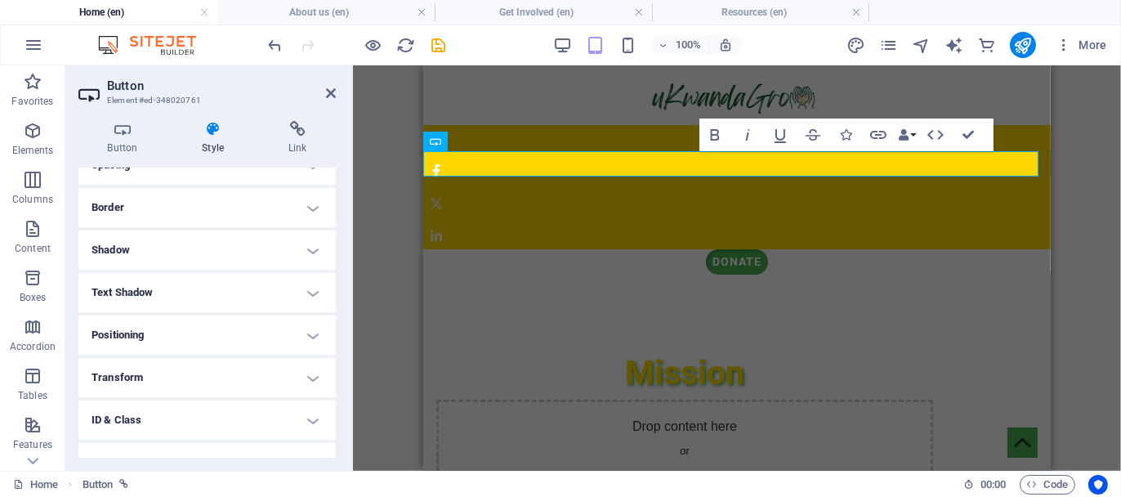
scroll to position [163, 0]
click at [149, 208] on h4 "Border" at bounding box center [206, 203] width 257 height 39
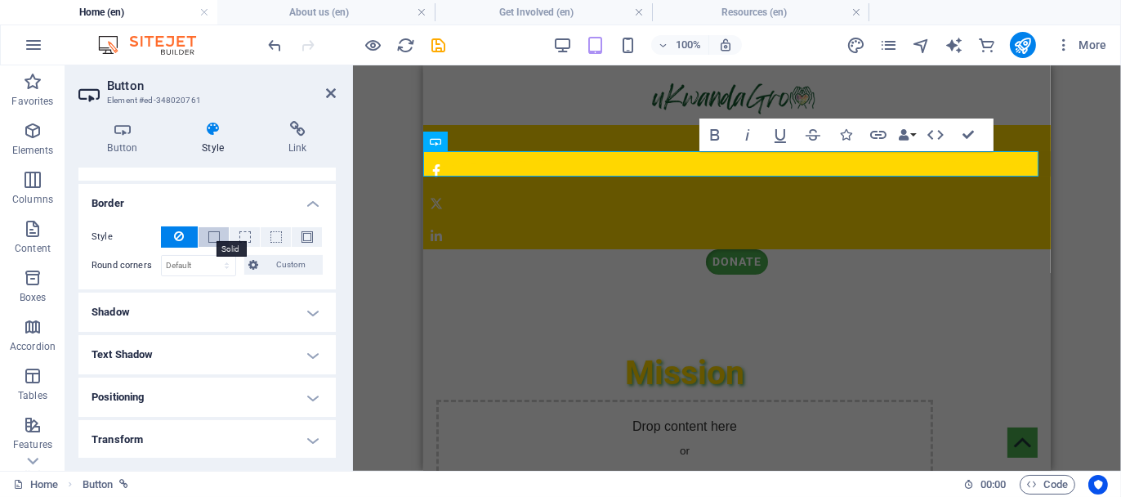
click at [213, 238] on span at bounding box center [213, 236] width 11 height 11
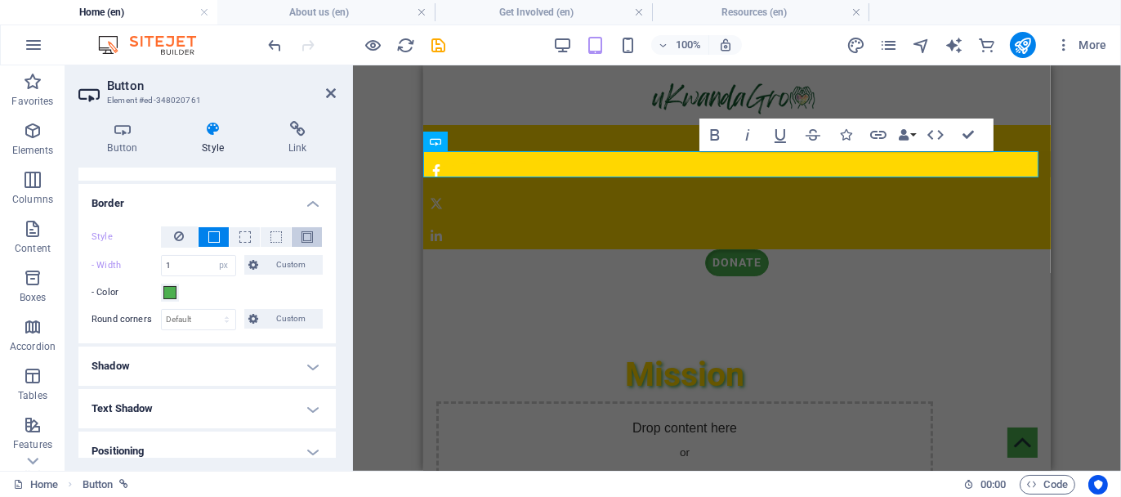
click at [297, 234] on button at bounding box center [307, 237] width 30 height 20
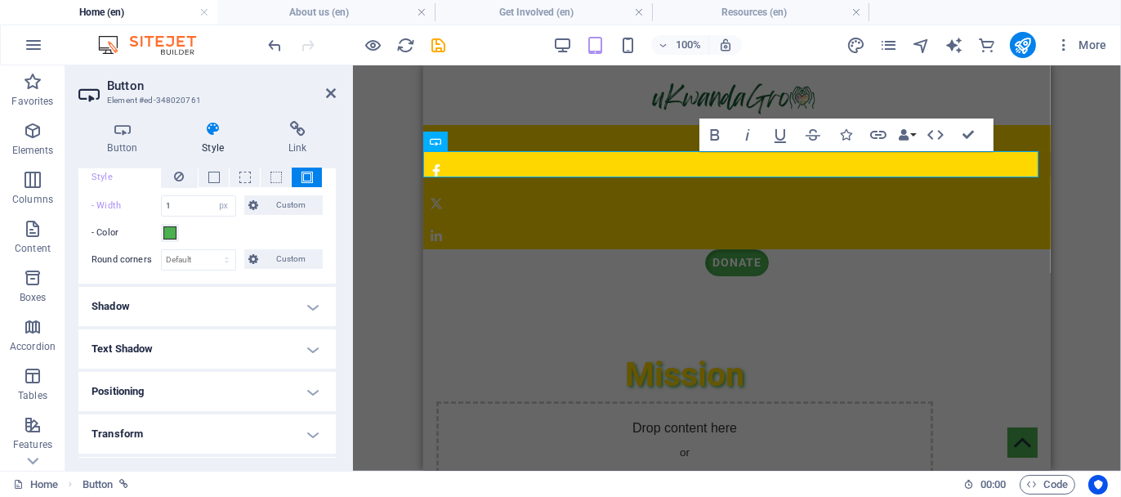
scroll to position [245, 0]
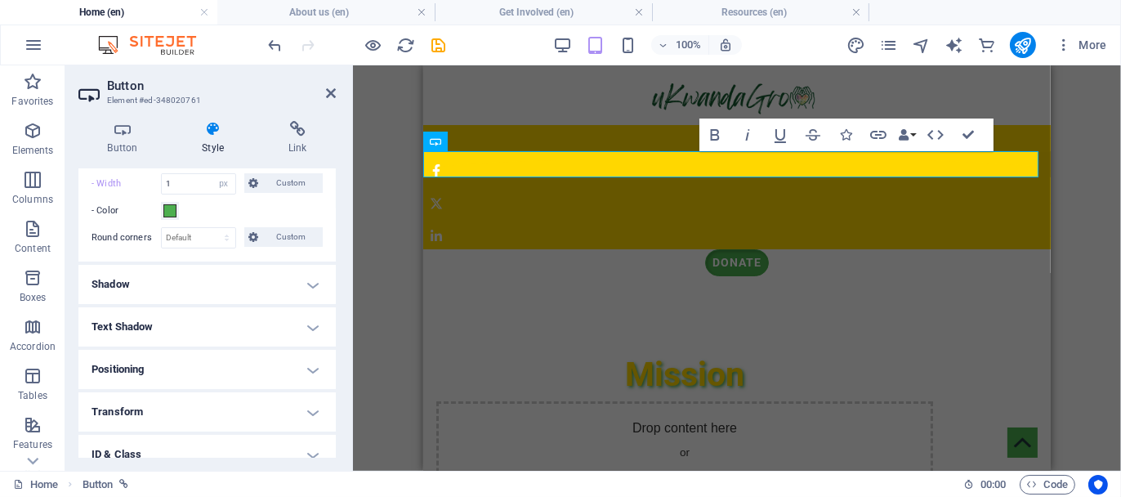
click at [192, 292] on h4 "Shadow" at bounding box center [206, 284] width 257 height 39
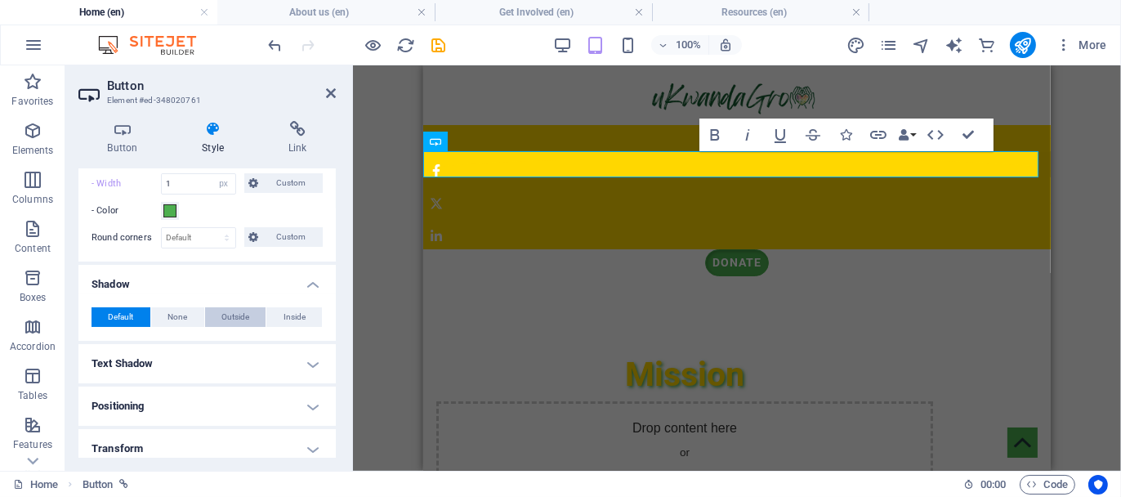
click at [234, 321] on span "Outside" at bounding box center [235, 317] width 28 height 20
type input "2"
type input "4"
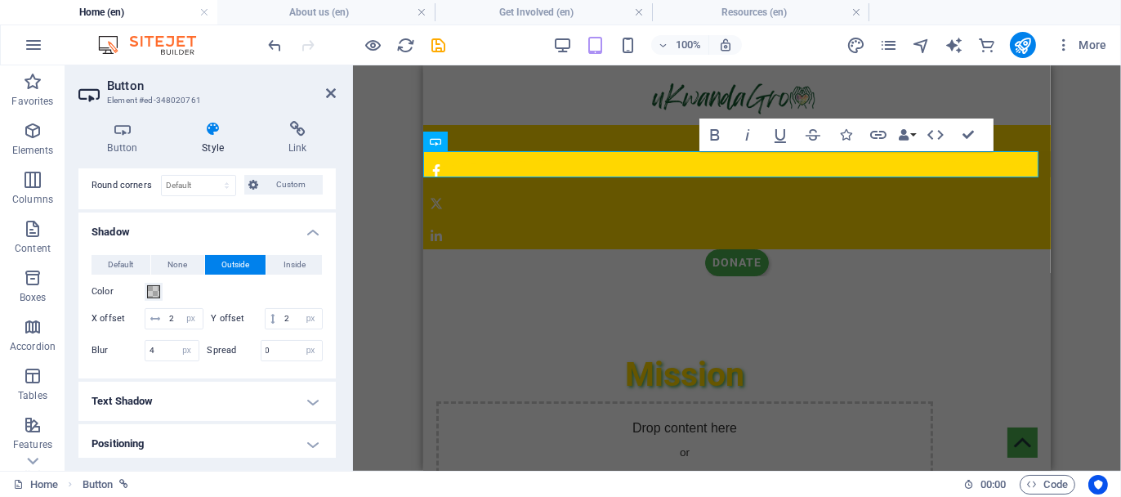
scroll to position [327, 0]
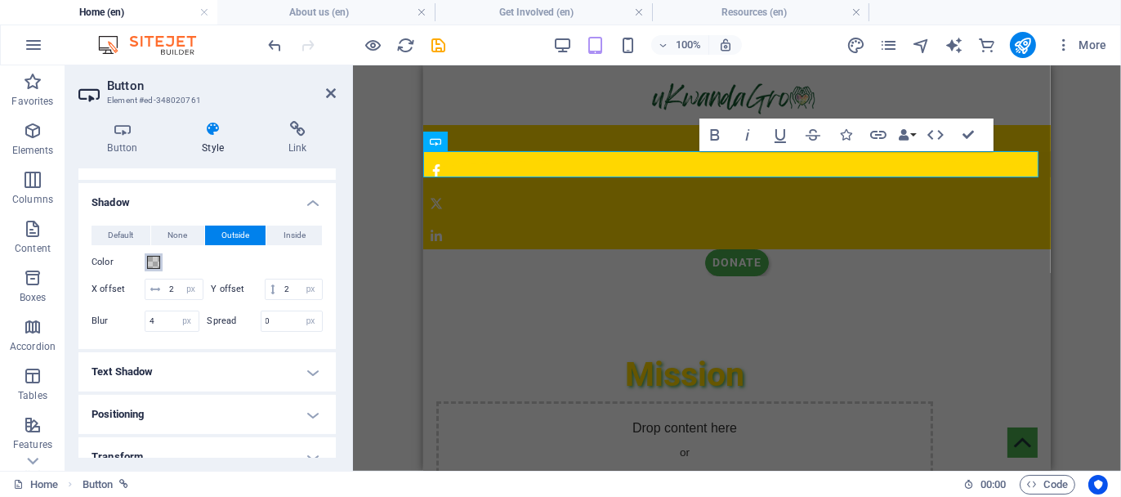
click at [148, 259] on span at bounding box center [153, 262] width 13 height 13
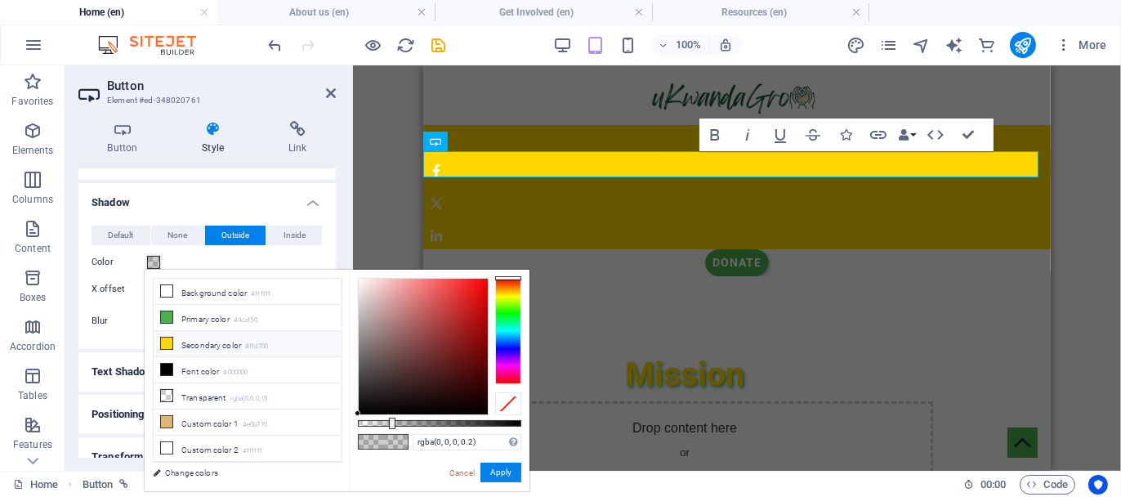
click at [167, 341] on icon at bounding box center [166, 342] width 11 height 11
type input "#ffd700"
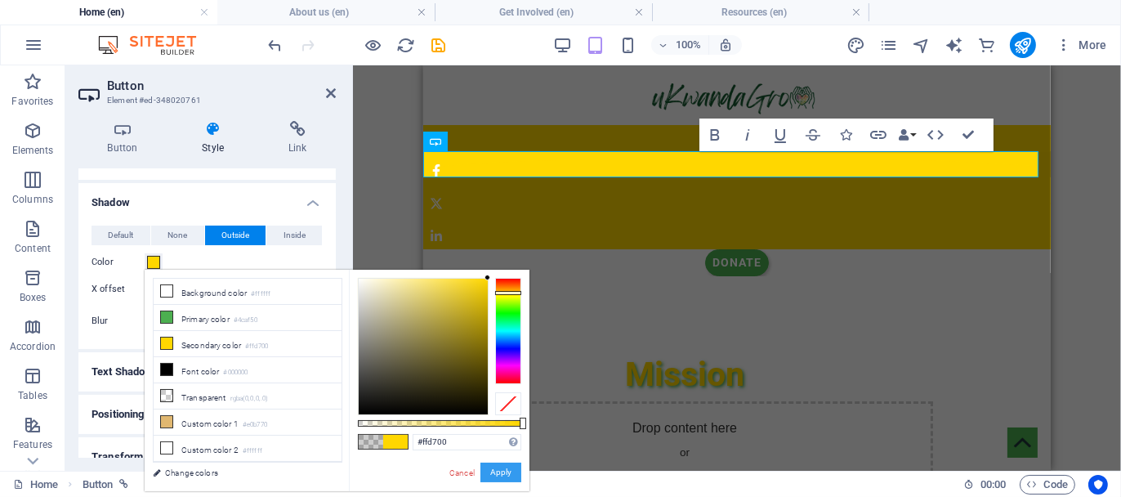
click at [508, 465] on button "Apply" at bounding box center [500, 472] width 41 height 20
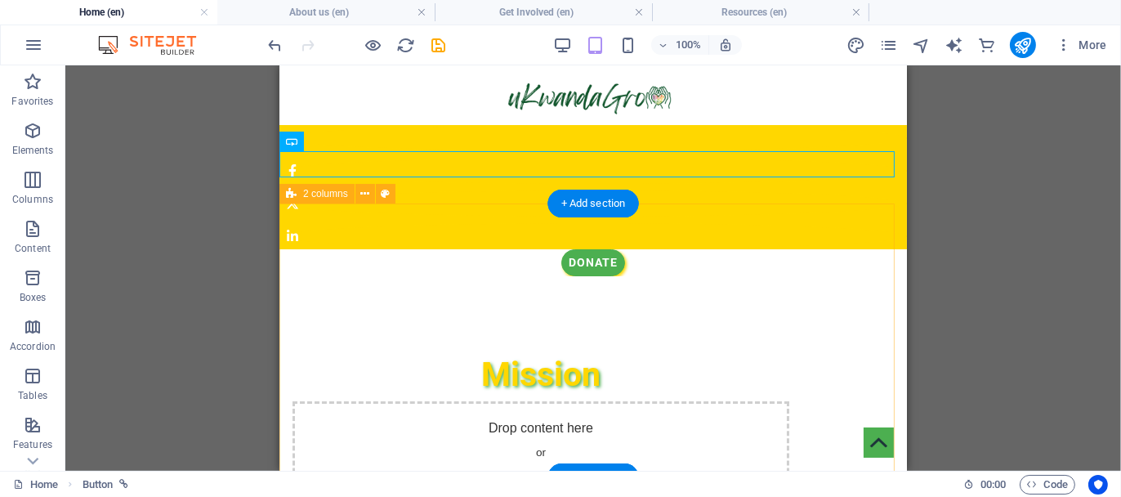
click at [829, 301] on div "Mission Drop content here or Add elements Paste clipboard" at bounding box center [592, 434] width 627 height 267
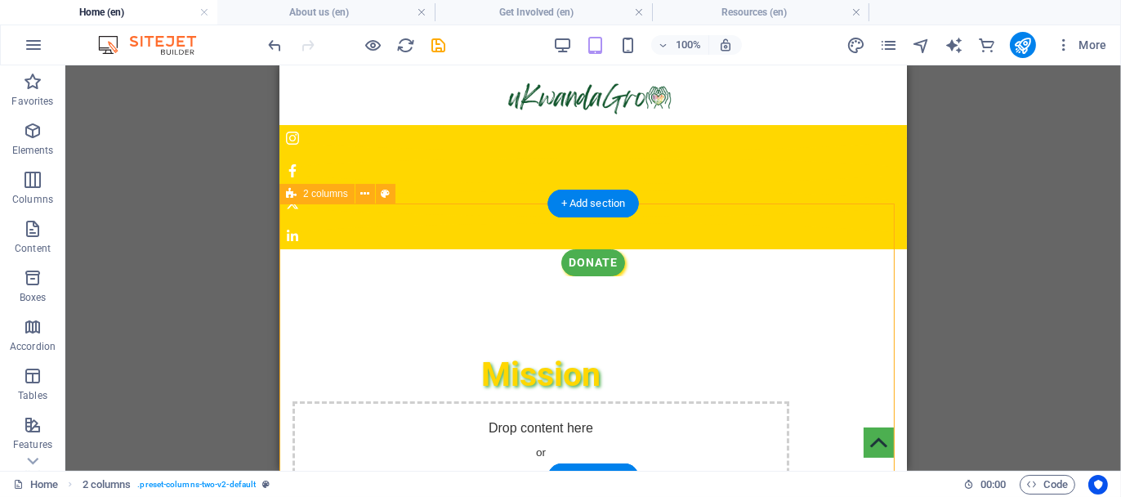
click at [814, 301] on div "Mission Drop content here or Add elements Paste clipboard" at bounding box center [592, 434] width 627 height 267
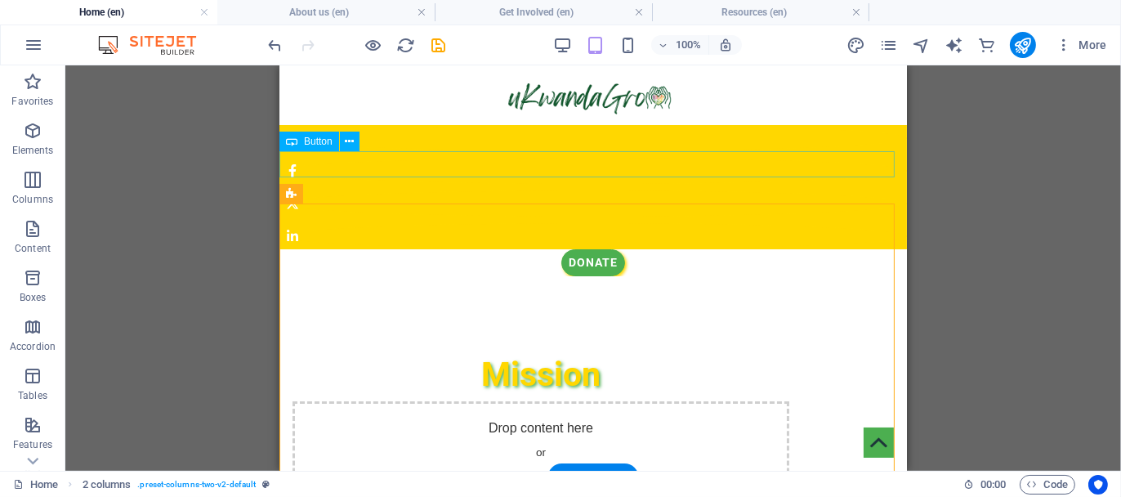
click at [572, 248] on div "Donate" at bounding box center [592, 261] width 627 height 26
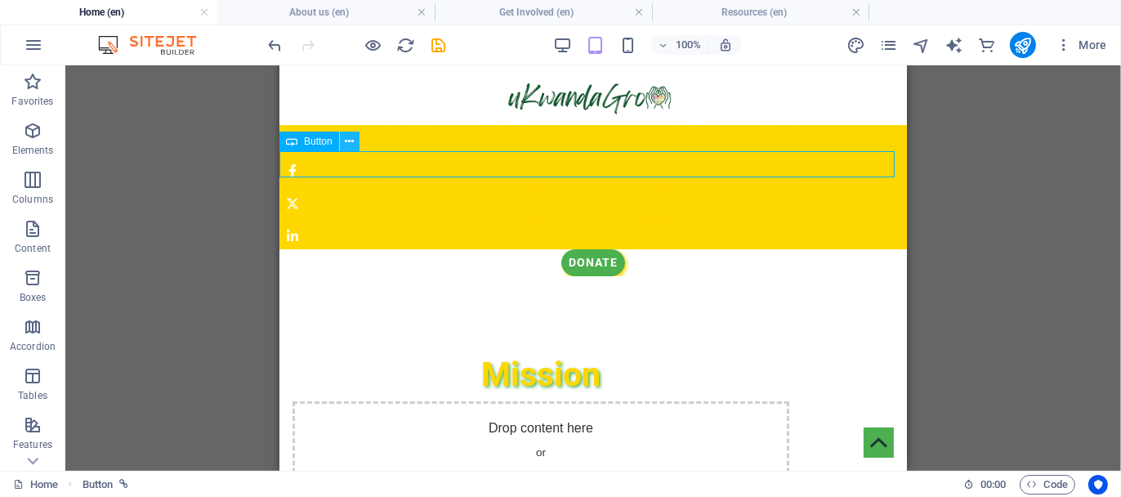
click at [341, 143] on button at bounding box center [350, 141] width 20 height 20
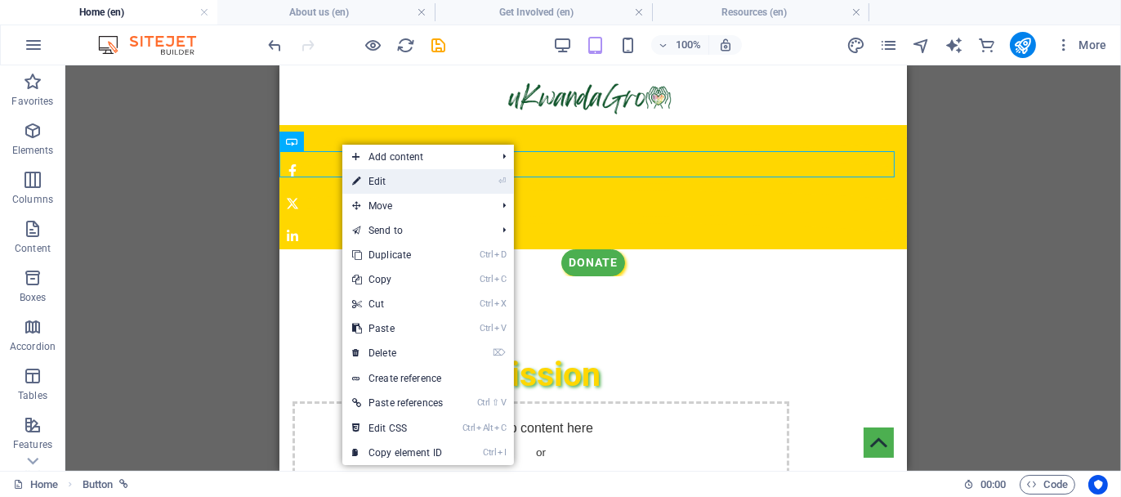
click at [386, 181] on link "⏎ Edit" at bounding box center [397, 181] width 110 height 25
select select "px"
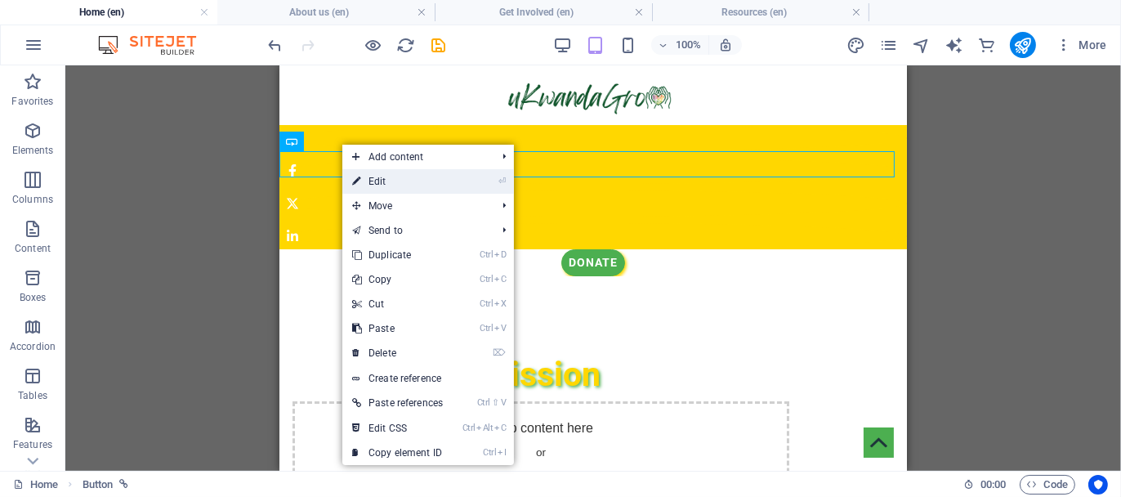
select select "px"
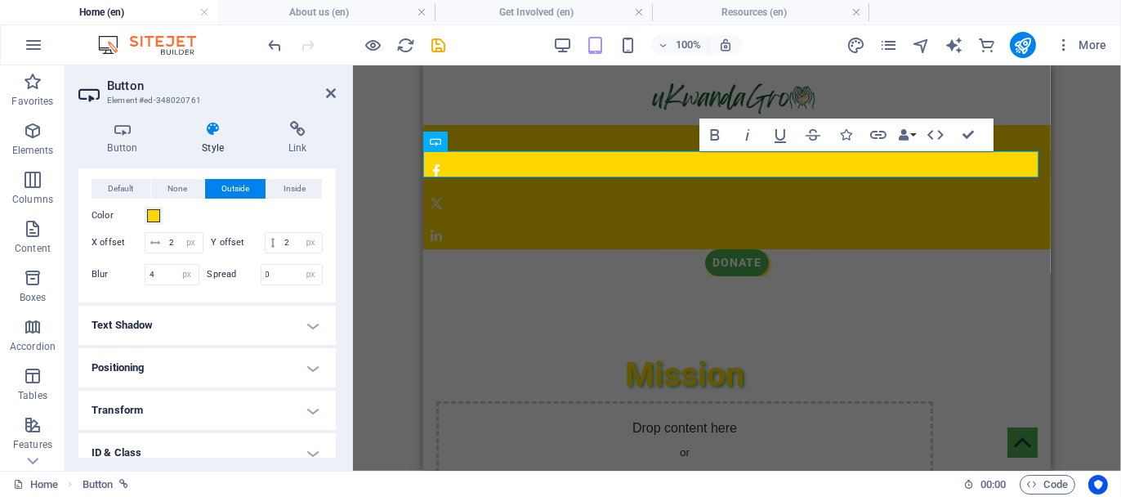
scroll to position [408, 0]
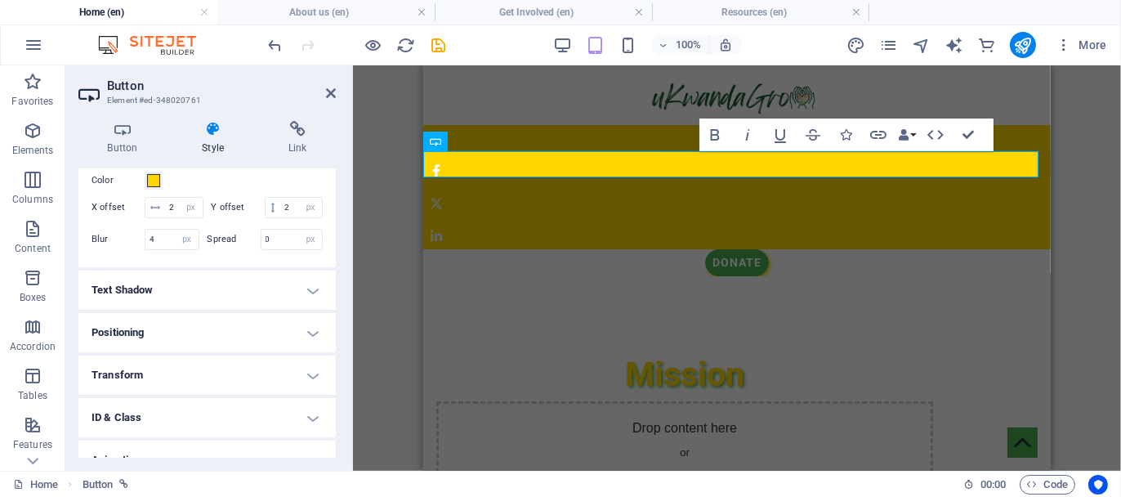
click at [200, 305] on h4 "Text Shadow" at bounding box center [206, 289] width 257 height 39
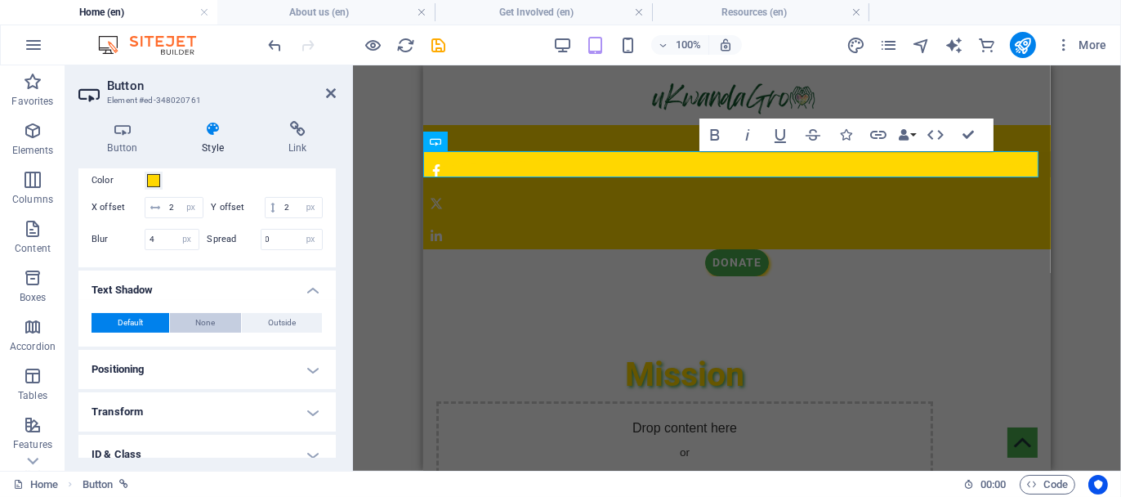
click at [208, 332] on span "None" at bounding box center [206, 323] width 20 height 20
click at [271, 332] on span "Outside" at bounding box center [282, 323] width 28 height 20
type input "2"
type input "4"
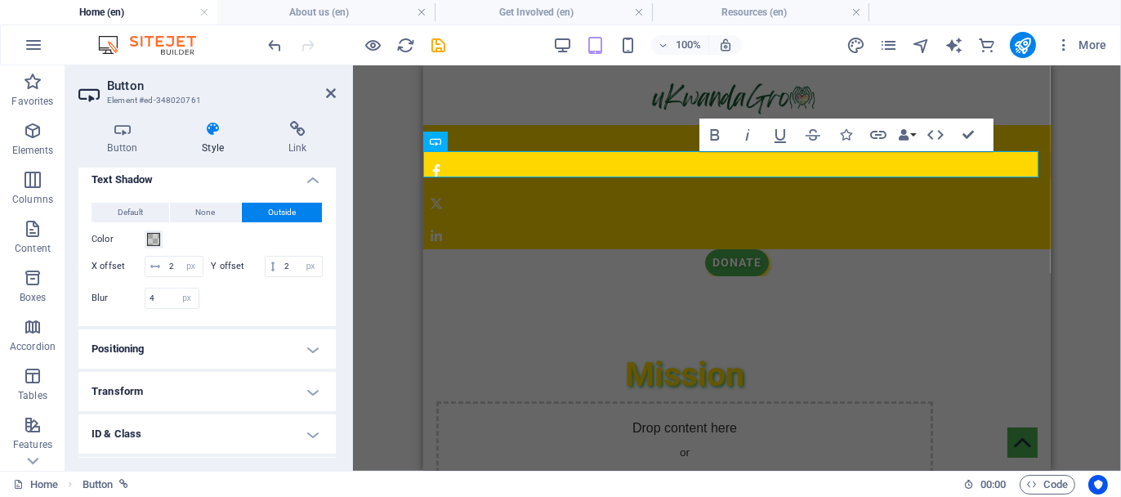
scroll to position [572, 0]
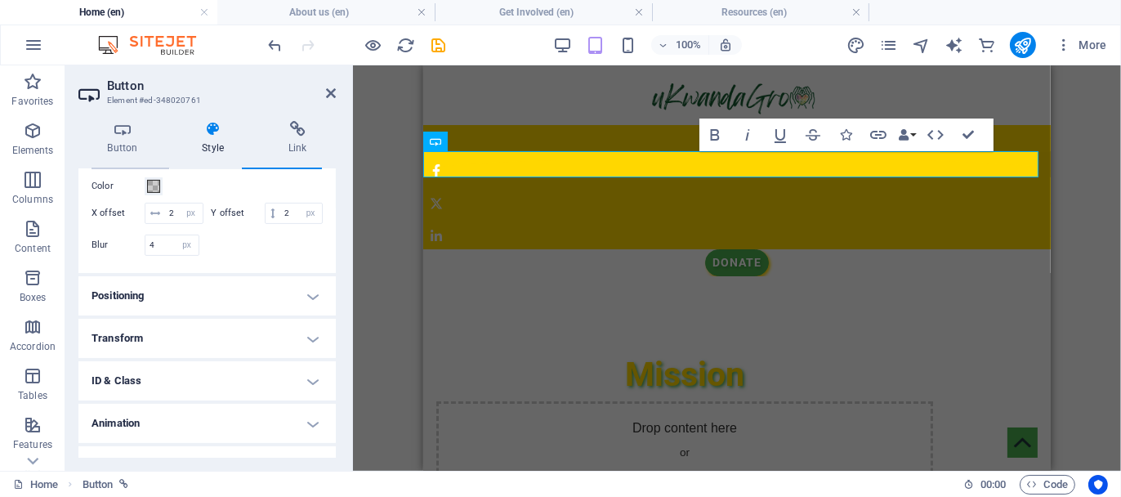
click at [123, 169] on span "Default" at bounding box center [130, 159] width 25 height 20
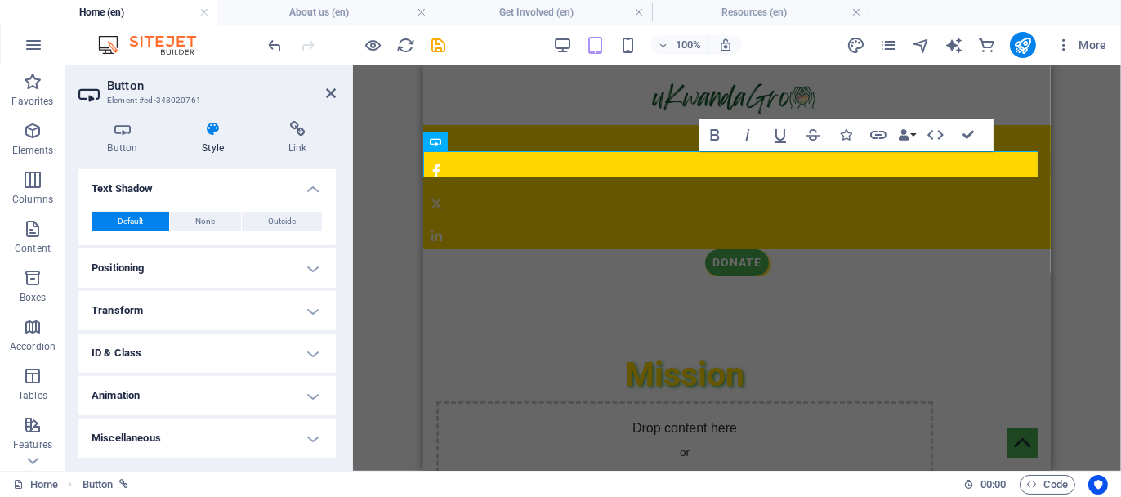
scroll to position [527, 0]
click at [185, 281] on h4 "Positioning" at bounding box center [206, 267] width 257 height 39
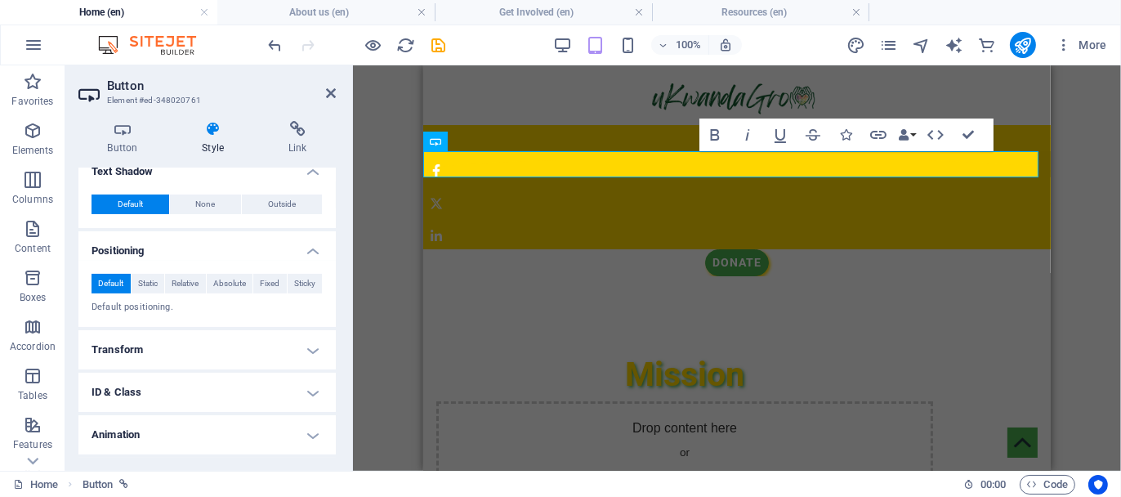
click at [181, 369] on h4 "Transform" at bounding box center [206, 349] width 257 height 39
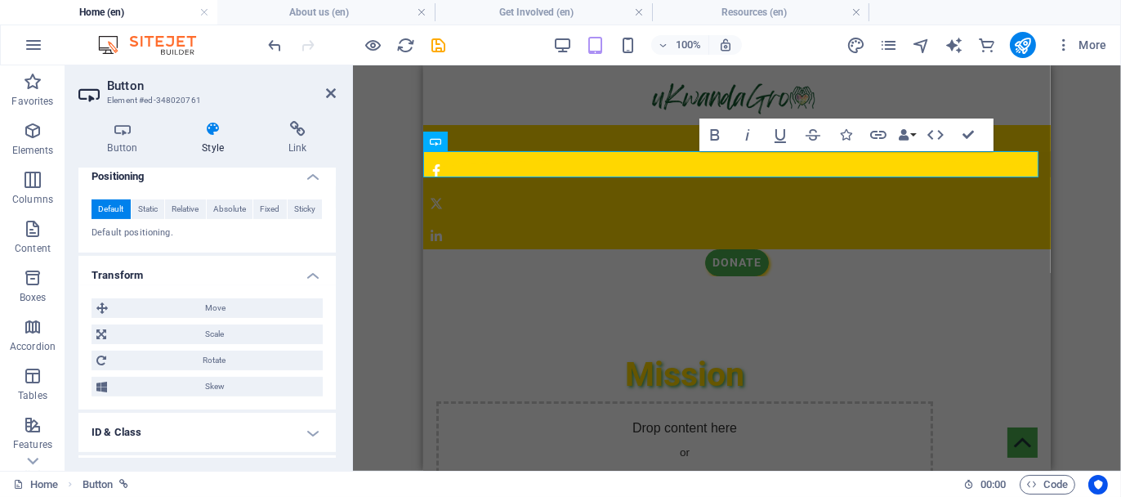
scroll to position [690, 0]
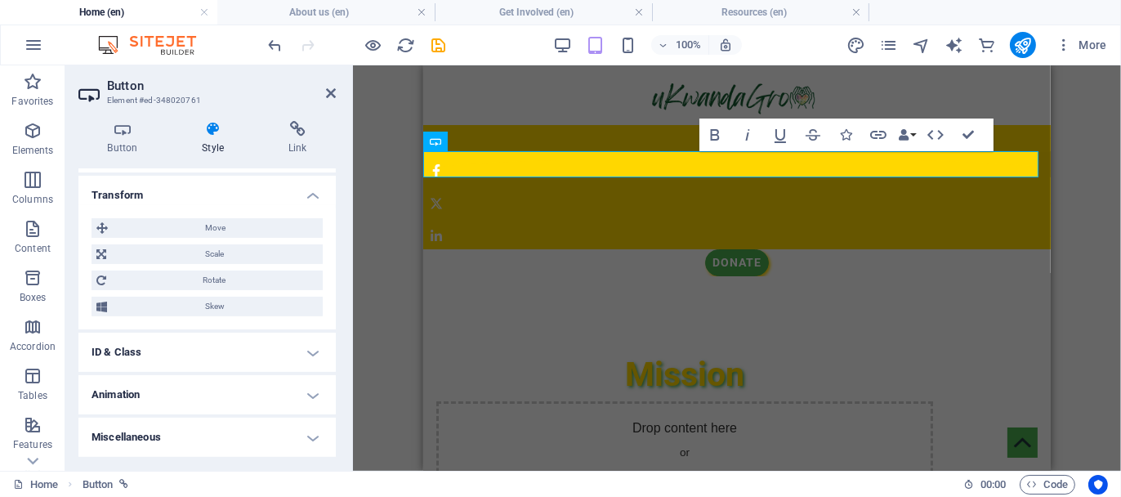
click at [172, 355] on h4 "ID & Class" at bounding box center [206, 351] width 257 height 39
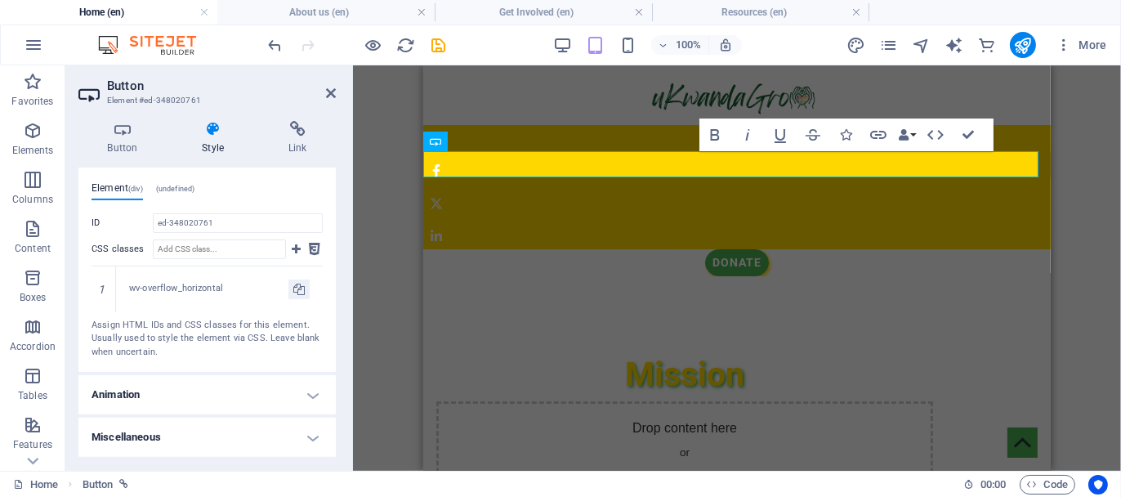
scroll to position [890, 0]
click at [194, 390] on h4 "Animation" at bounding box center [206, 394] width 257 height 39
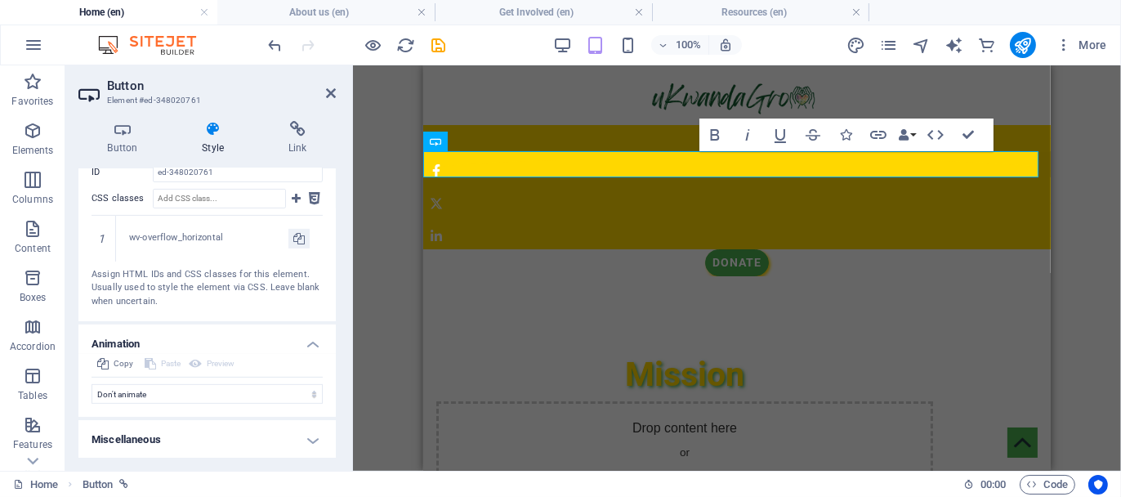
scroll to position [943, 0]
click at [230, 431] on h4 "Miscellaneous" at bounding box center [206, 436] width 257 height 39
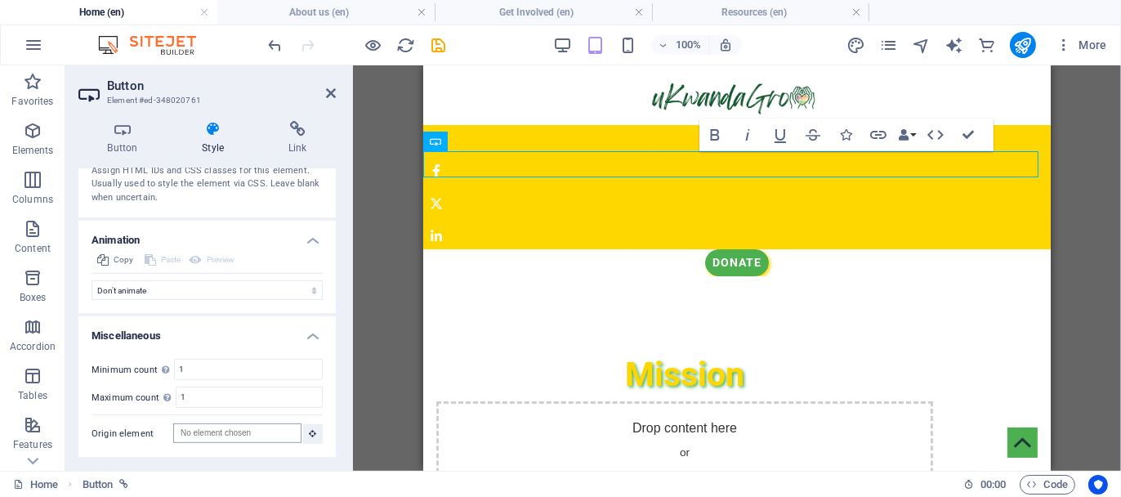
scroll to position [1043, 0]
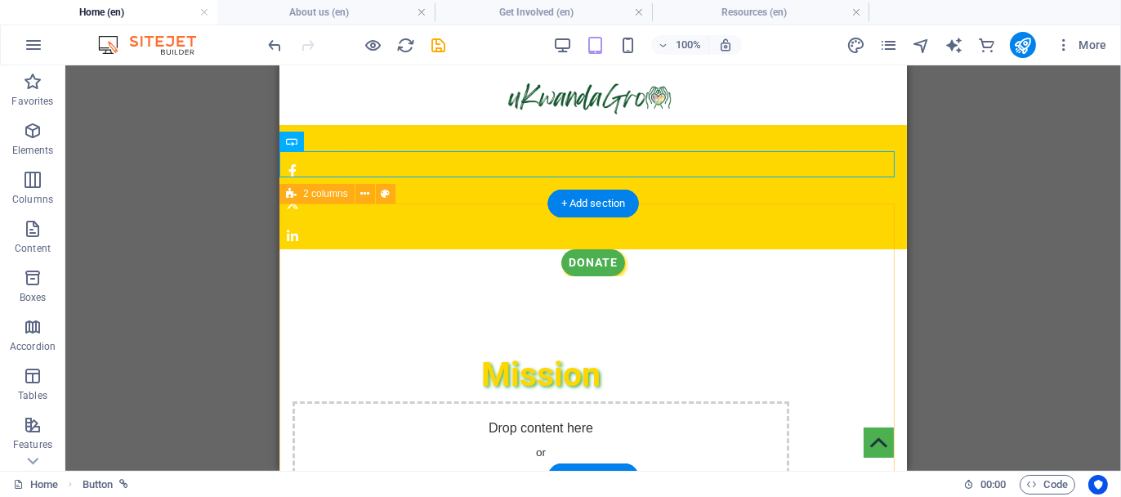
click at [710, 301] on div "Mission Drop content here or Add elements Paste clipboard" at bounding box center [592, 434] width 627 height 267
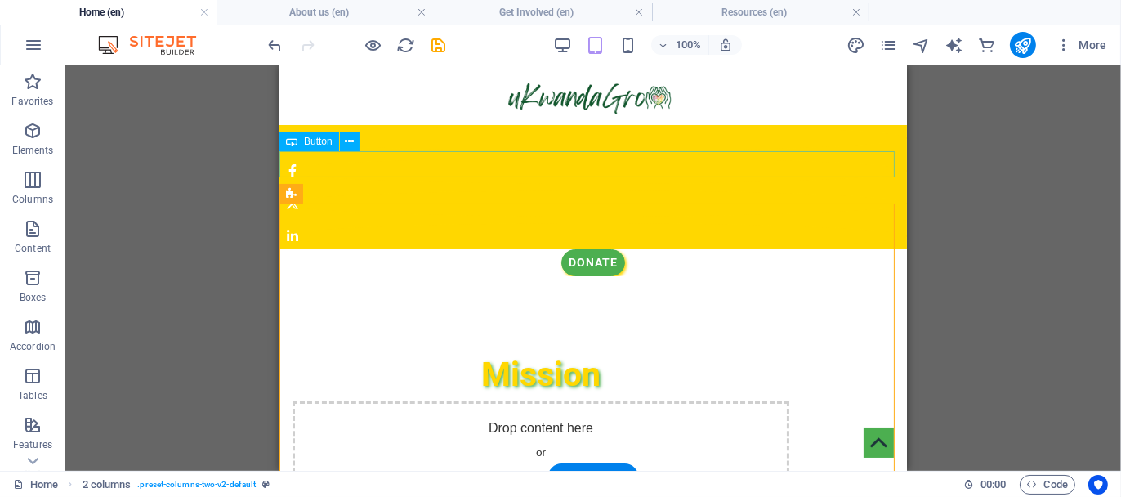
click at [591, 248] on div "Donate" at bounding box center [592, 261] width 627 height 26
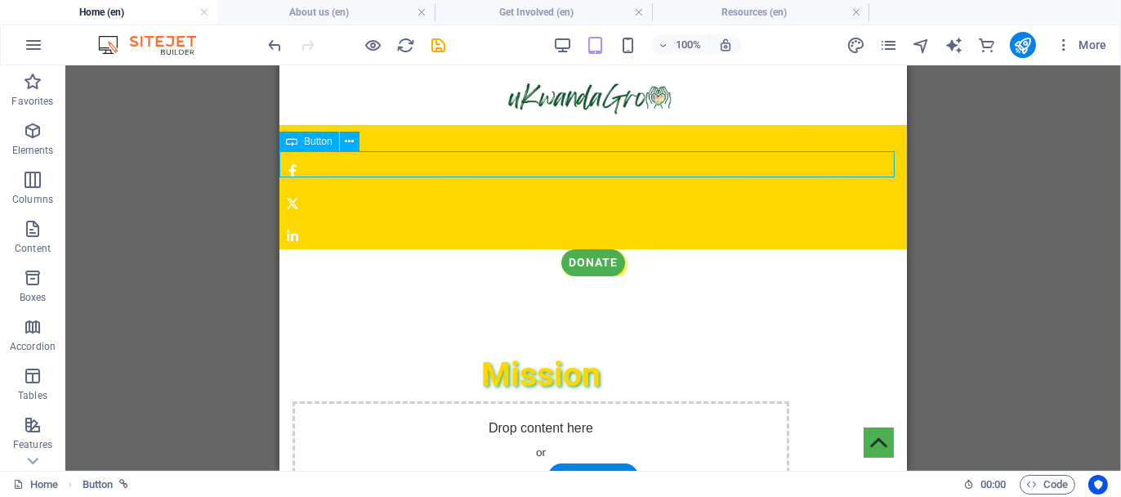
click at [608, 248] on div "Donate" at bounding box center [592, 261] width 627 height 26
click at [622, 248] on div "Donate" at bounding box center [592, 261] width 627 height 26
click at [610, 248] on div "Donate" at bounding box center [592, 261] width 627 height 26
click at [347, 147] on icon at bounding box center [349, 141] width 9 height 17
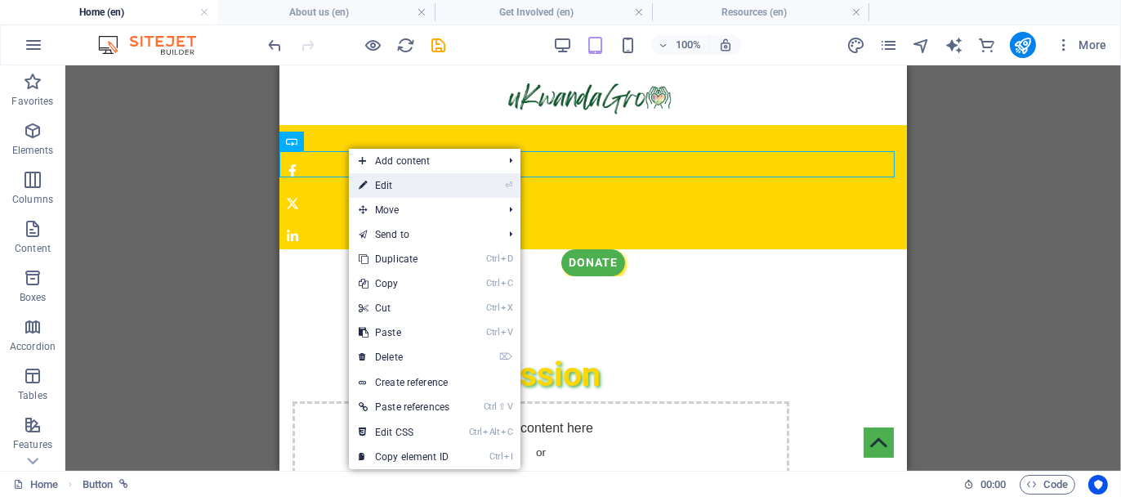
click at [397, 181] on link "⏎ Edit" at bounding box center [404, 185] width 110 height 25
select select "px"
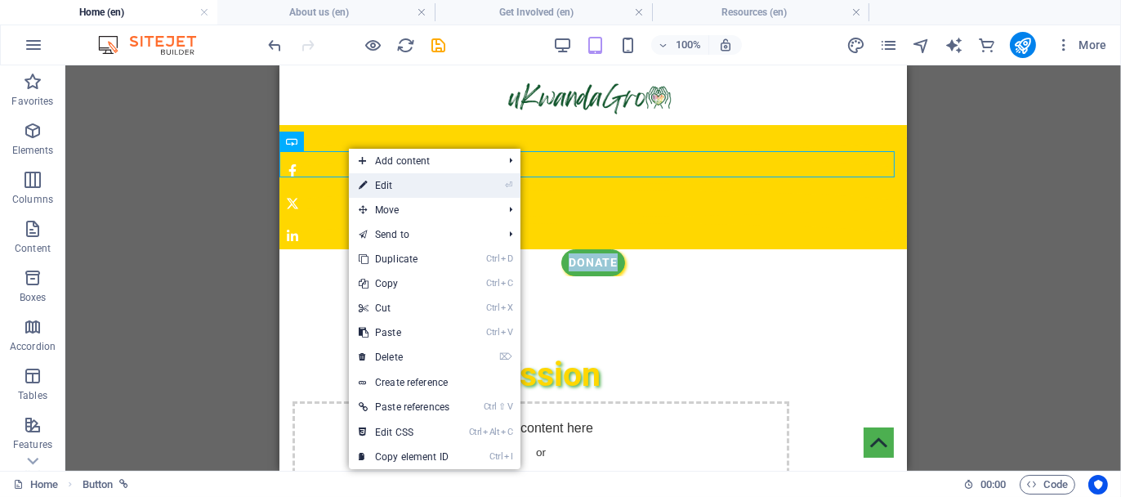
select select "px"
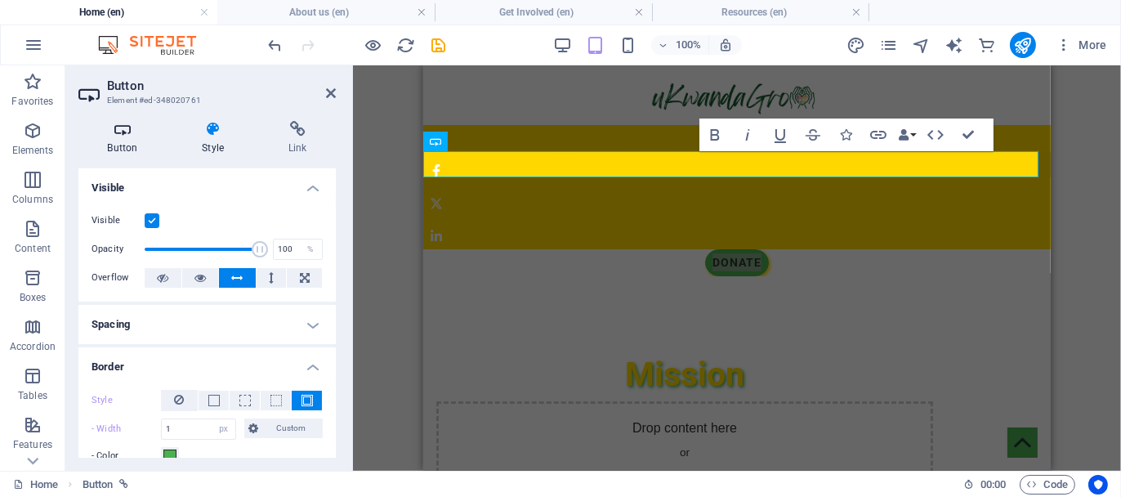
click at [118, 137] on h4 "Button" at bounding box center [125, 138] width 95 height 34
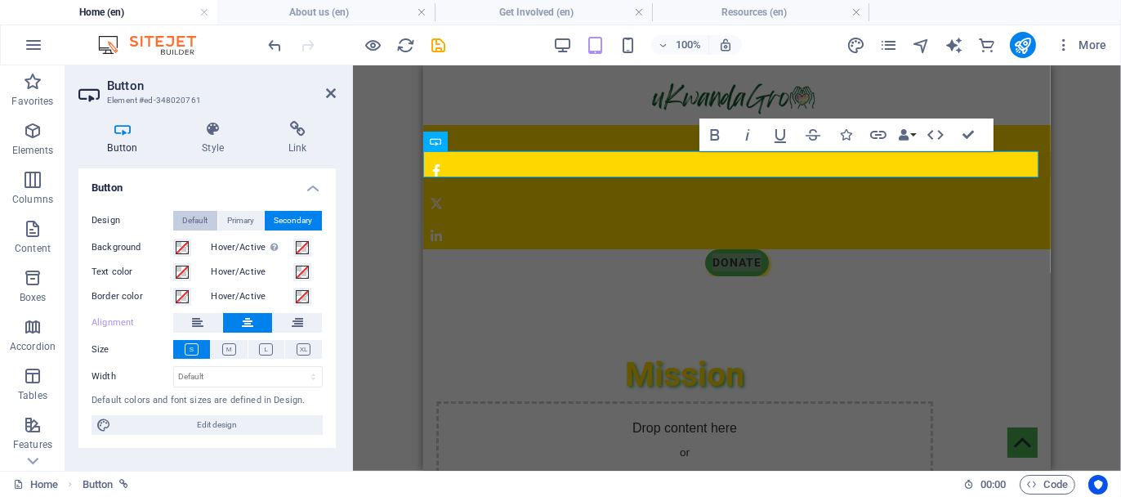
click at [198, 213] on span "Default" at bounding box center [195, 221] width 25 height 20
click at [292, 322] on icon at bounding box center [297, 323] width 11 height 20
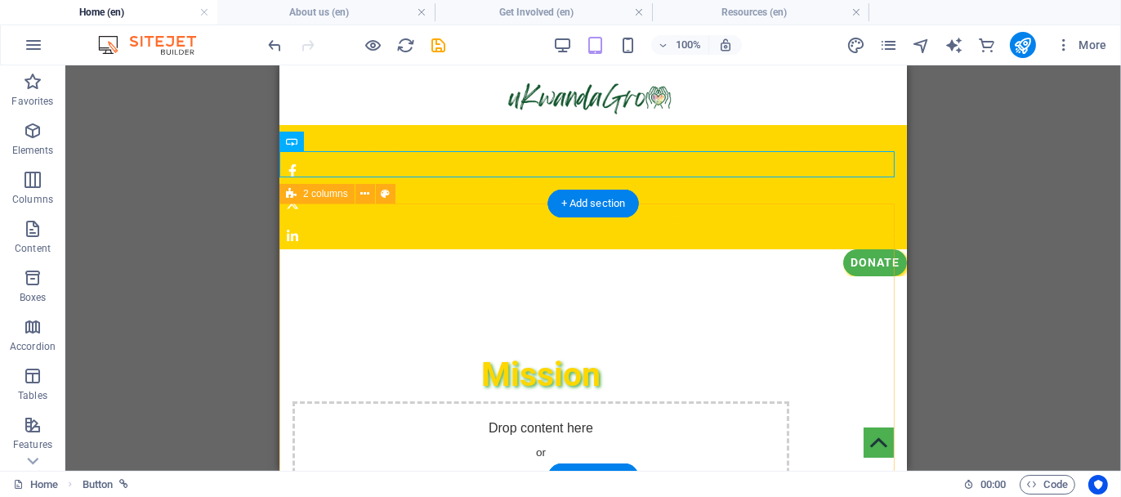
click at [866, 301] on div "Mission Drop content here or Add elements Paste clipboard" at bounding box center [592, 434] width 627 height 267
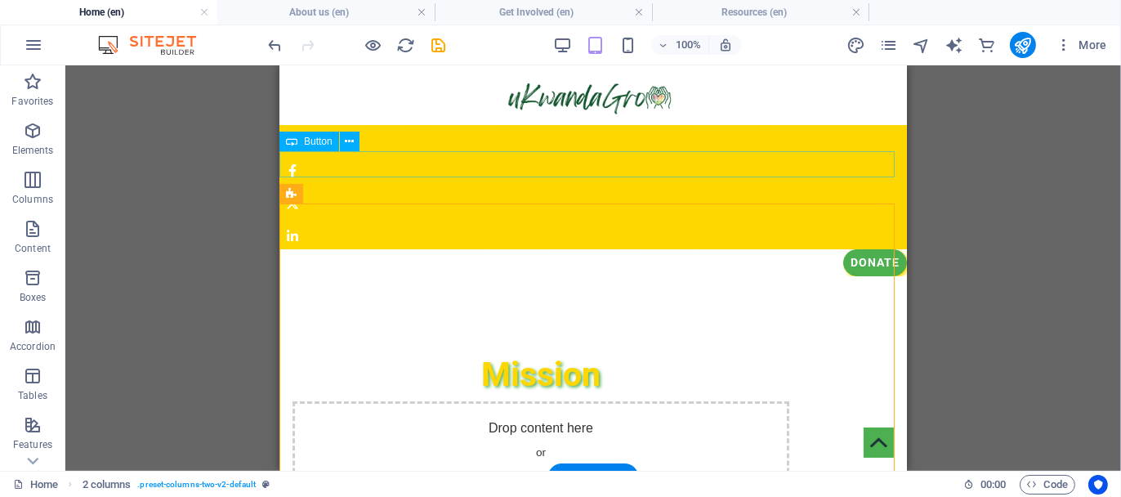
click at [782, 248] on div "Donate" at bounding box center [592, 261] width 627 height 26
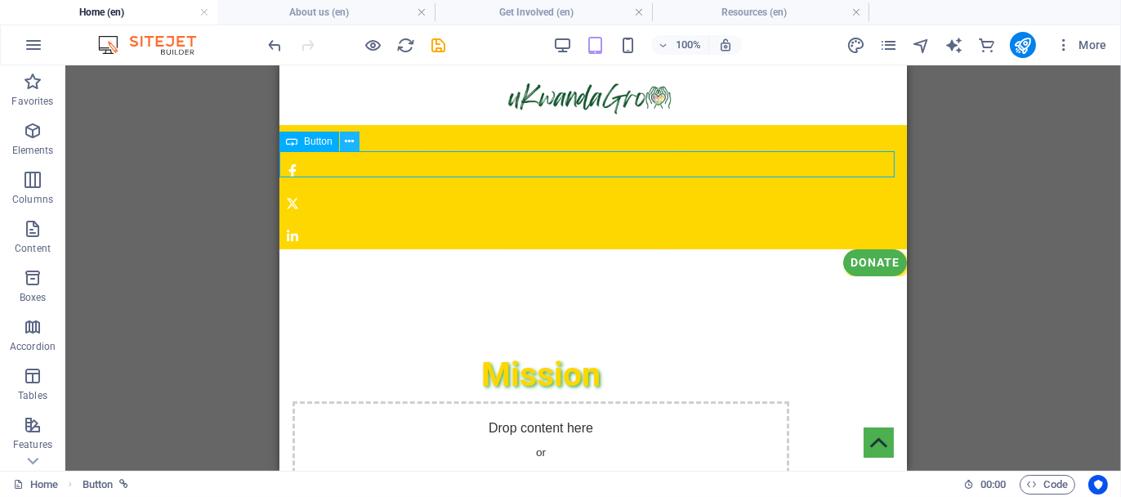
click at [353, 144] on icon at bounding box center [349, 141] width 9 height 17
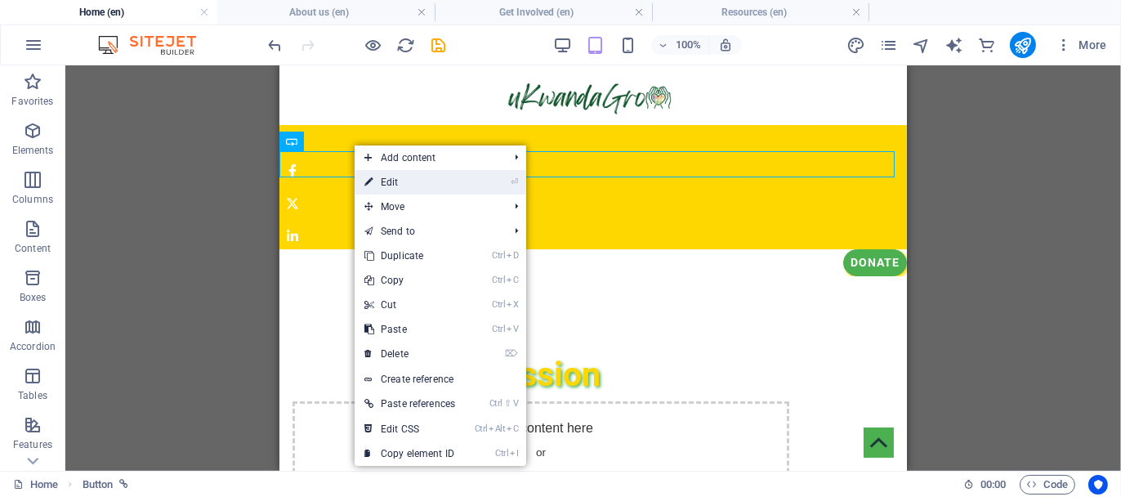
click at [402, 179] on link "⏎ Edit" at bounding box center [409, 182] width 110 height 25
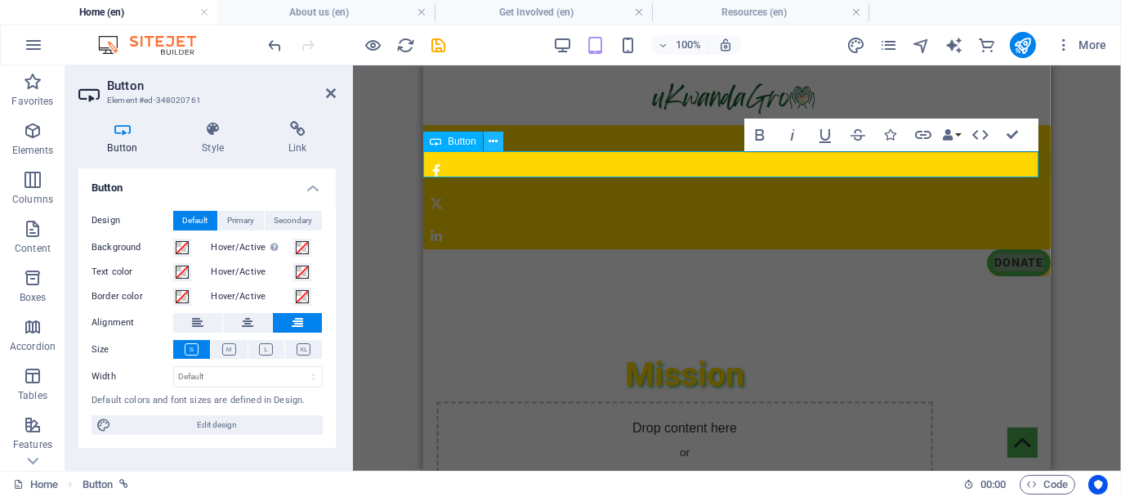
click at [498, 143] on button at bounding box center [494, 141] width 20 height 20
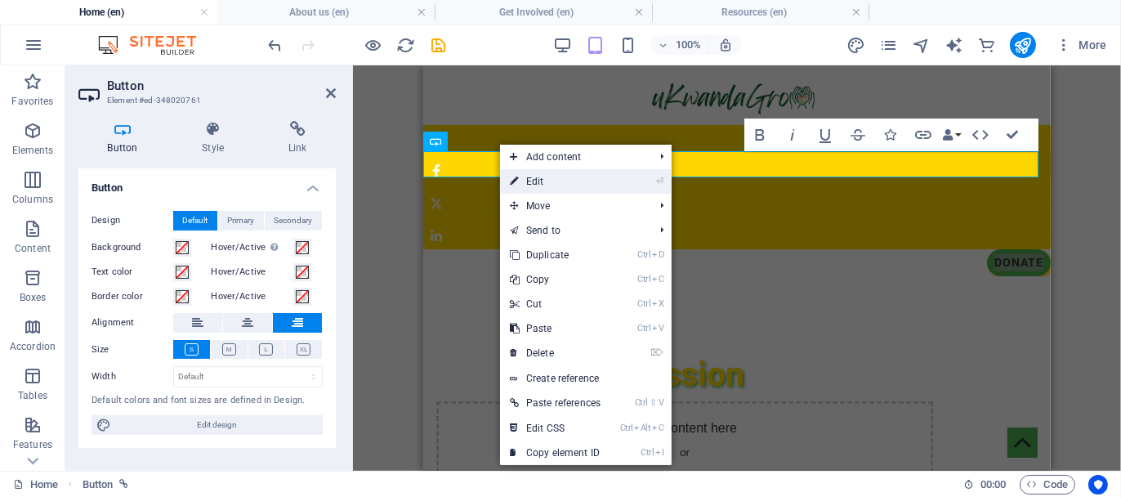
click at [521, 181] on link "⏎ Edit" at bounding box center [555, 181] width 110 height 25
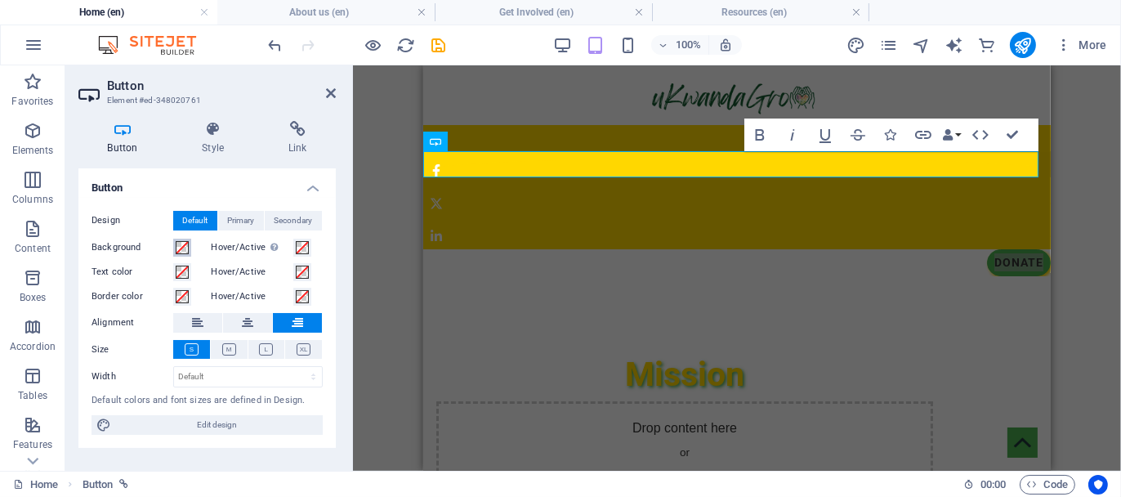
click at [178, 246] on span at bounding box center [182, 247] width 13 height 13
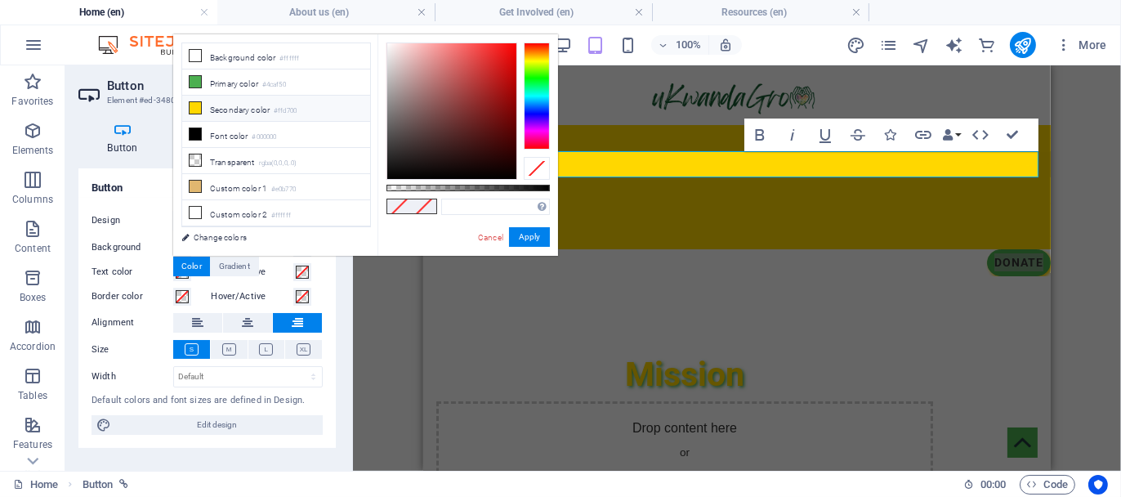
click at [195, 106] on icon at bounding box center [194, 107] width 11 height 11
type input "#ffd700"
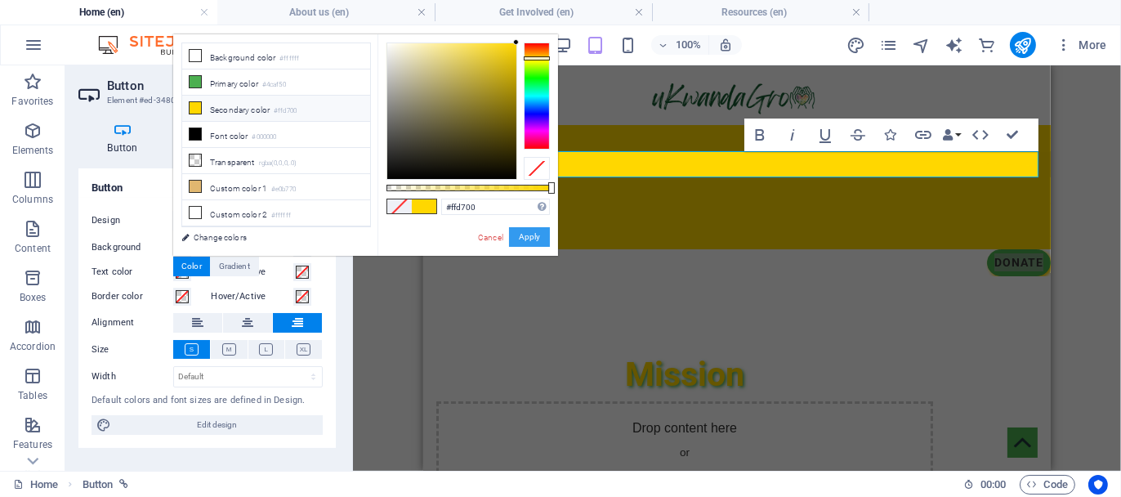
drag, startPoint x: 524, startPoint y: 234, endPoint x: 100, endPoint y: 168, distance: 428.9
click at [524, 234] on button "Apply" at bounding box center [529, 237] width 41 height 20
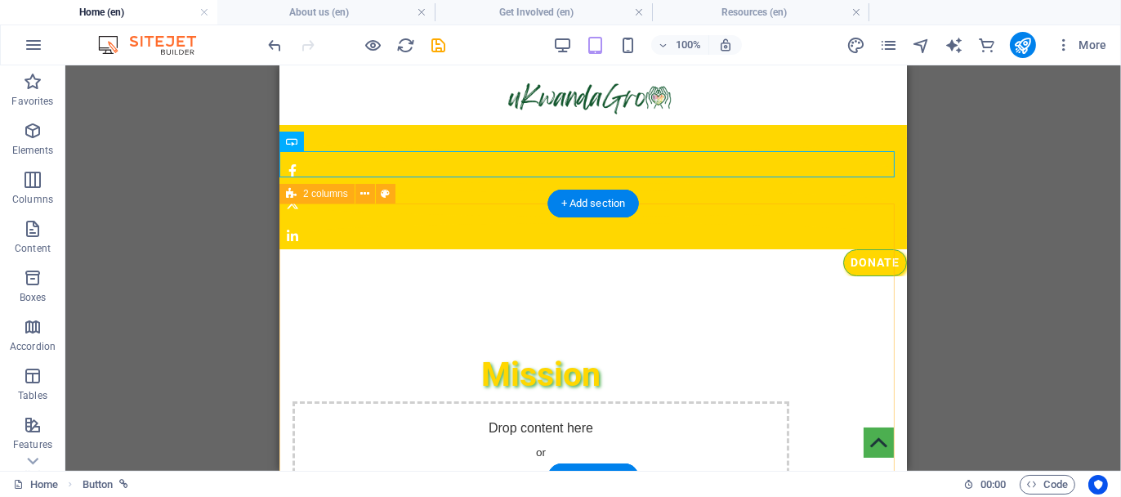
click at [816, 301] on div "Mission Drop content here or Add elements Paste clipboard" at bounding box center [592, 434] width 627 height 267
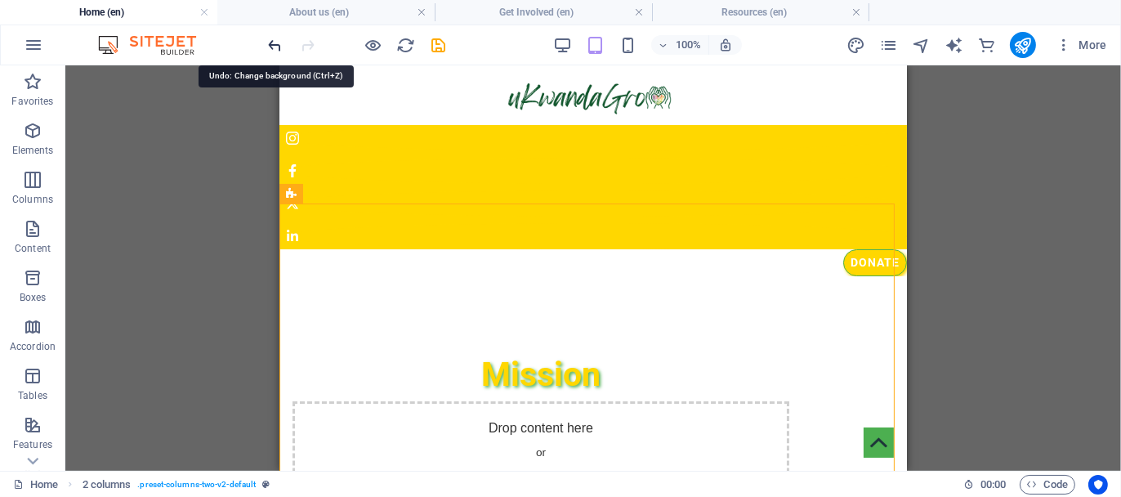
click at [270, 48] on icon "undo" at bounding box center [275, 45] width 19 height 19
click at [278, 42] on icon "undo" at bounding box center [275, 45] width 19 height 19
click at [279, 41] on icon "undo" at bounding box center [275, 45] width 19 height 19
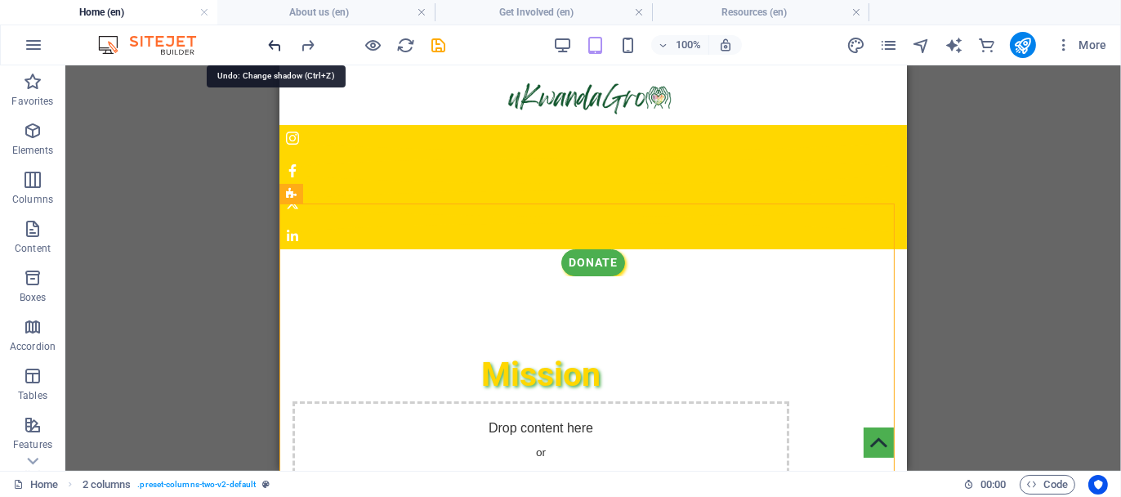
click at [279, 41] on icon "undo" at bounding box center [275, 45] width 19 height 19
click at [280, 44] on icon "undo" at bounding box center [275, 45] width 19 height 19
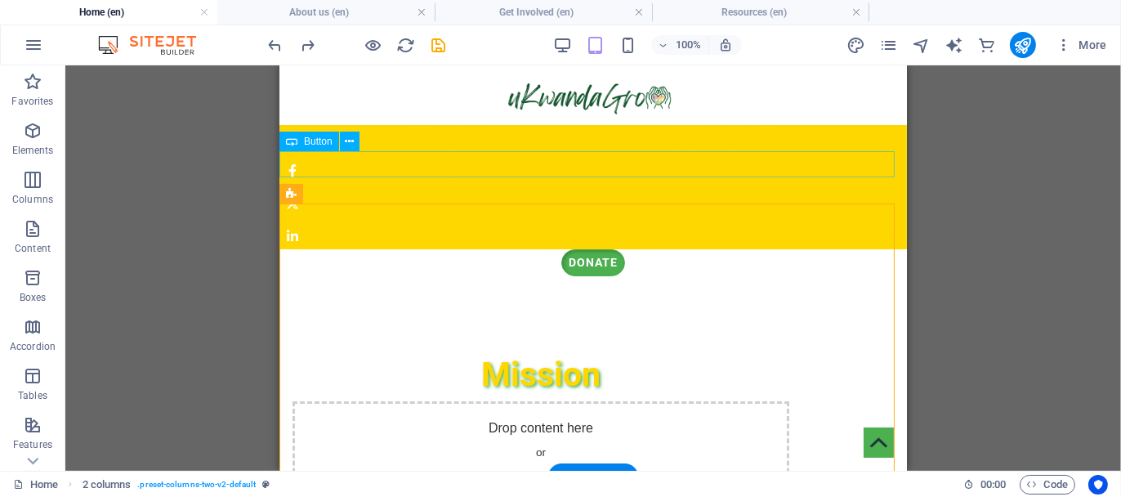
click at [523, 248] on div "Donate" at bounding box center [592, 261] width 627 height 26
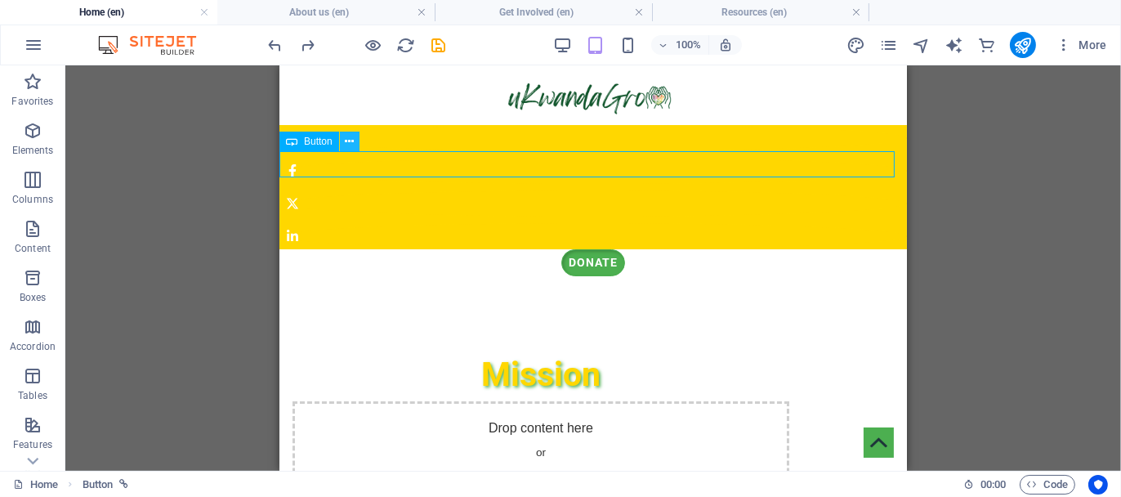
click at [350, 140] on icon at bounding box center [349, 141] width 9 height 17
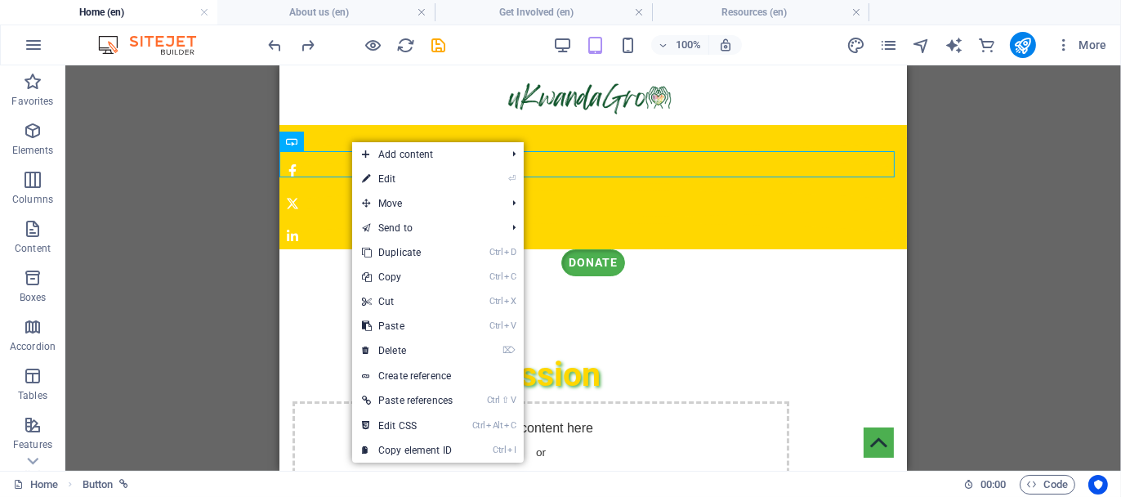
click at [408, 181] on link "⏎ Edit" at bounding box center [407, 179] width 110 height 25
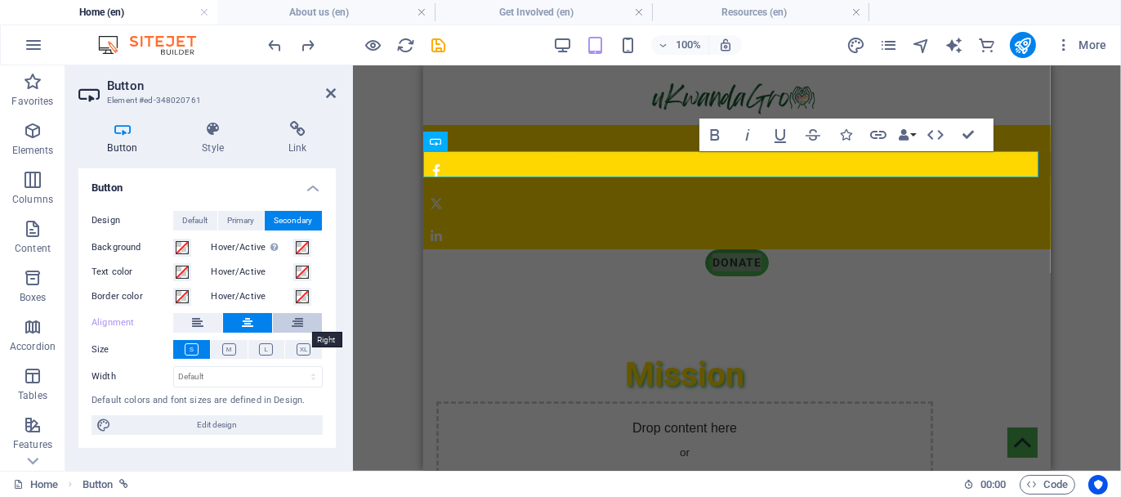
click at [303, 319] on button at bounding box center [297, 323] width 49 height 20
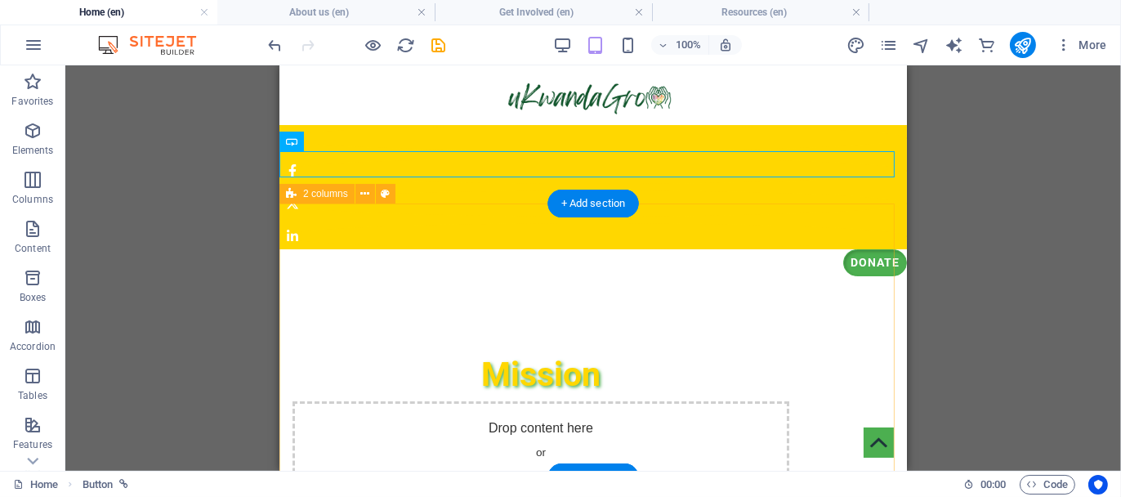
click at [868, 301] on div "Mission Drop content here or Add elements Paste clipboard" at bounding box center [592, 434] width 627 height 267
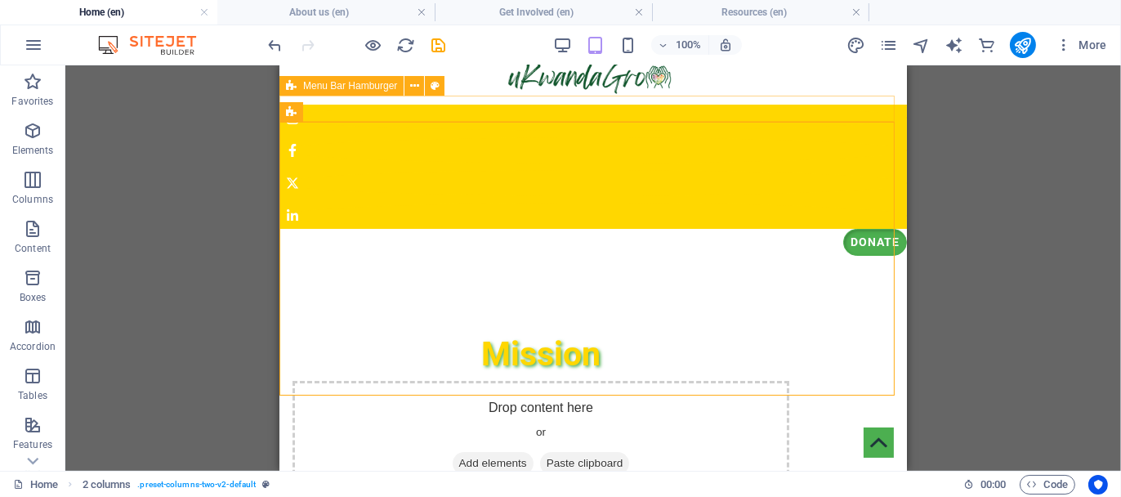
scroll to position [0, 0]
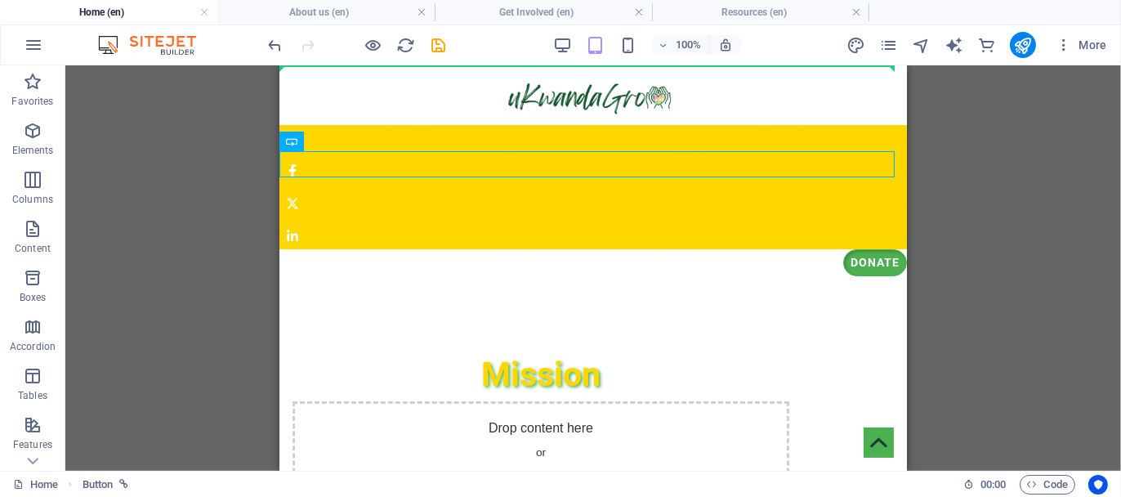
drag, startPoint x: 764, startPoint y: 167, endPoint x: 756, endPoint y: 81, distance: 86.1
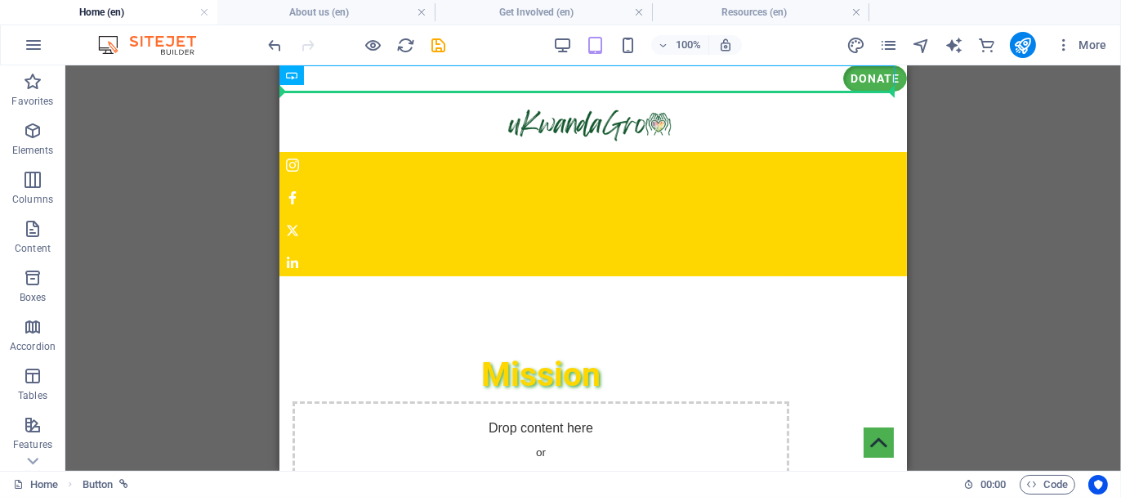
drag, startPoint x: 856, startPoint y: 74, endPoint x: 846, endPoint y: 100, distance: 28.7
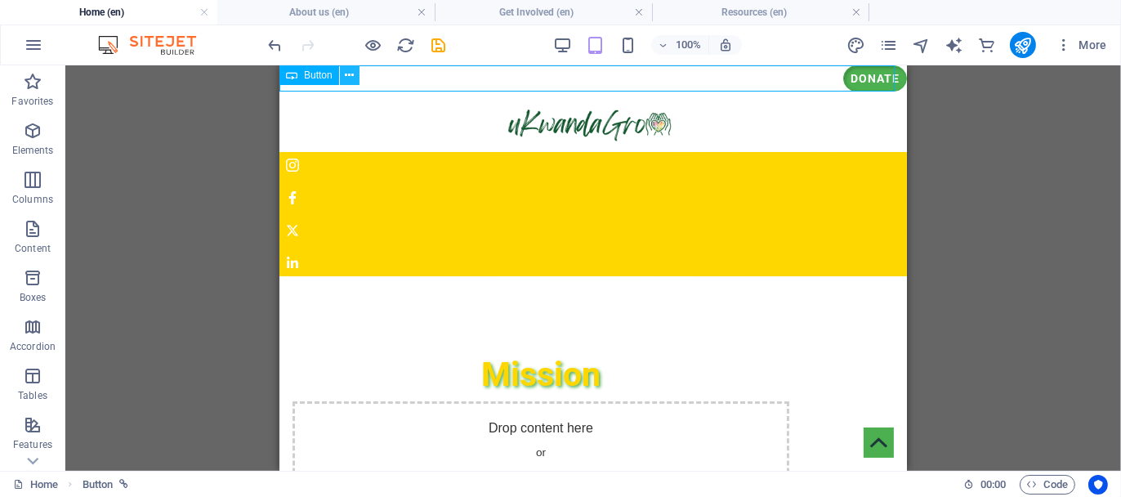
click at [345, 73] on icon at bounding box center [349, 75] width 9 height 17
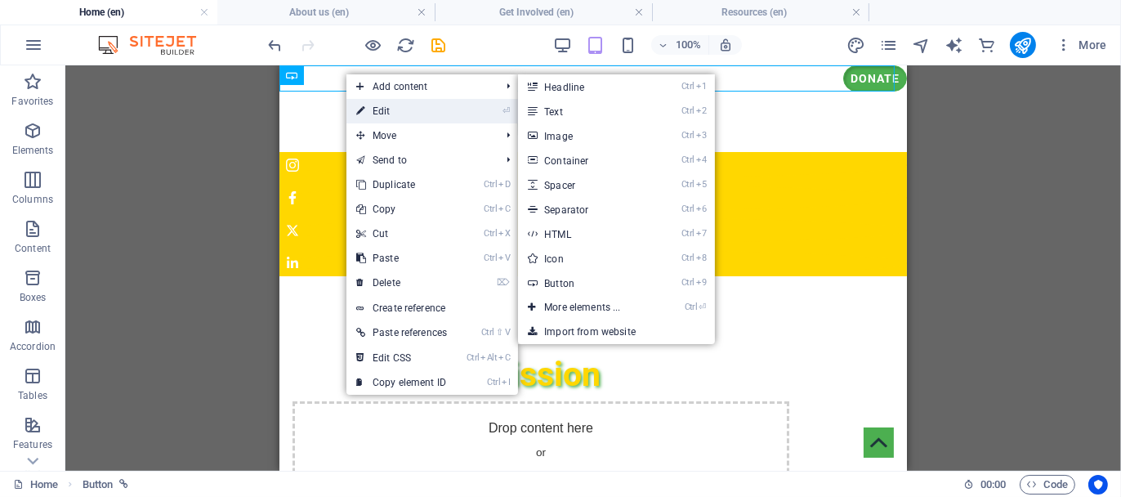
click at [381, 108] on link "⏎ Edit" at bounding box center [401, 111] width 110 height 25
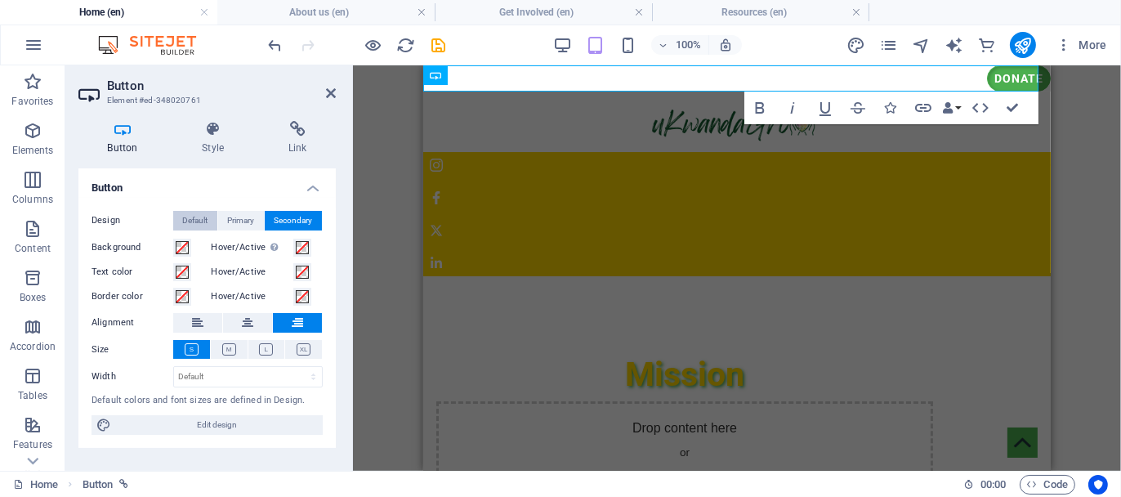
click at [198, 216] on span "Default" at bounding box center [195, 221] width 25 height 20
click at [208, 135] on icon at bounding box center [213, 129] width 80 height 16
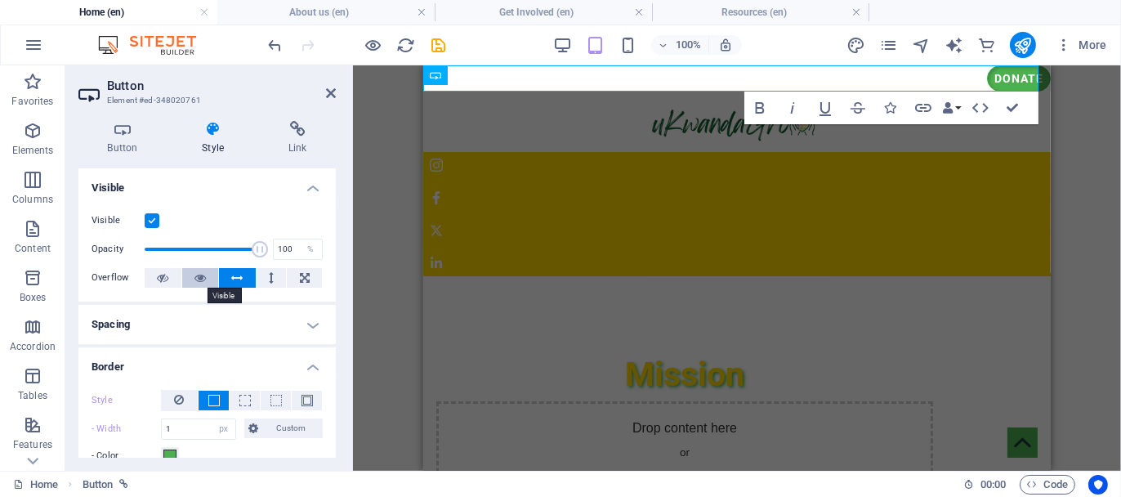
click at [198, 278] on icon at bounding box center [199, 278] width 11 height 20
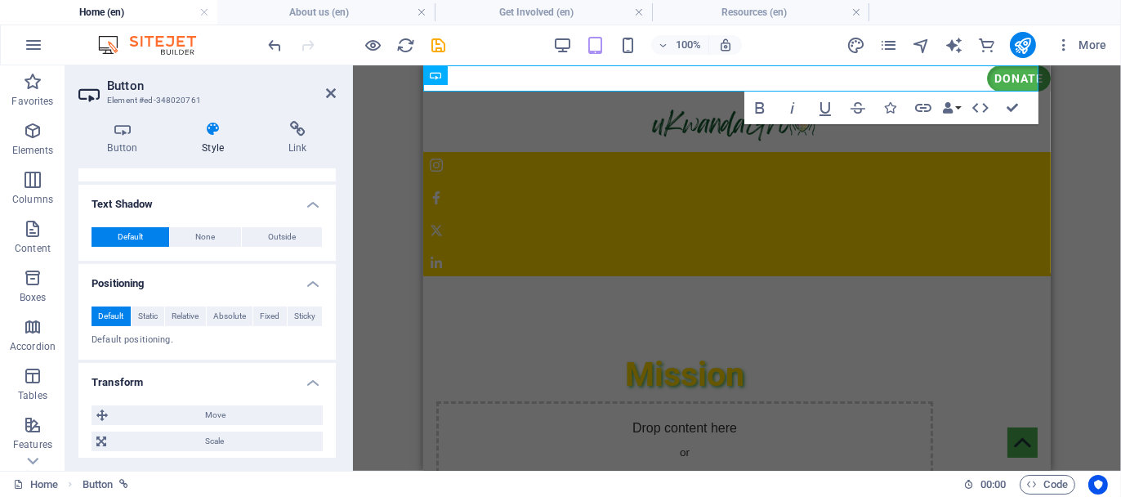
scroll to position [408, 0]
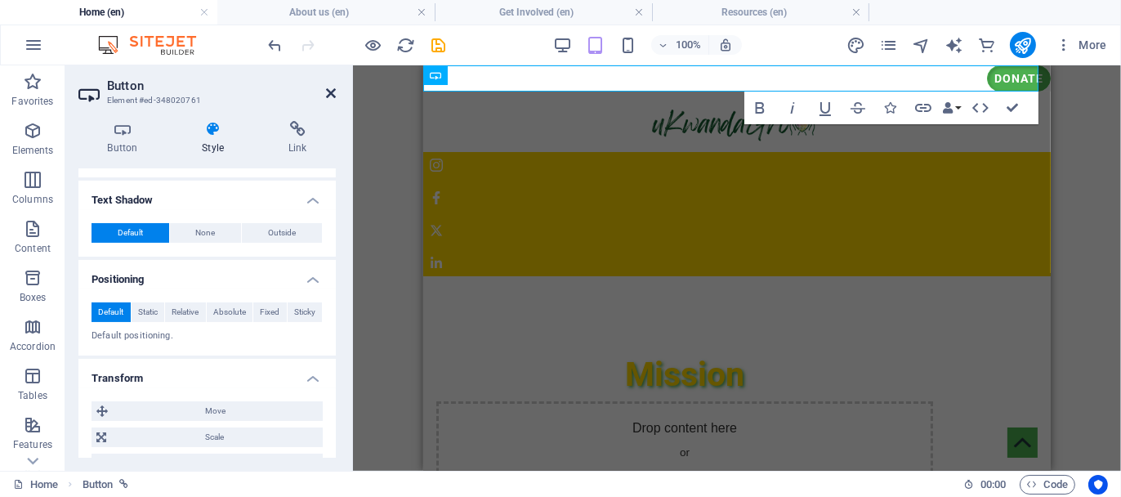
click at [331, 96] on icon at bounding box center [331, 93] width 10 height 13
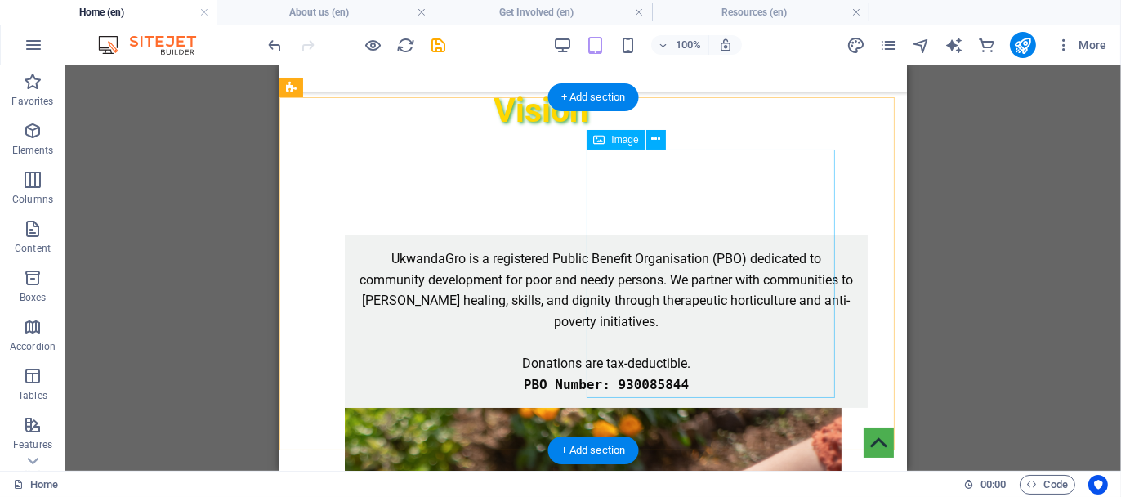
scroll to position [735, 0]
